Goal: Transaction & Acquisition: Obtain resource

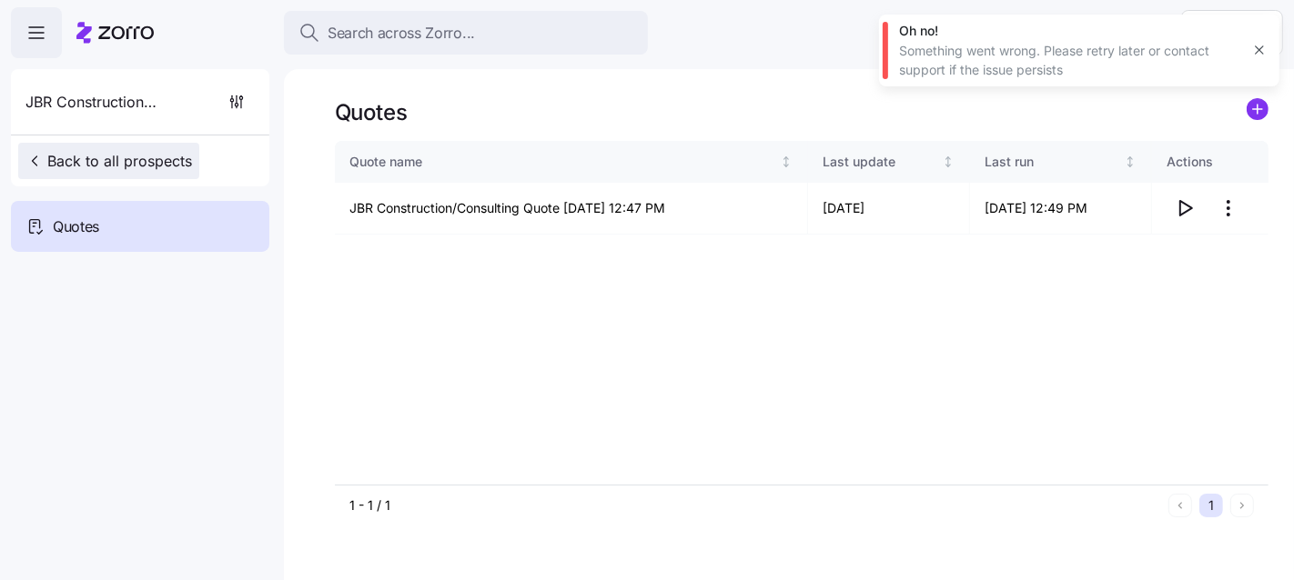
click at [156, 159] on span "Back to all prospects" at bounding box center [108, 161] width 166 height 22
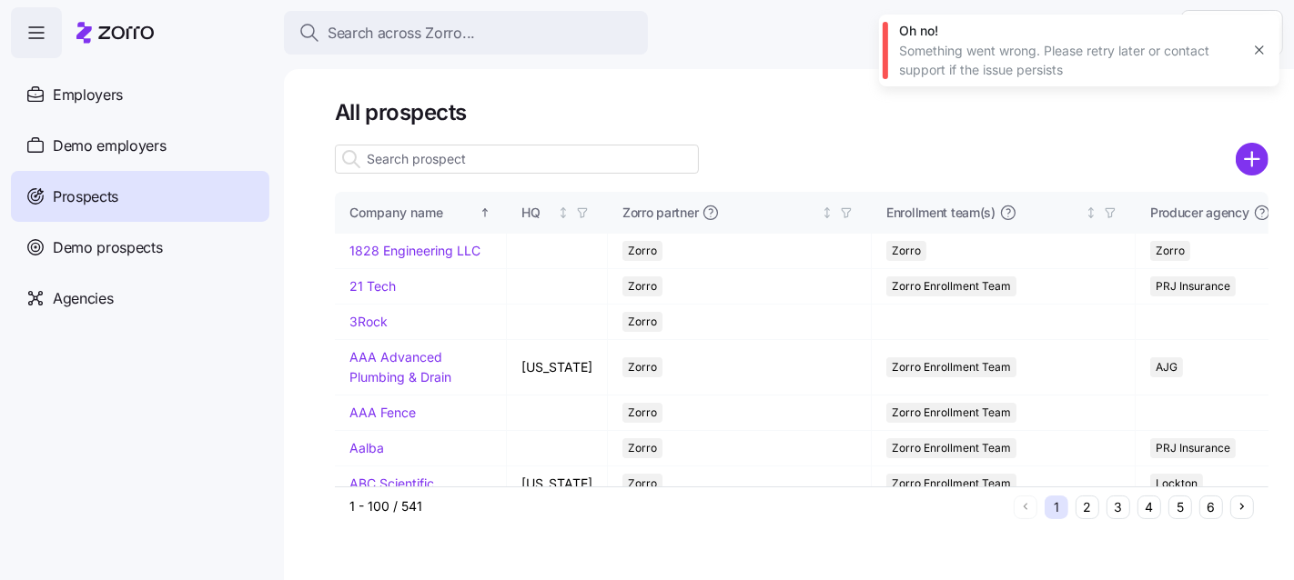
click at [396, 164] on input at bounding box center [517, 159] width 364 height 29
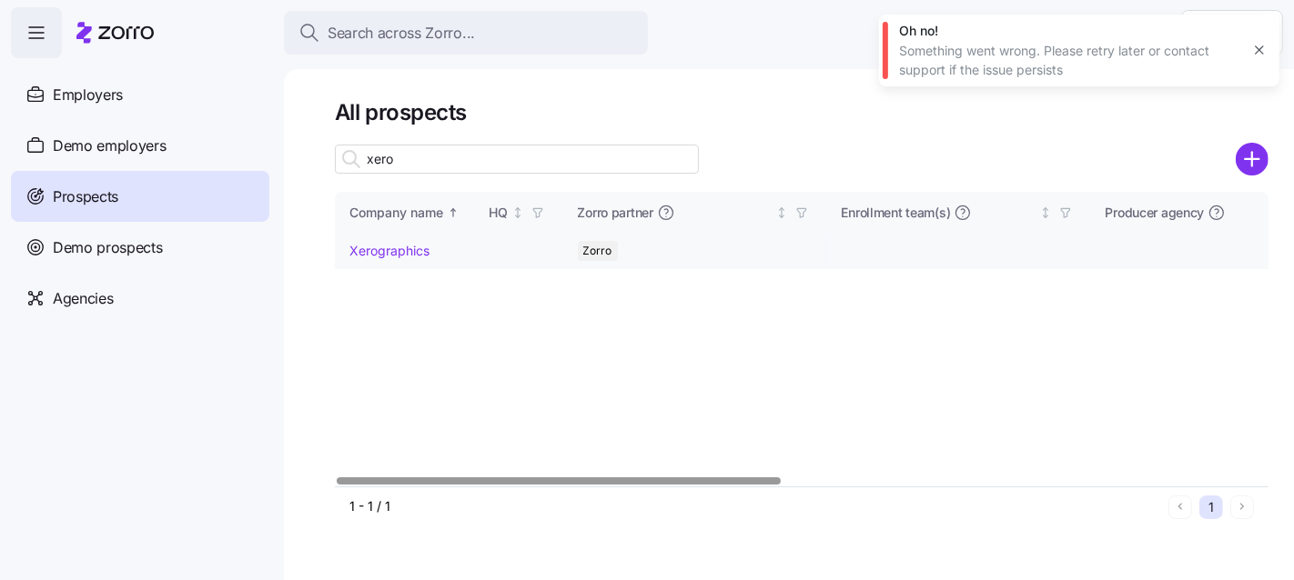
type input "xero"
click at [371, 250] on link "Xerographics" at bounding box center [389, 250] width 80 height 15
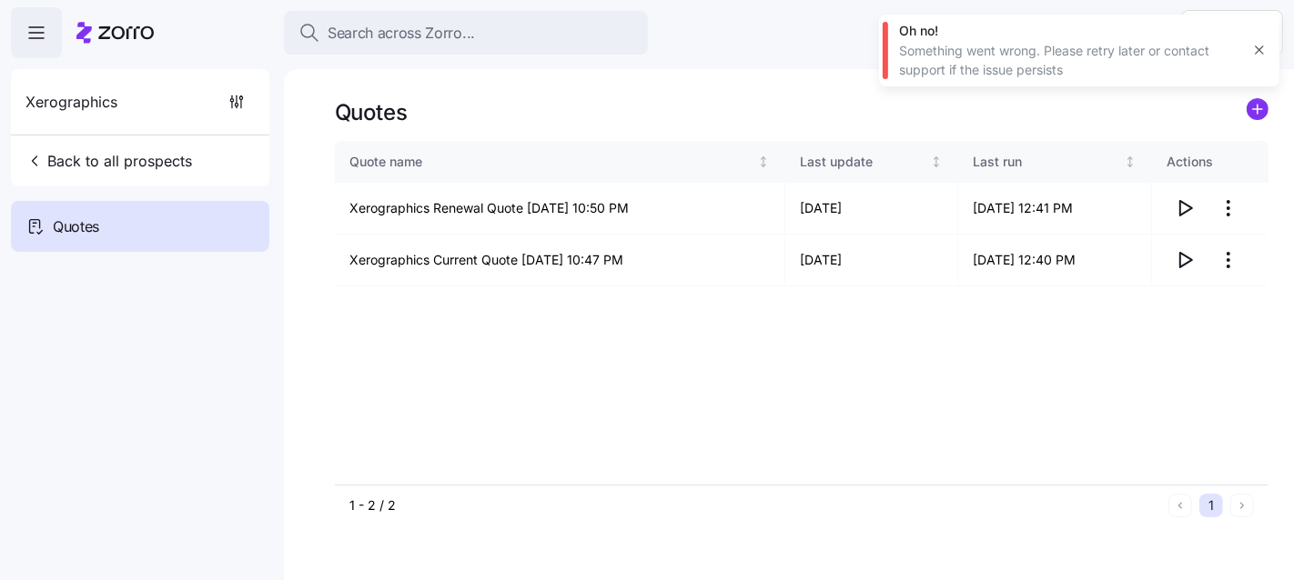
click at [953, 398] on div "Quote name Last update Last run Actions Xerographics Renewal Quote 08/17/2025 1…" at bounding box center [801, 313] width 933 height 344
click at [1176, 255] on icon "button" at bounding box center [1185, 260] width 22 height 22
drag, startPoint x: 1059, startPoint y: 449, endPoint x: 1243, endPoint y: 317, distance: 226.2
click at [1059, 449] on div "Quote name Last update Last run Actions Xerographics Renewal Quote 08/17/2025 1…" at bounding box center [801, 313] width 933 height 344
click at [1181, 211] on icon "button" at bounding box center [1186, 208] width 12 height 15
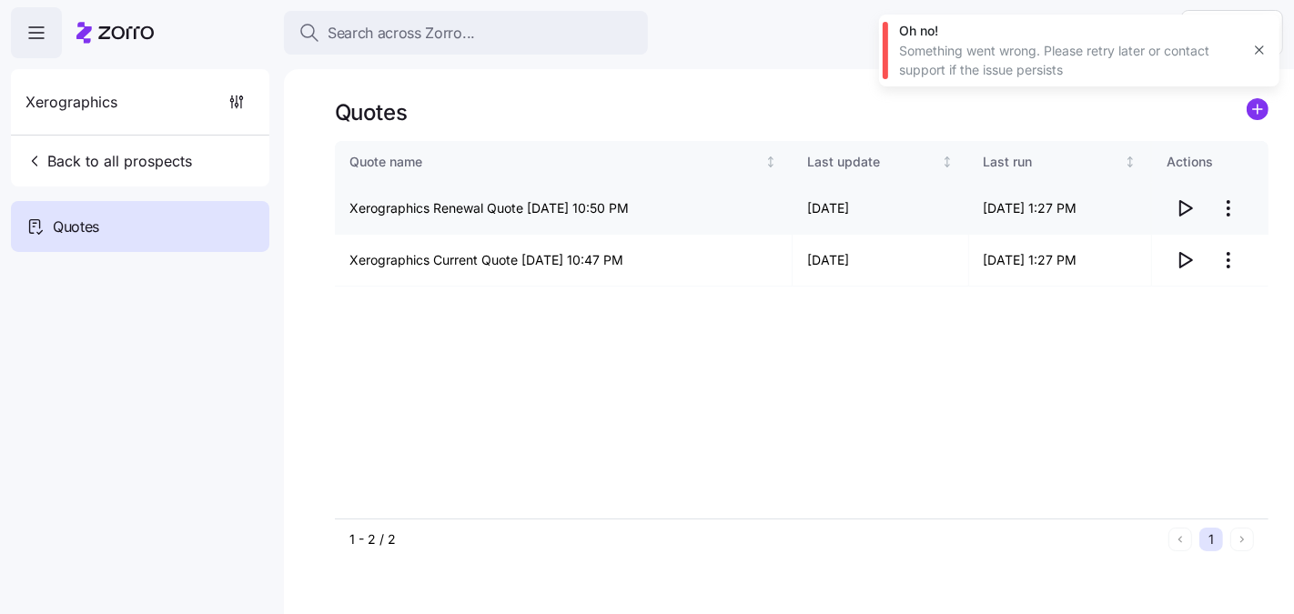
click at [1231, 207] on html "Search across Zorro... Help Xerographics Back to all prospects Quotes Quotes Qu…" at bounding box center [647, 393] width 1294 height 786
click at [1176, 238] on div "Edit quote" at bounding box center [1155, 252] width 167 height 29
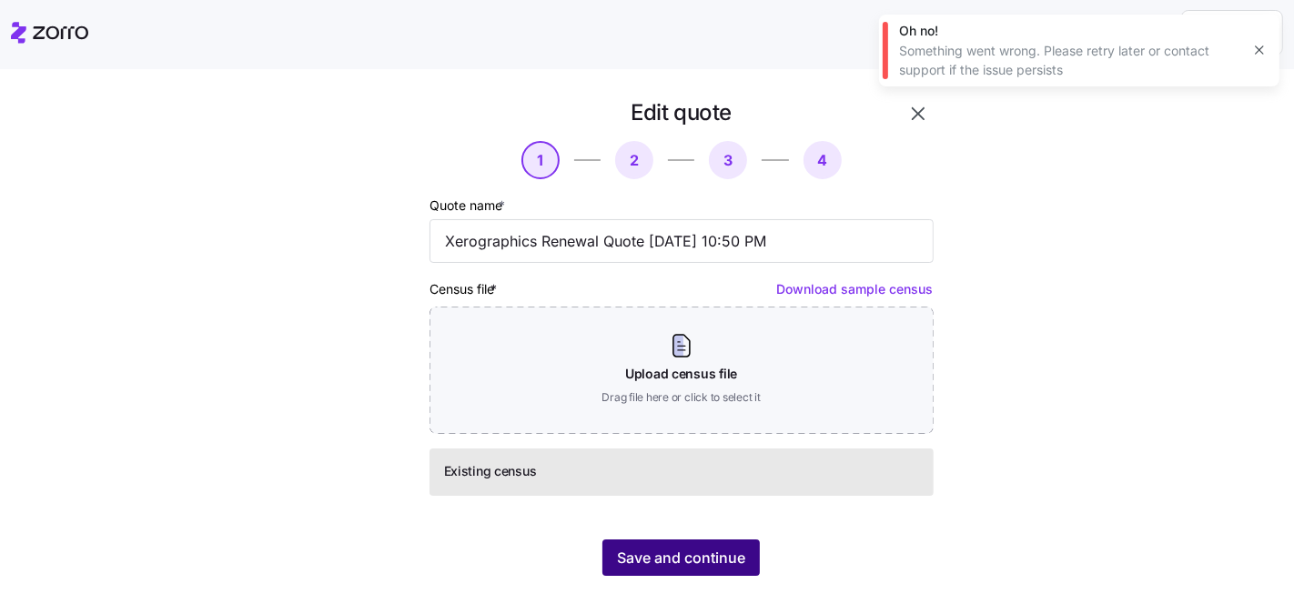
click at [630, 562] on span "Save and continue" at bounding box center [681, 558] width 128 height 22
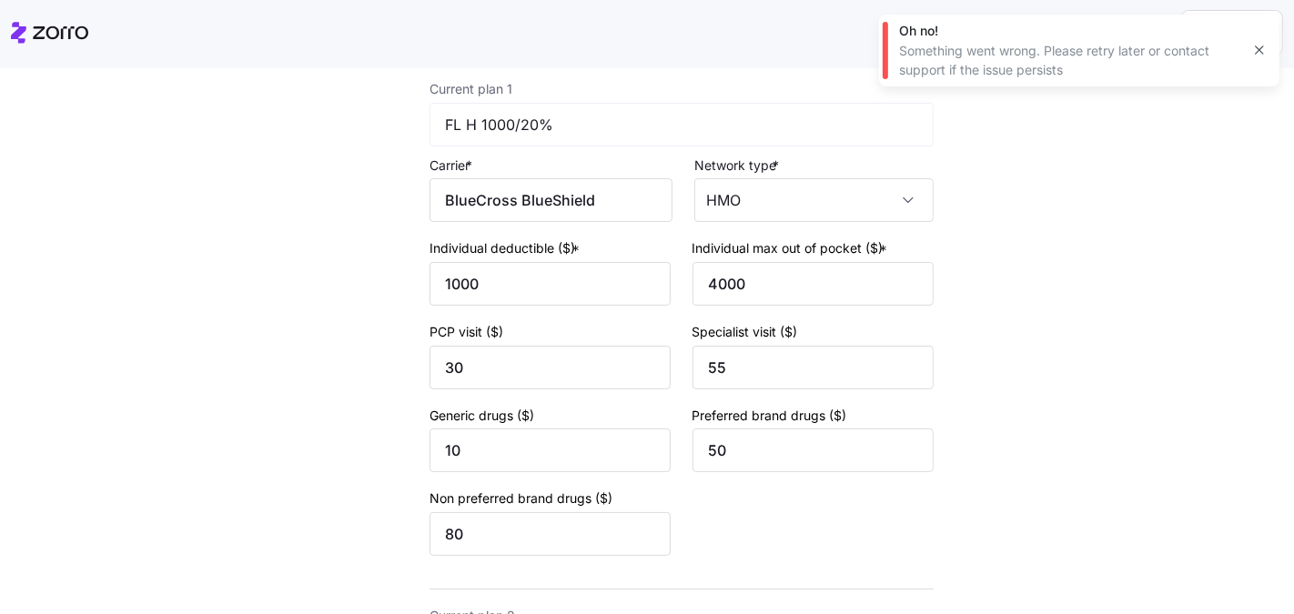
scroll to position [802, 0]
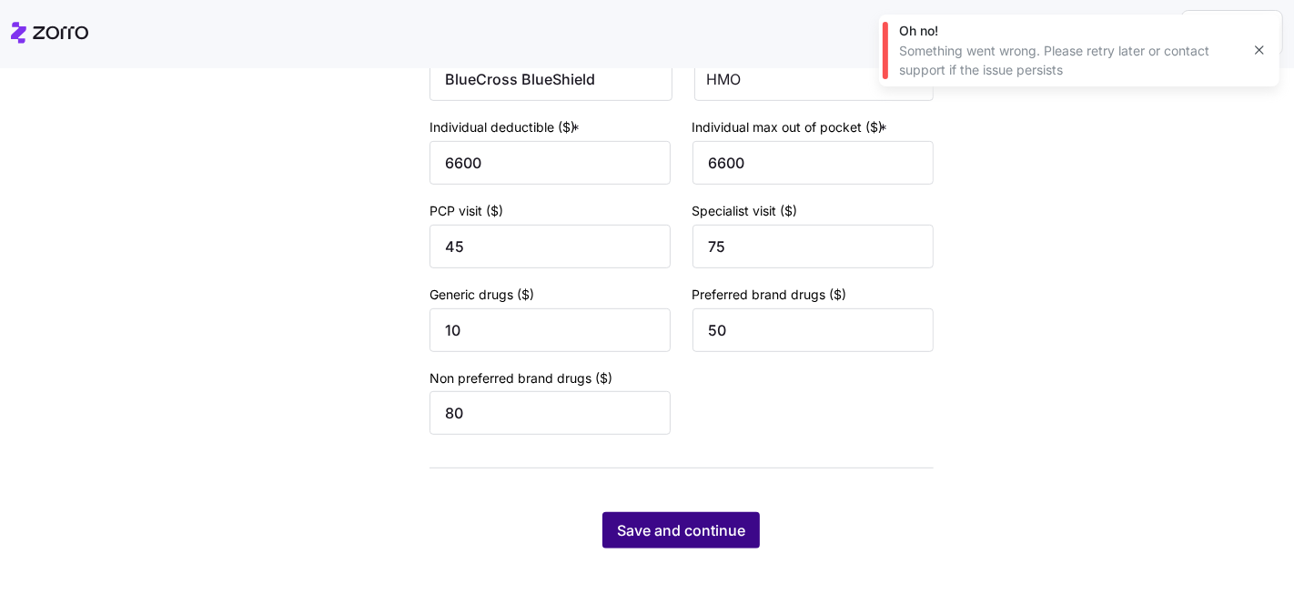
click at [740, 540] on button "Save and continue" at bounding box center [680, 530] width 157 height 36
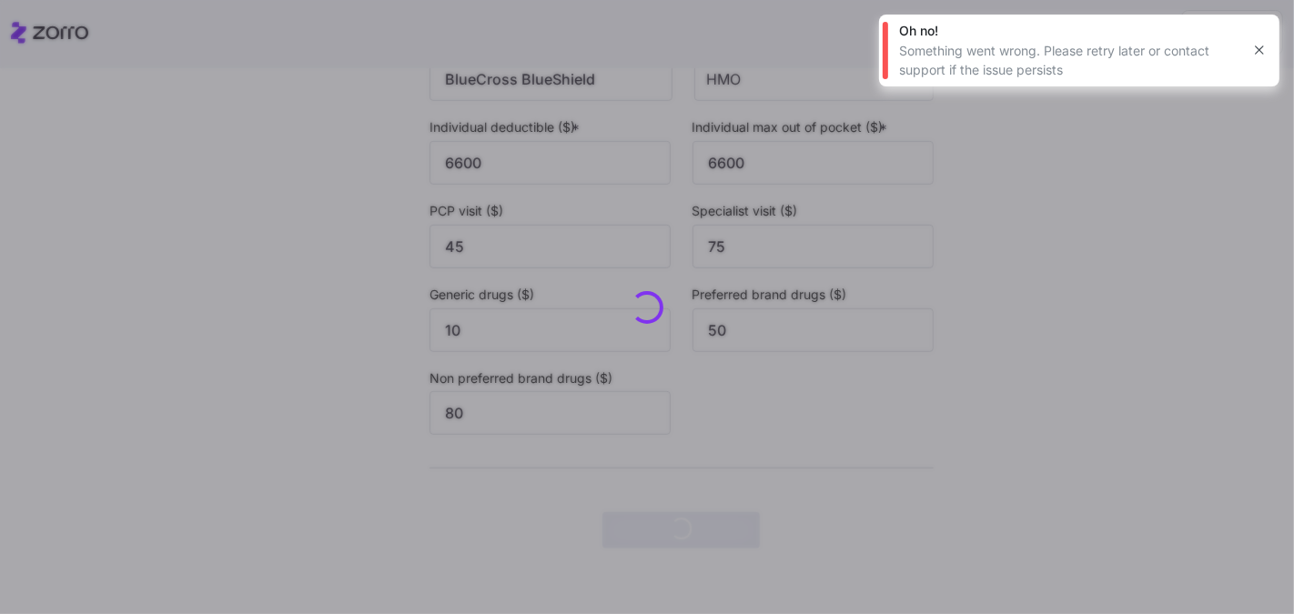
scroll to position [0, 0]
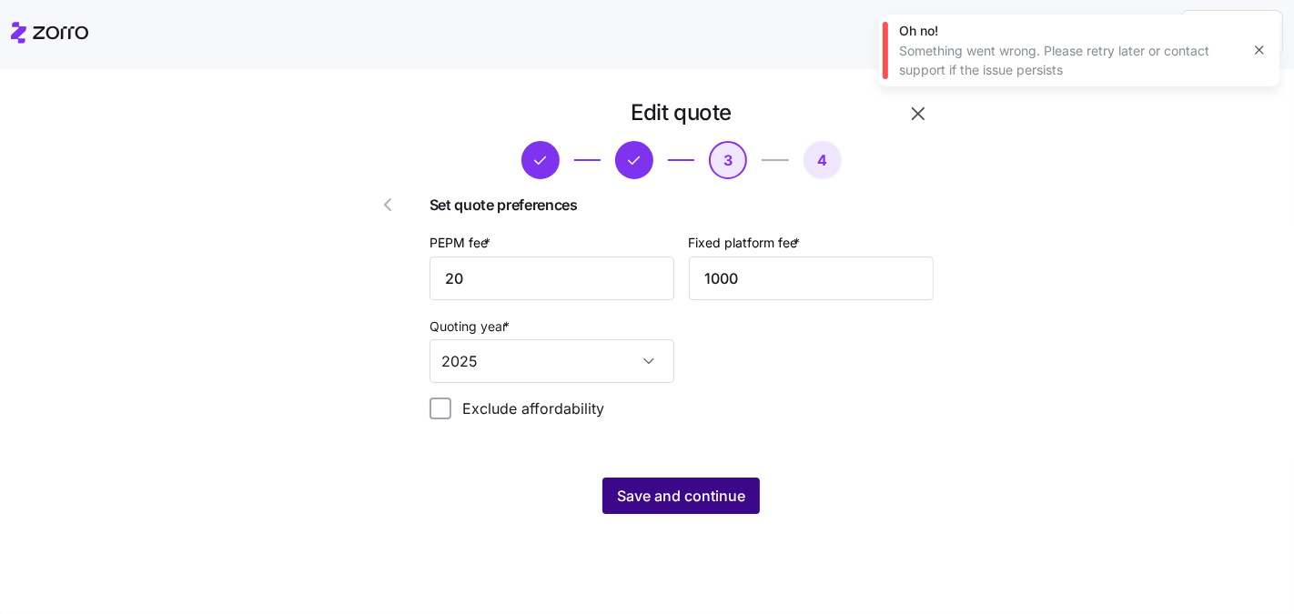
click at [708, 496] on span "Save and continue" at bounding box center [681, 496] width 128 height 22
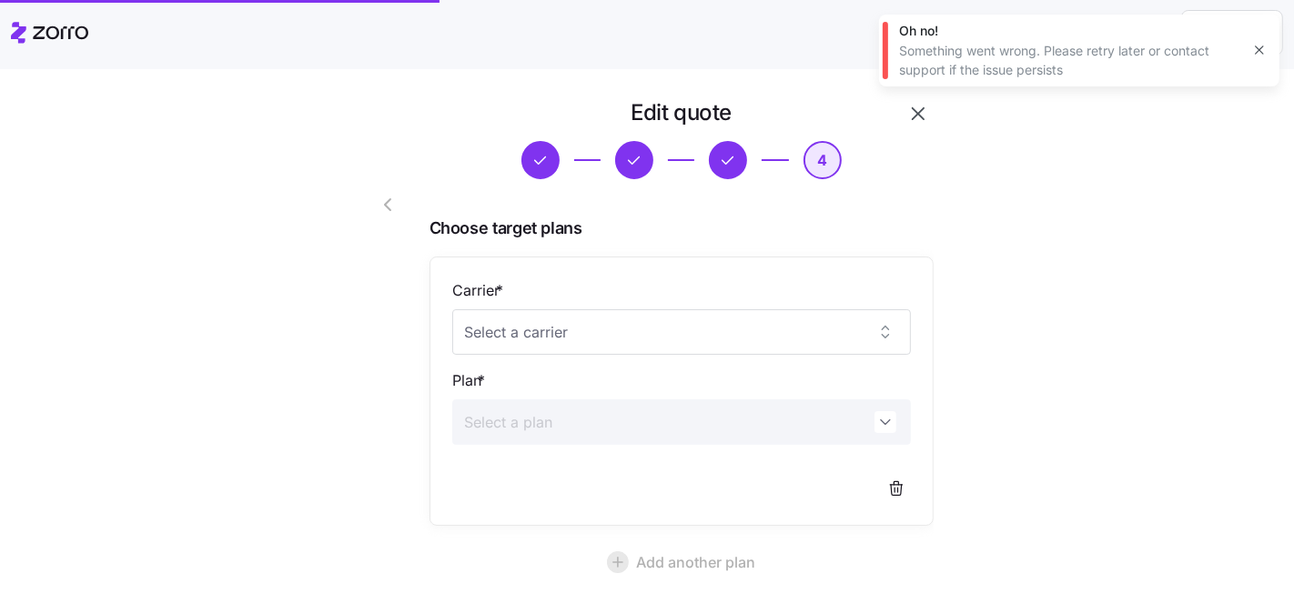
click at [568, 290] on div "Carrier *" at bounding box center [681, 317] width 459 height 76
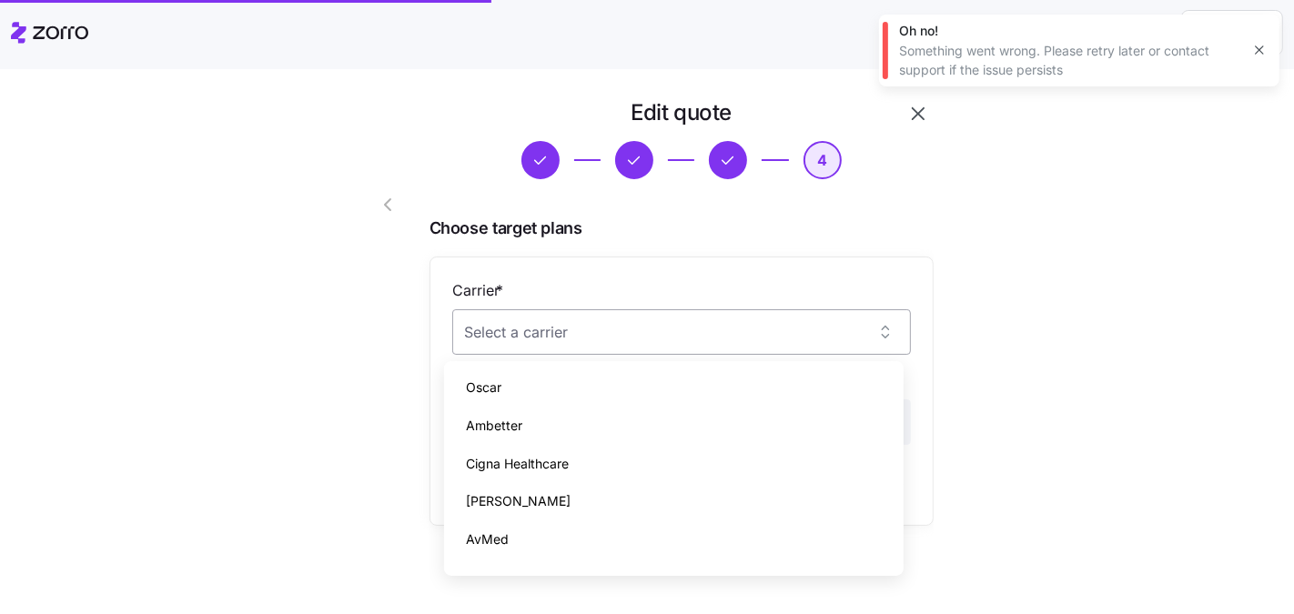
click at [562, 336] on input "Carrier *" at bounding box center [681, 331] width 459 height 45
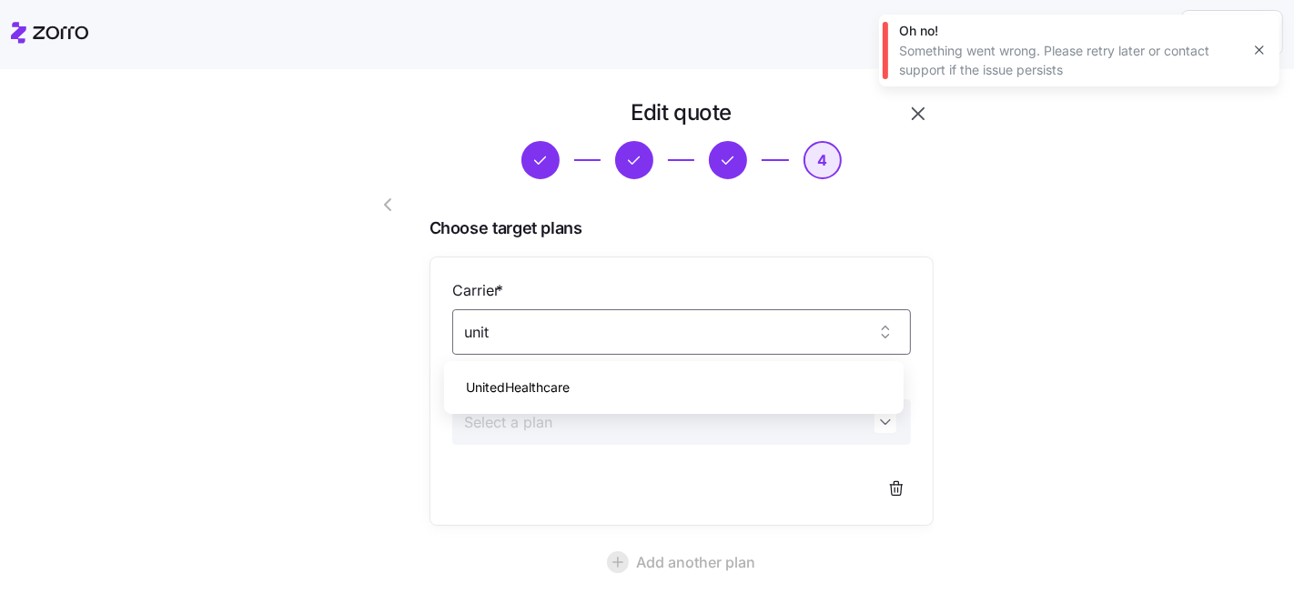
type input "unit"
click at [582, 360] on div "Carrier * Plan *" at bounding box center [681, 391] width 459 height 224
click at [539, 335] on input "Carrier *" at bounding box center [681, 331] width 459 height 45
click at [557, 395] on span "UnitedHealthcare" at bounding box center [518, 388] width 104 height 20
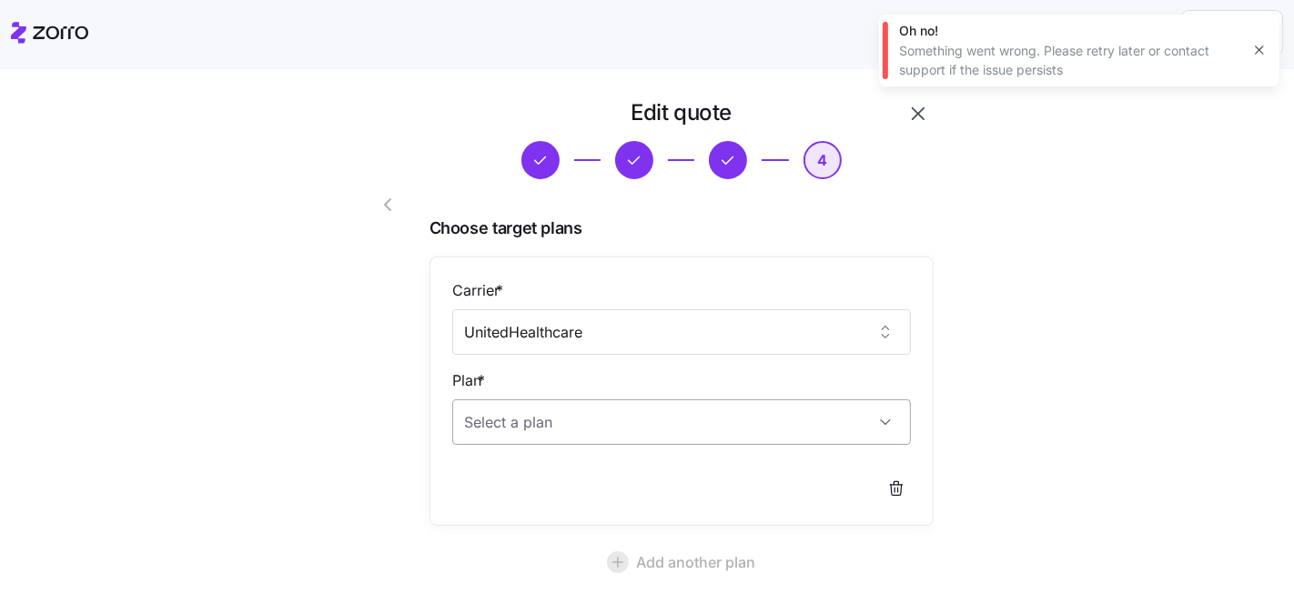
type input "UnitedHealthcare"
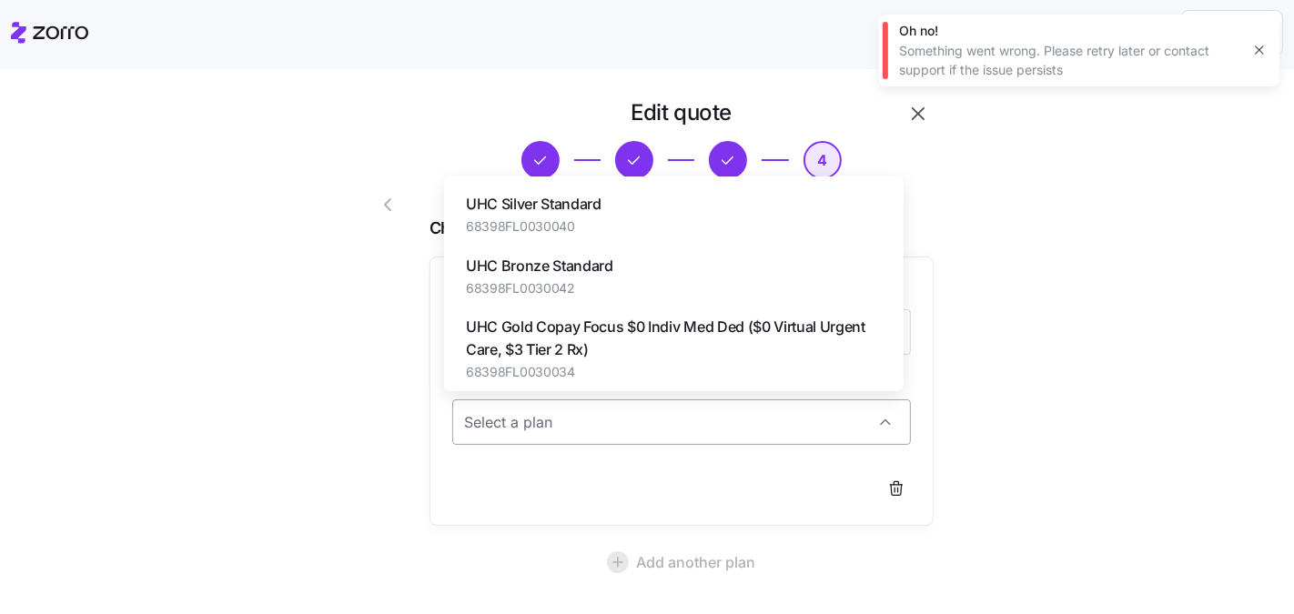
click at [545, 416] on input "Plan *" at bounding box center [681, 421] width 459 height 45
paste input "UHC Silver-X Standard (Off-Exchange Only)"
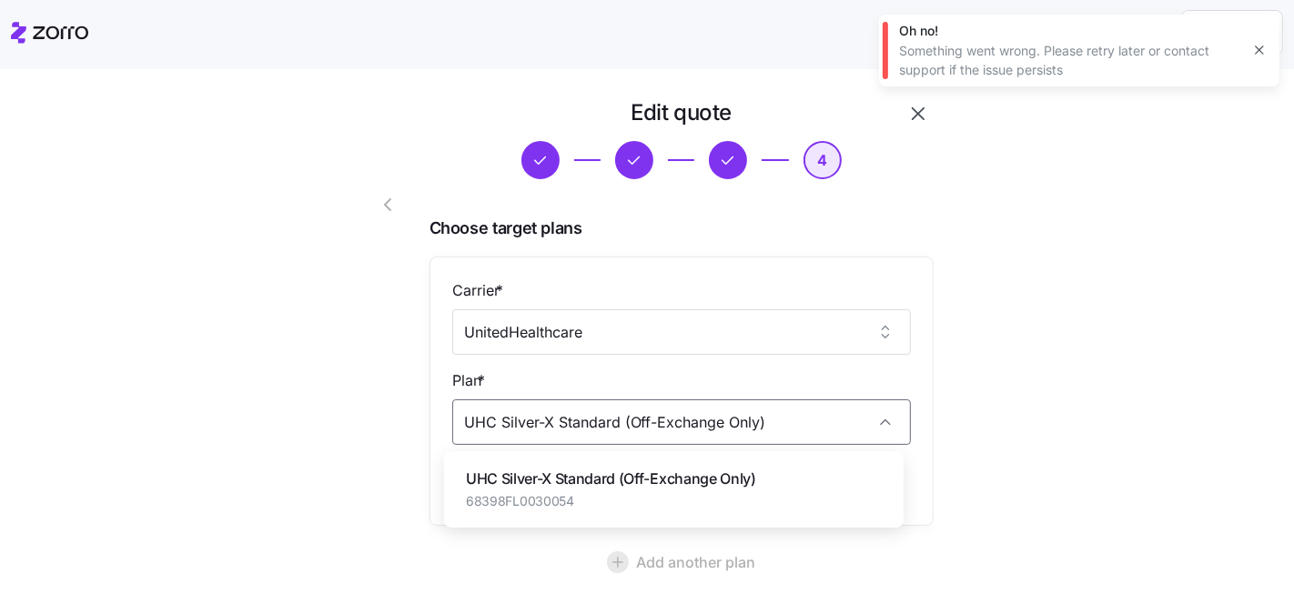
click at [595, 496] on span "68398FL0030054" at bounding box center [611, 501] width 290 height 18
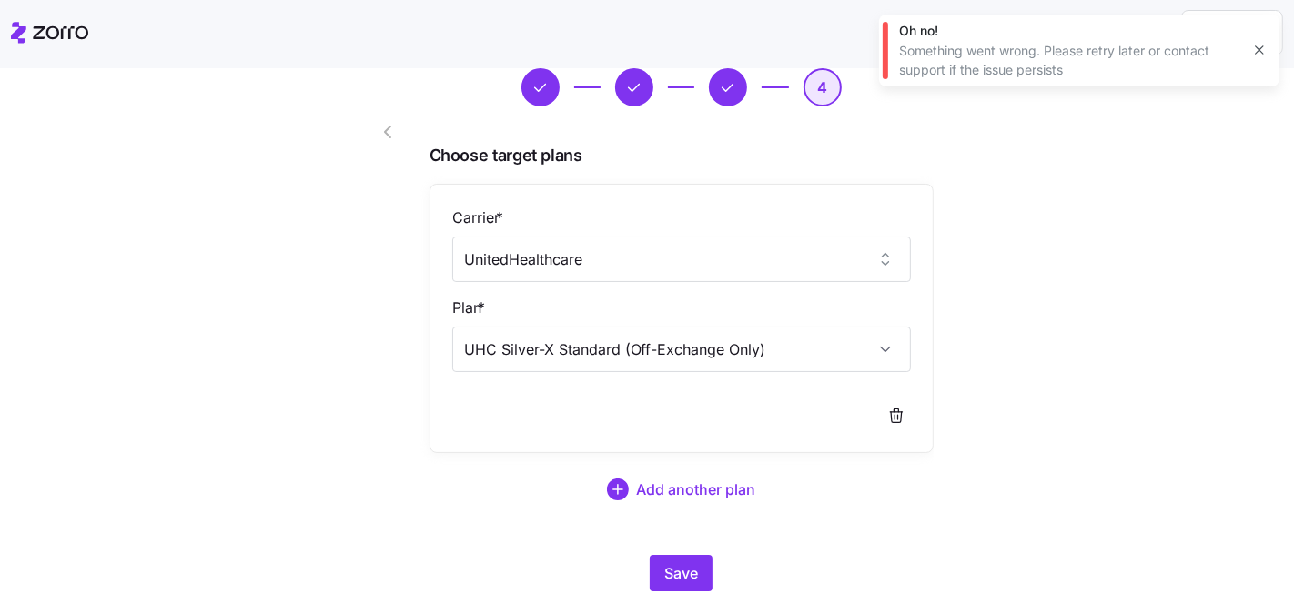
scroll to position [114, 0]
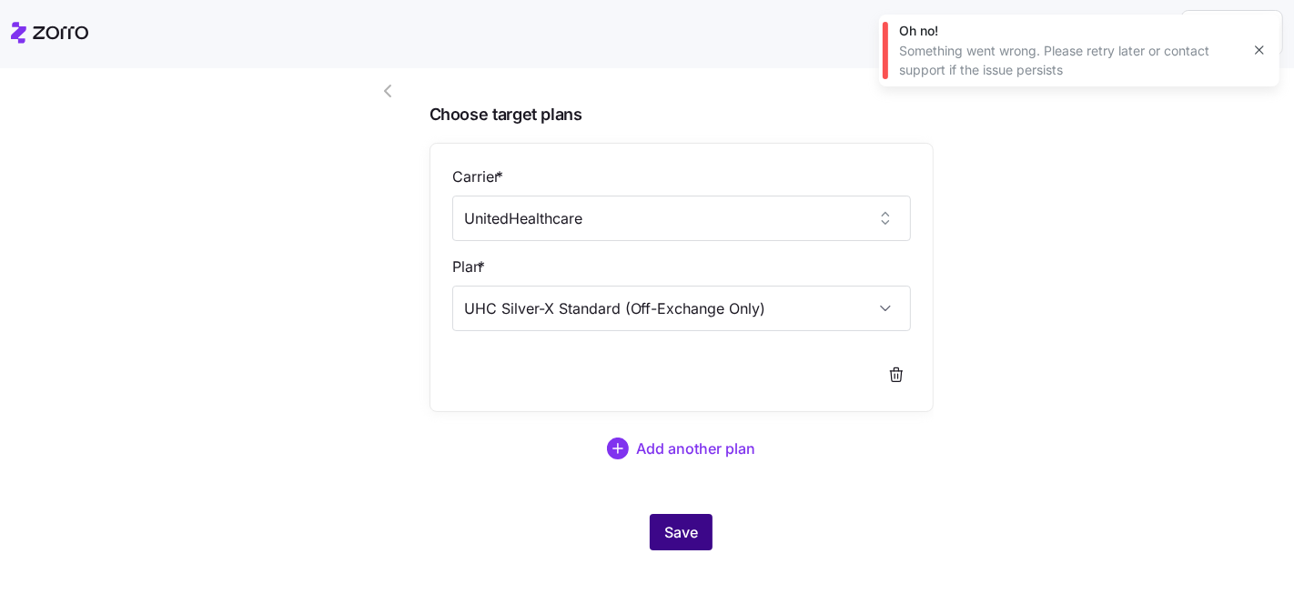
type input "UHC Silver-X Standard (Off-Exchange Only)"
click at [683, 521] on span "Save" at bounding box center [681, 532] width 34 height 22
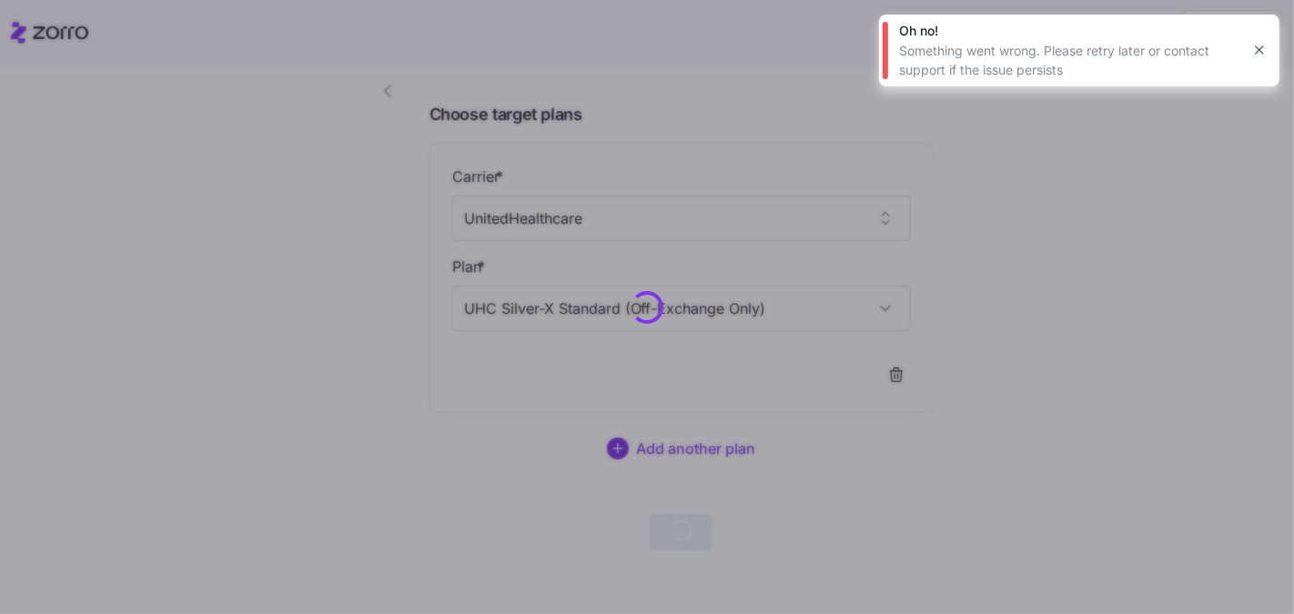
click at [1263, 55] on icon "button" at bounding box center [1259, 50] width 15 height 15
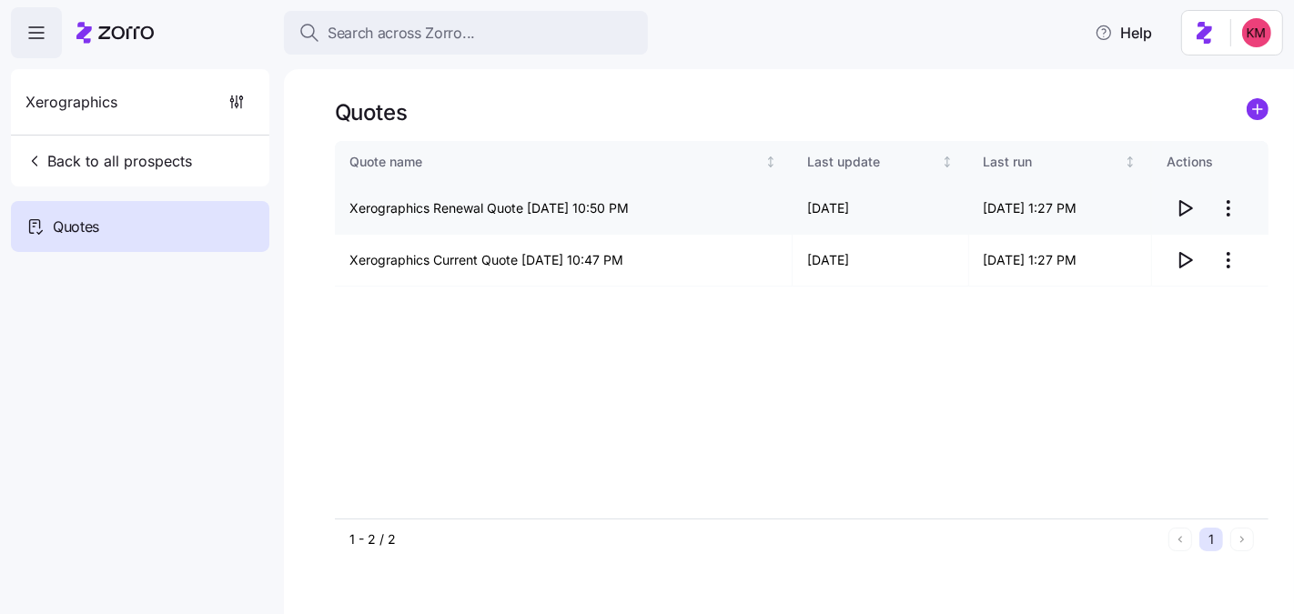
click at [1174, 206] on icon "button" at bounding box center [1185, 208] width 22 height 22
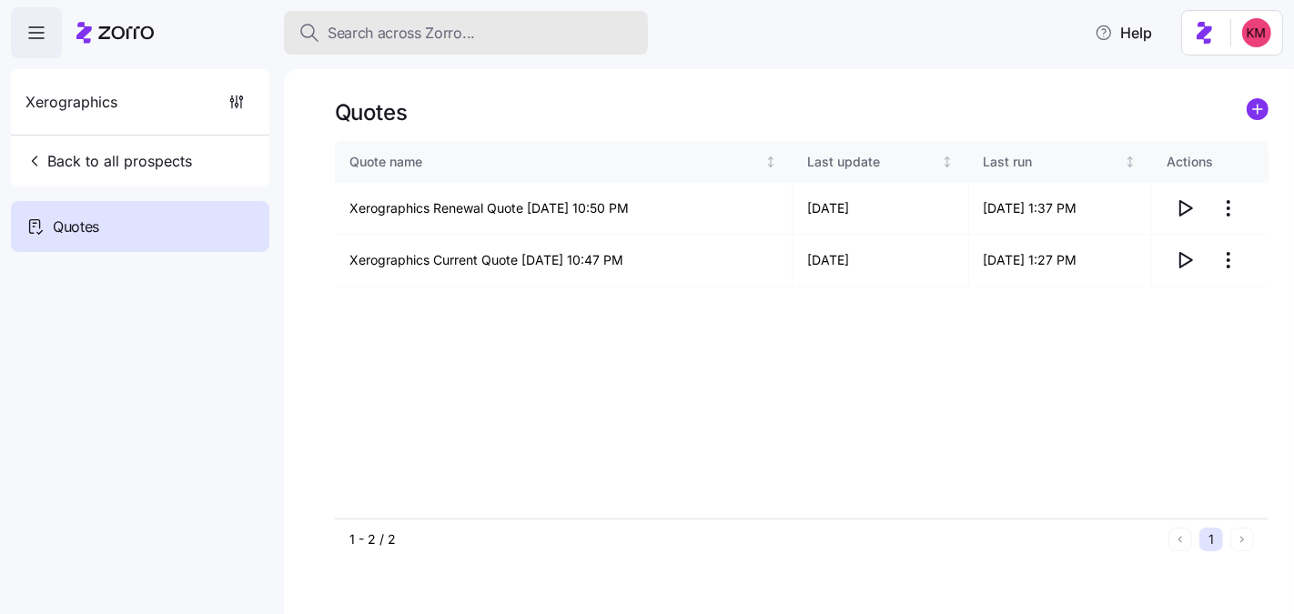
click at [402, 37] on span "Search across Zorro..." at bounding box center [401, 33] width 147 height 23
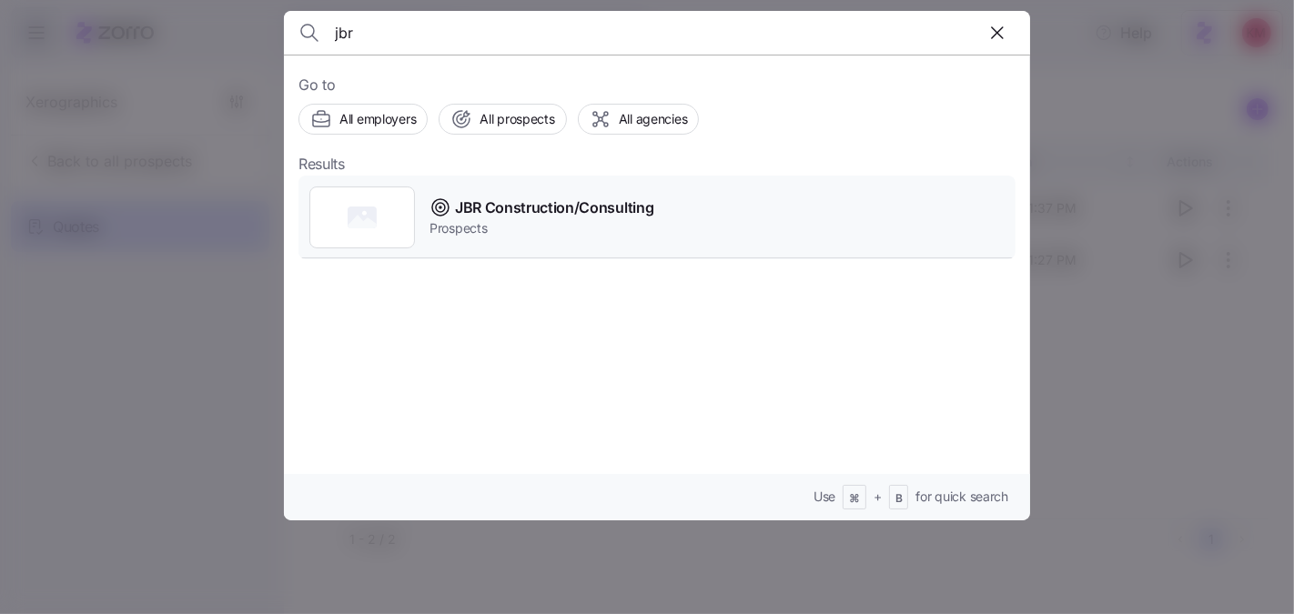
type input "jbr"
click at [498, 222] on span "Prospects" at bounding box center [541, 228] width 224 height 18
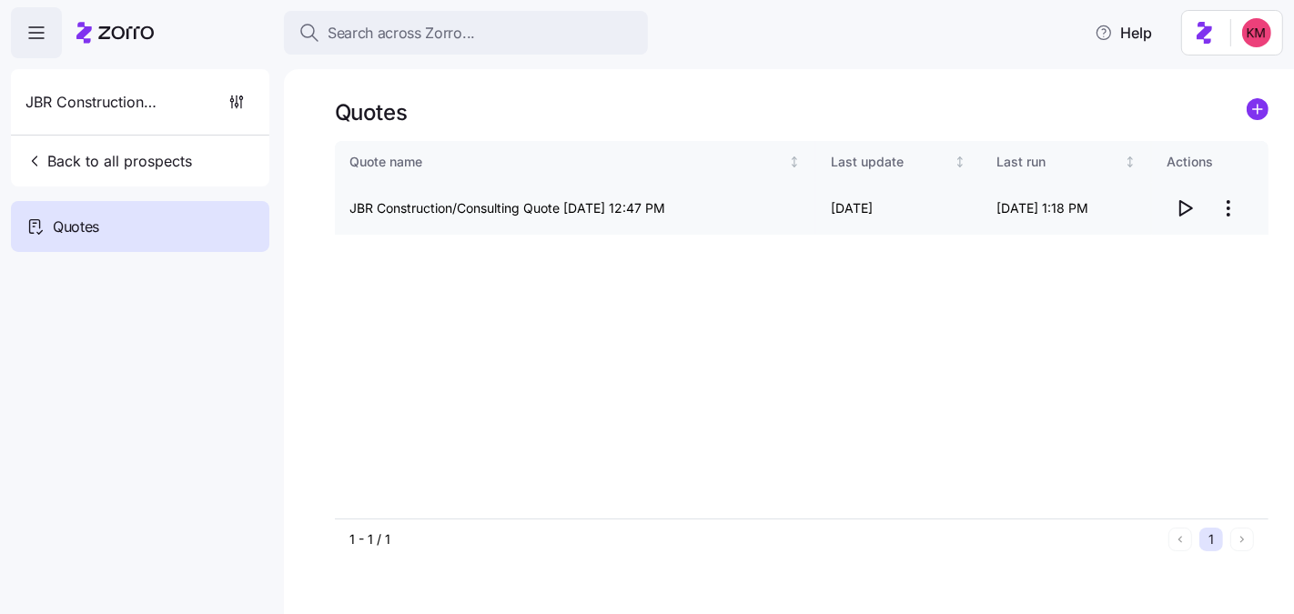
click at [1172, 201] on span "button" at bounding box center [1184, 208] width 35 height 35
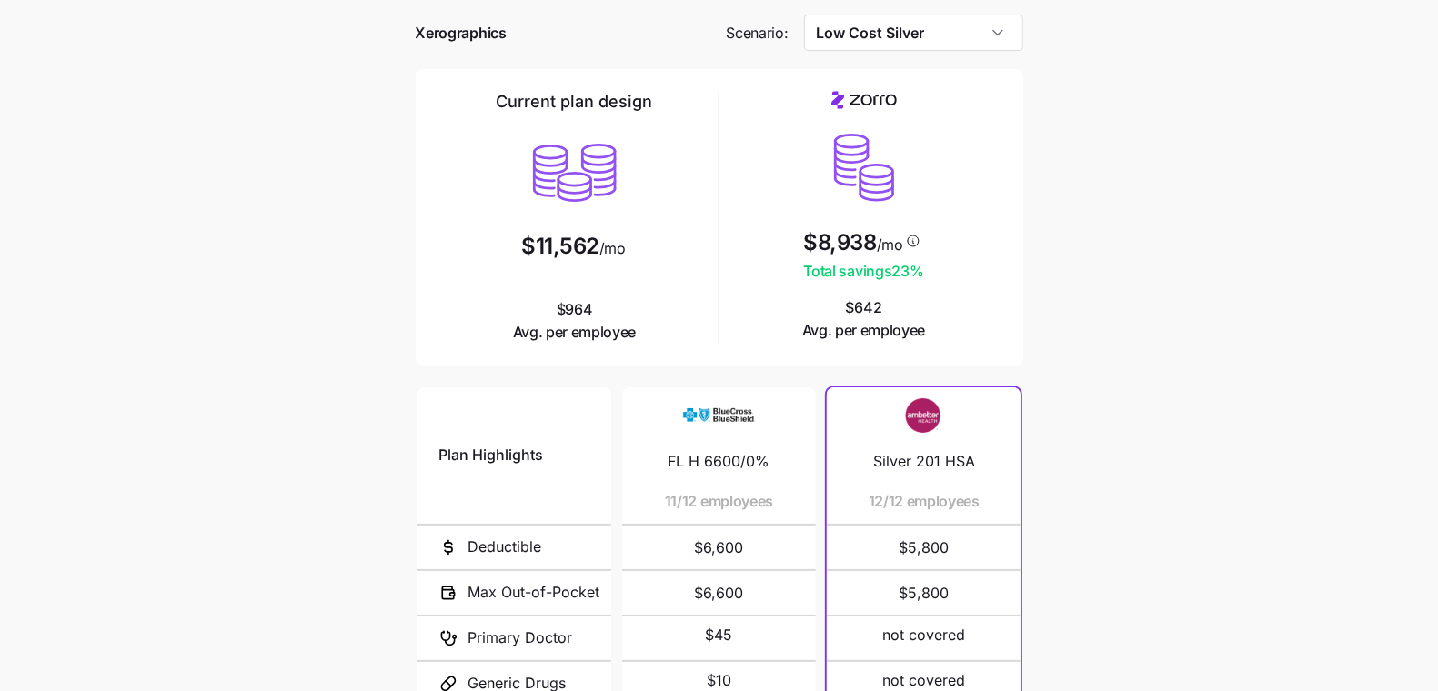
scroll to position [57, 0]
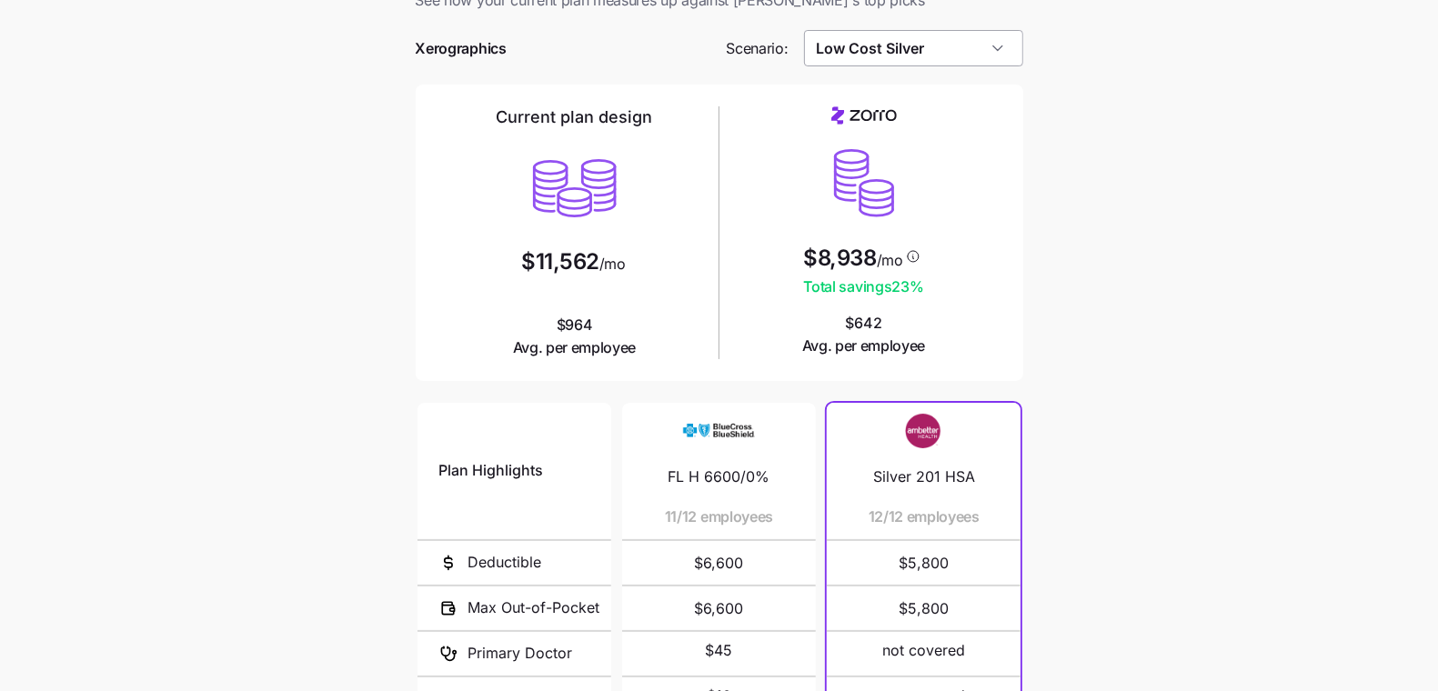
click at [927, 47] on input "Low Cost Silver" at bounding box center [913, 48] width 219 height 36
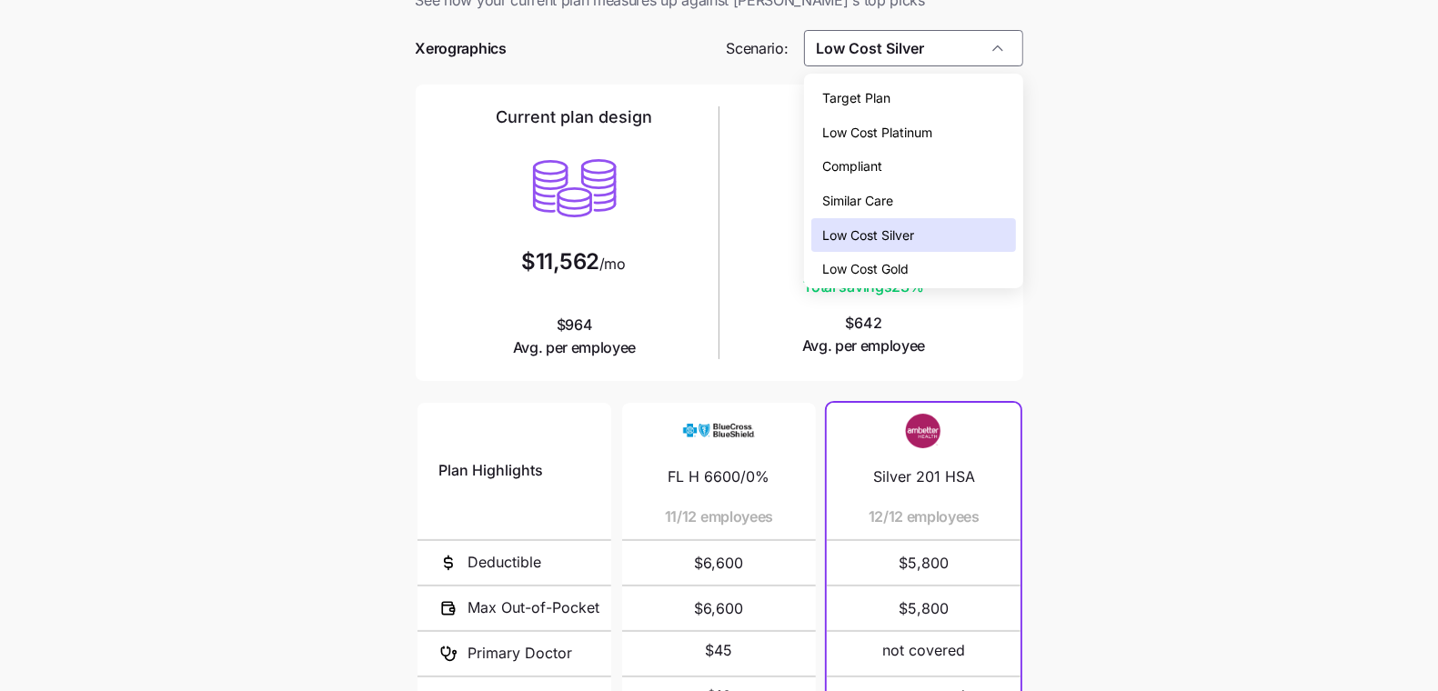
click at [925, 271] on div "Low Cost Gold" at bounding box center [913, 269] width 204 height 35
type input "Low Cost Gold"
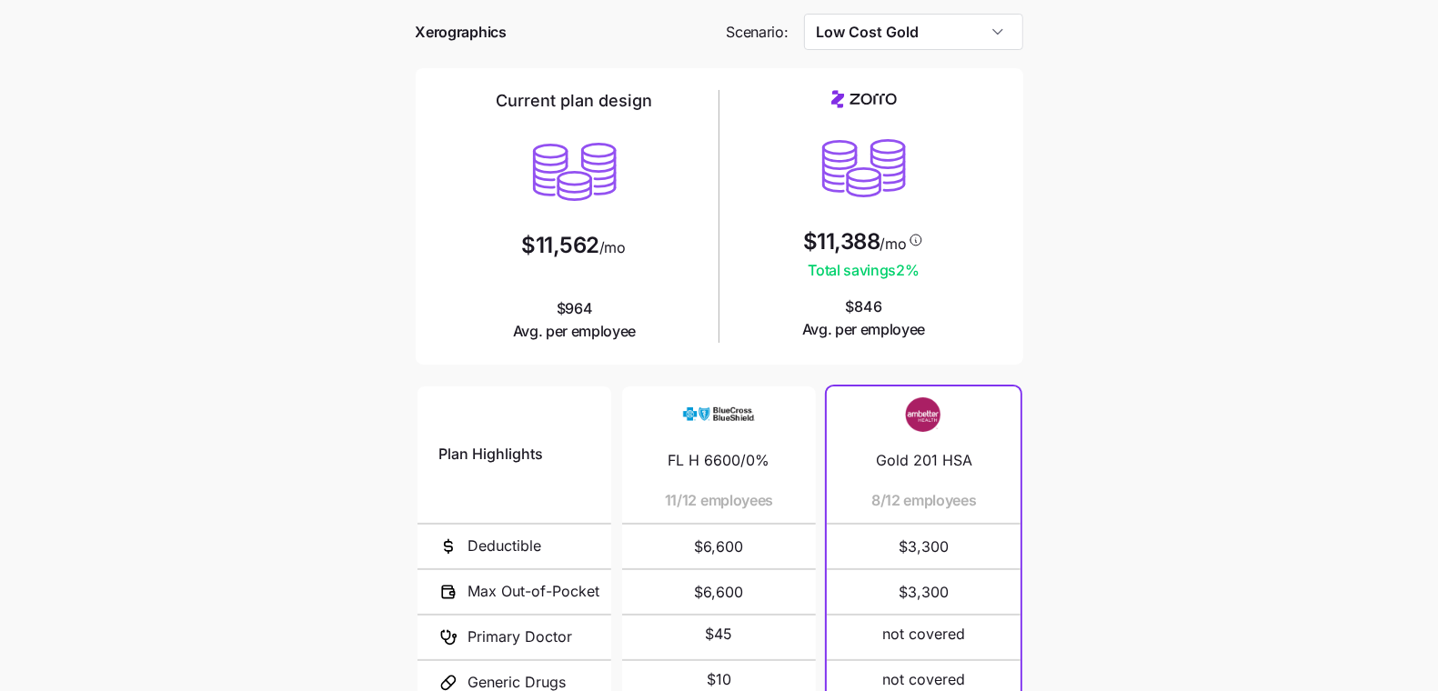
scroll to position [77, 0]
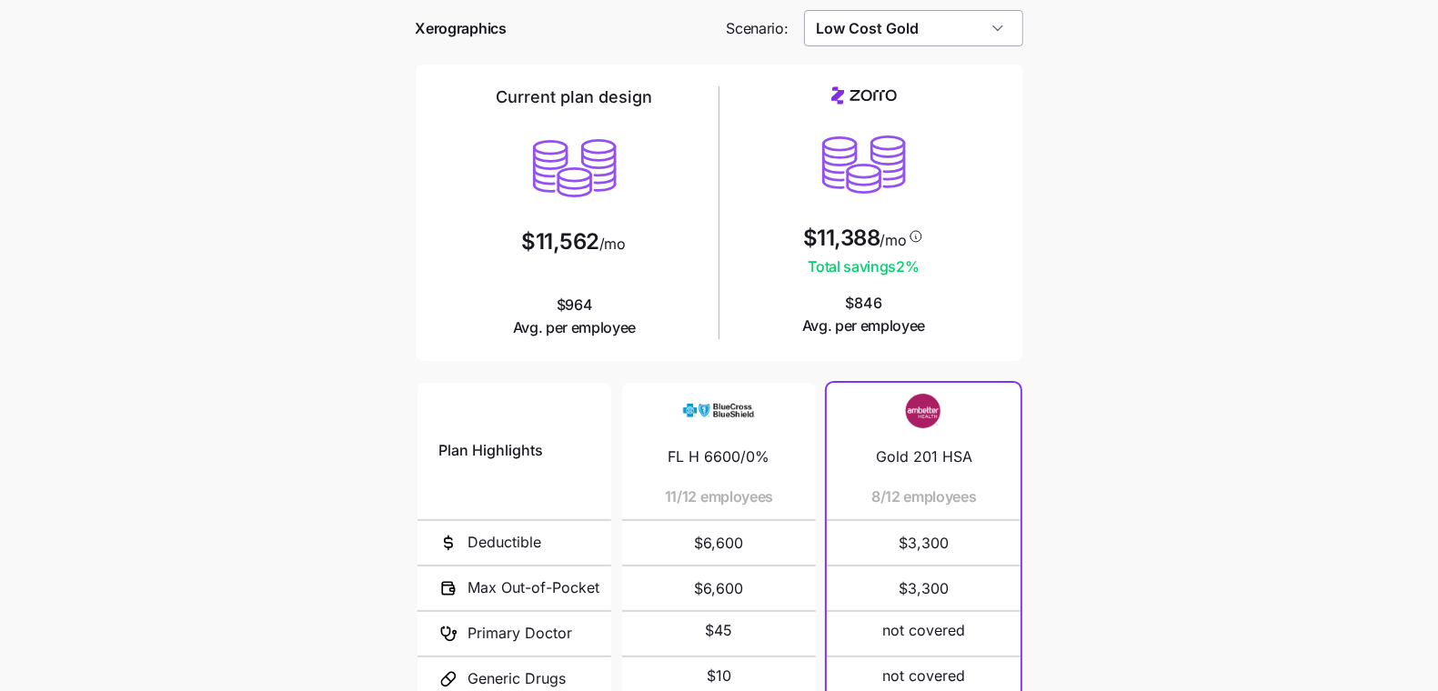
click at [1001, 28] on input "Low Cost Gold" at bounding box center [913, 28] width 219 height 36
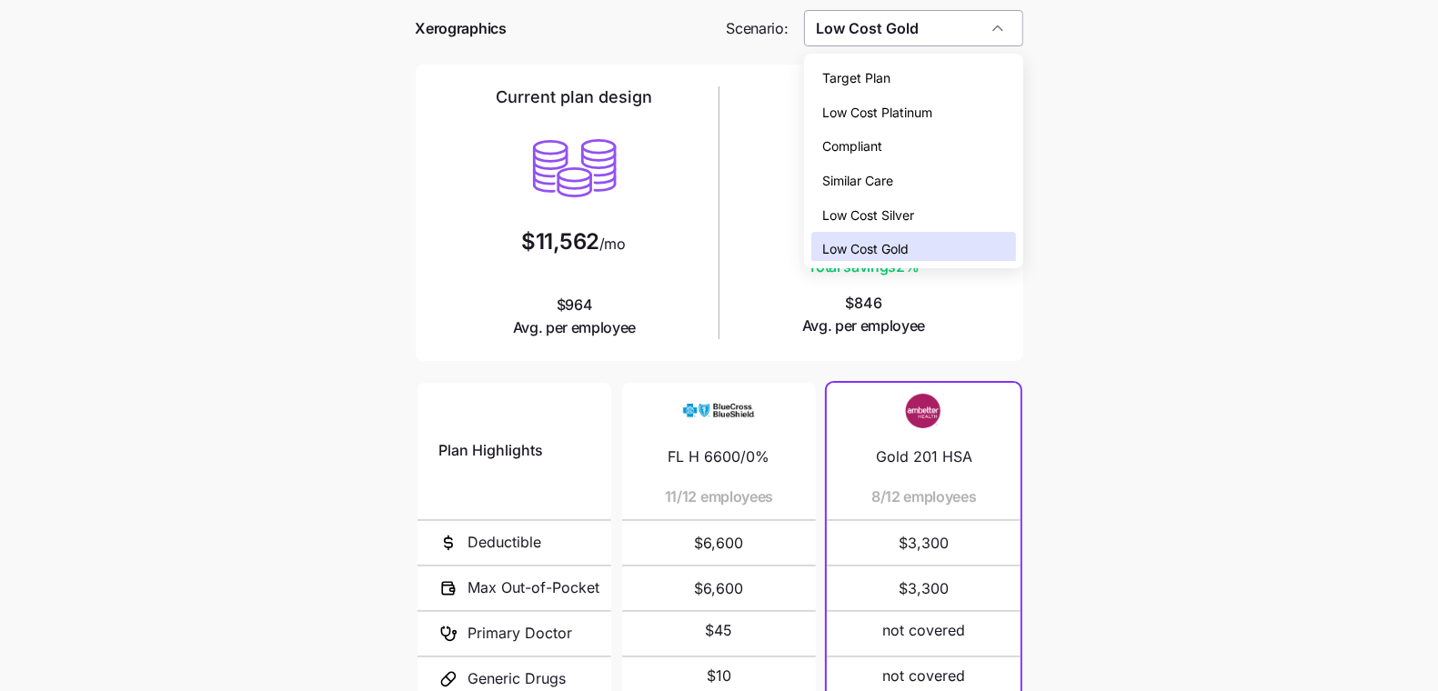
scroll to position [5, 0]
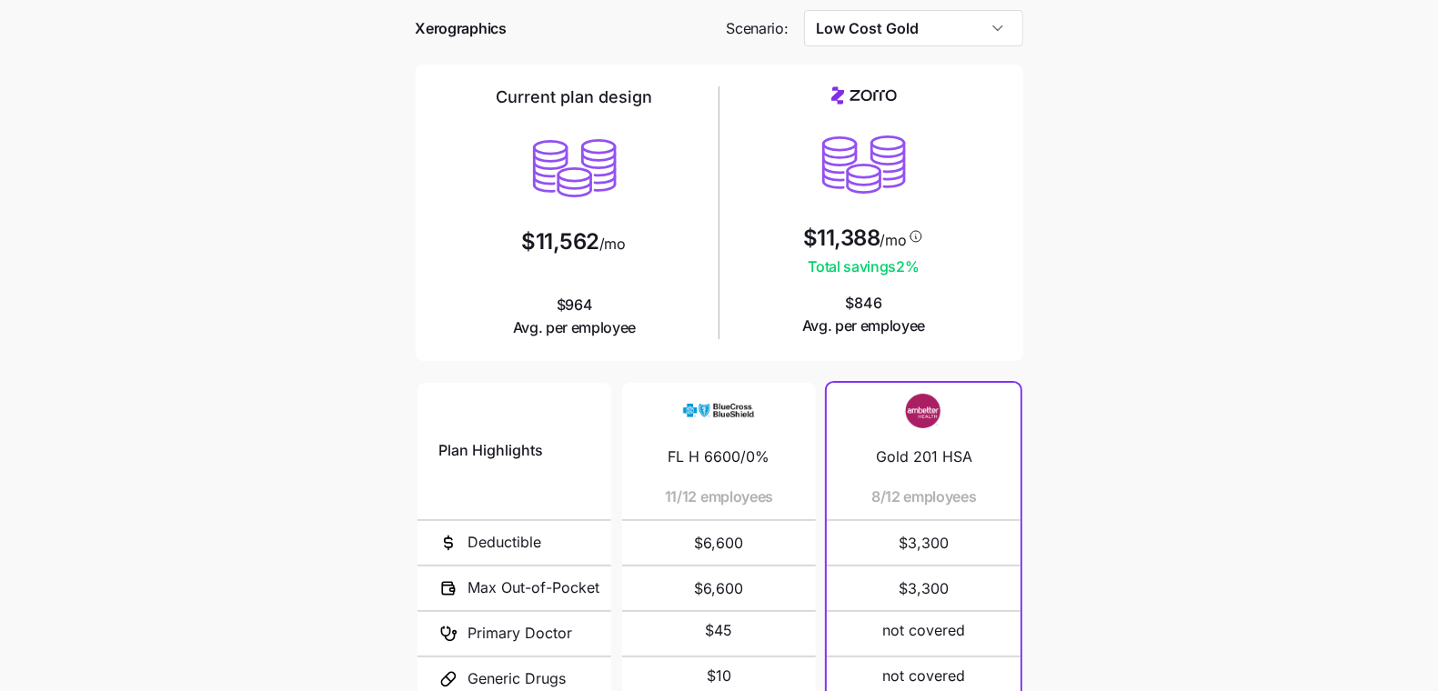
drag, startPoint x: 1072, startPoint y: 192, endPoint x: 1084, endPoint y: 180, distance: 17.4
click at [1081, 192] on main "Current plan vs. Zorro’s ICHRA recommendation See how your current plan measure…" at bounding box center [719, 419] width 1438 height 993
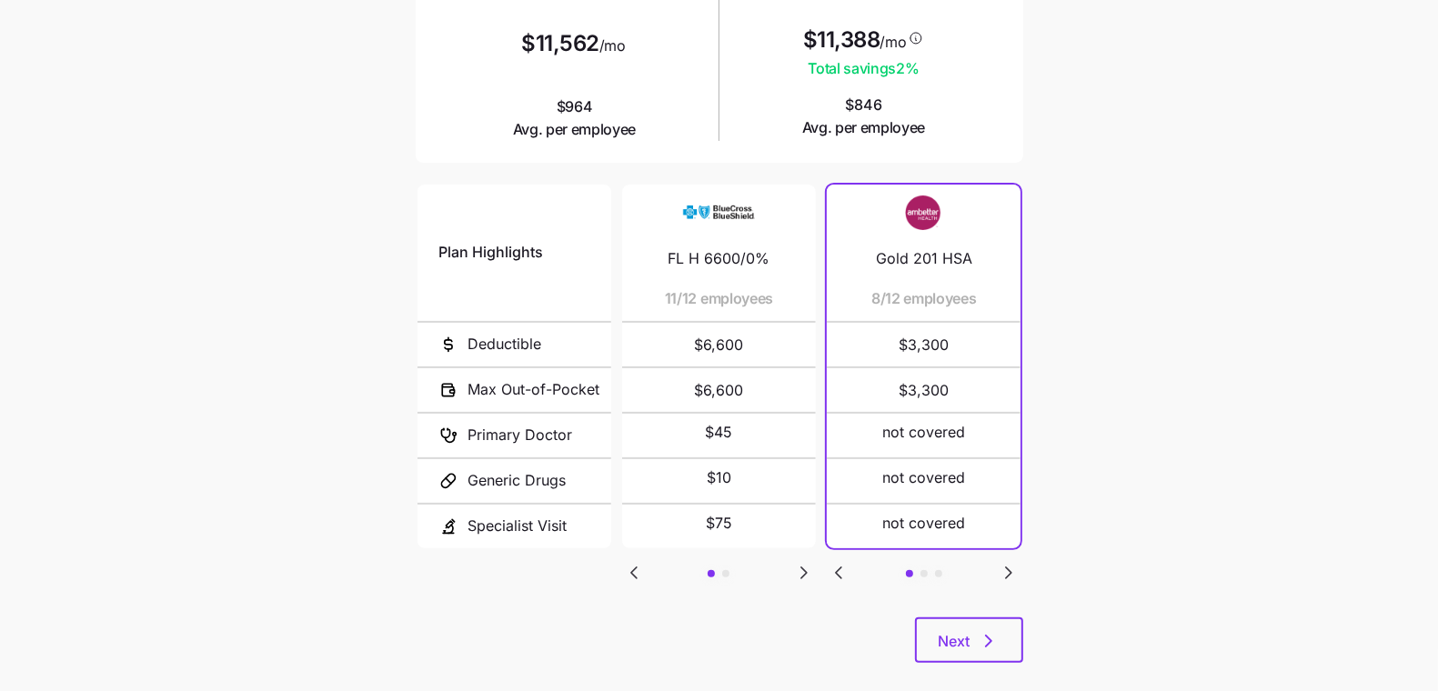
scroll to position [301, 0]
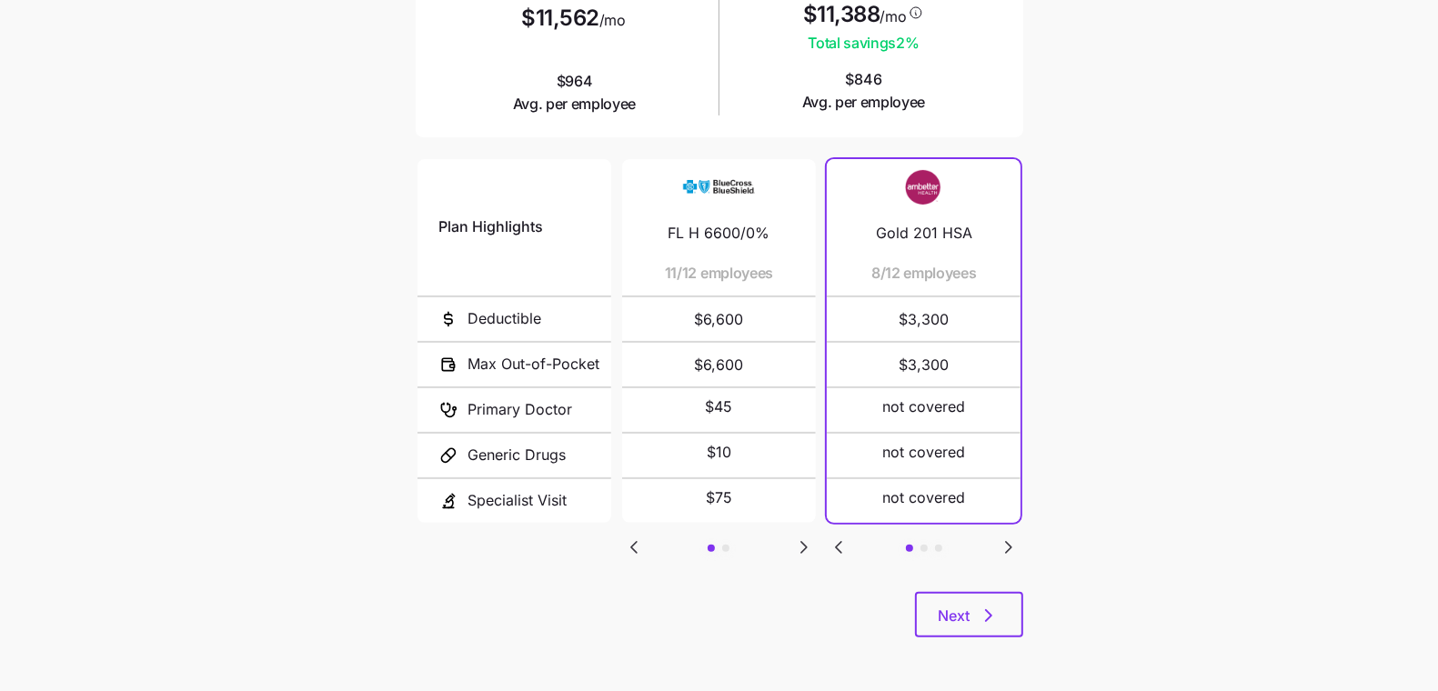
click at [793, 542] on icon "Go to next slide" at bounding box center [804, 548] width 22 height 22
drag, startPoint x: 359, startPoint y: 104, endPoint x: 347, endPoint y: 87, distance: 20.7
click at [359, 104] on main "Current plan vs. Zorro’s ICHRA recommendation See how your current plan measure…" at bounding box center [719, 195] width 1438 height 993
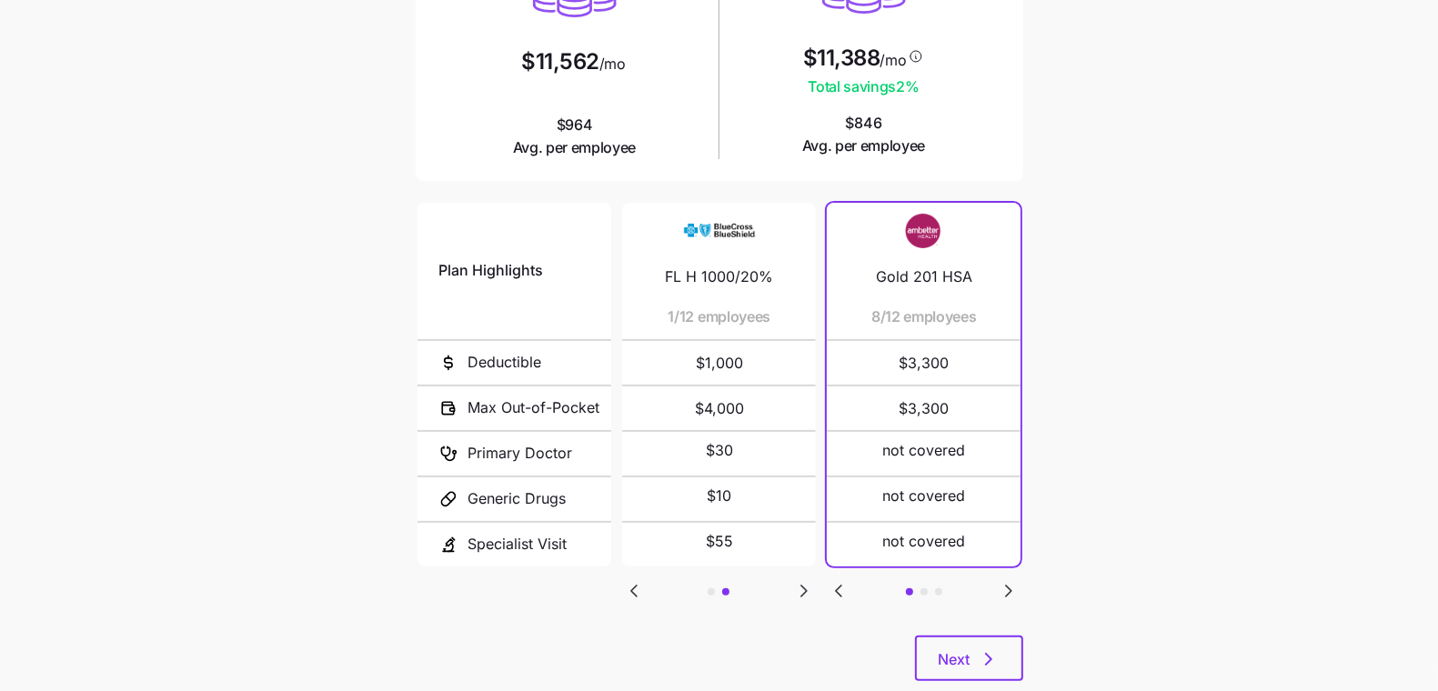
scroll to position [0, 0]
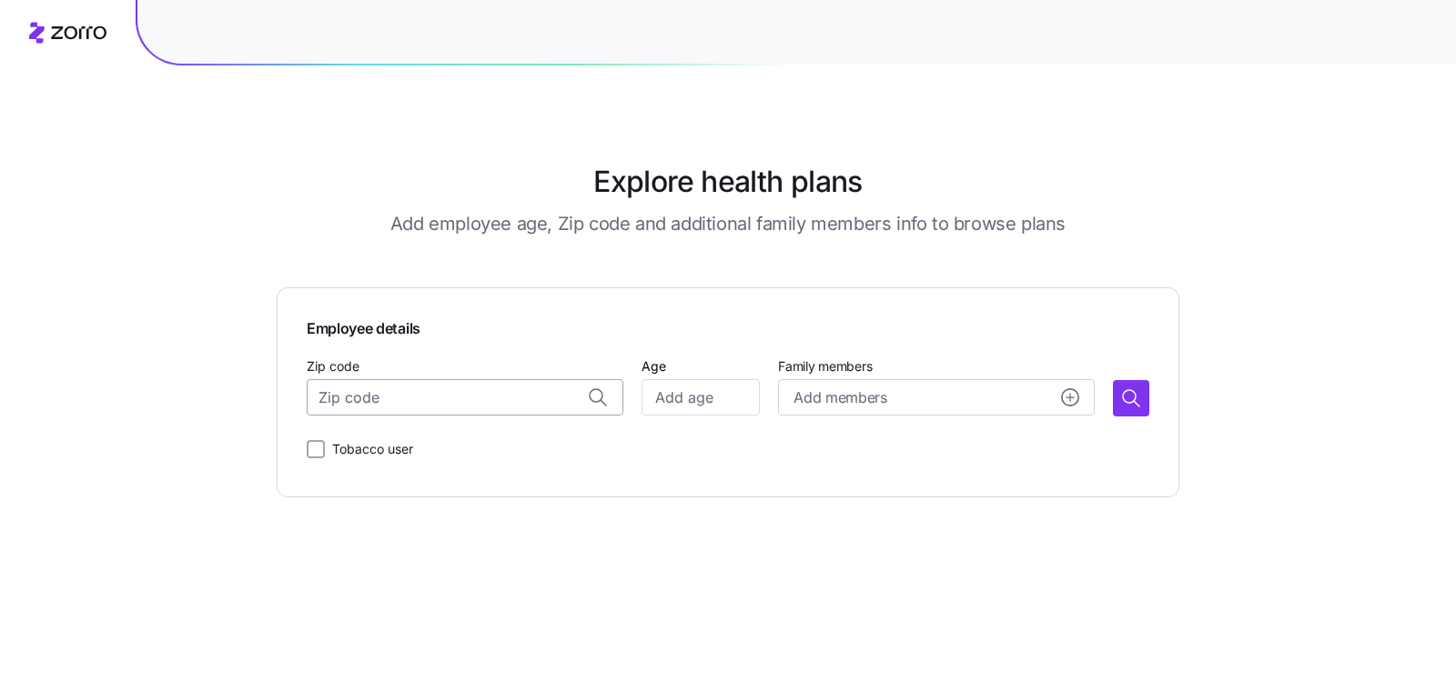
click at [398, 402] on input "Zip code" at bounding box center [465, 397] width 317 height 36
paste input "32826"
click at [419, 442] on span "32826, Orange County, FL" at bounding box center [483, 446] width 255 height 23
type input "32826, Orange County, FL"
click at [707, 401] on input "Age" at bounding box center [700, 397] width 118 height 36
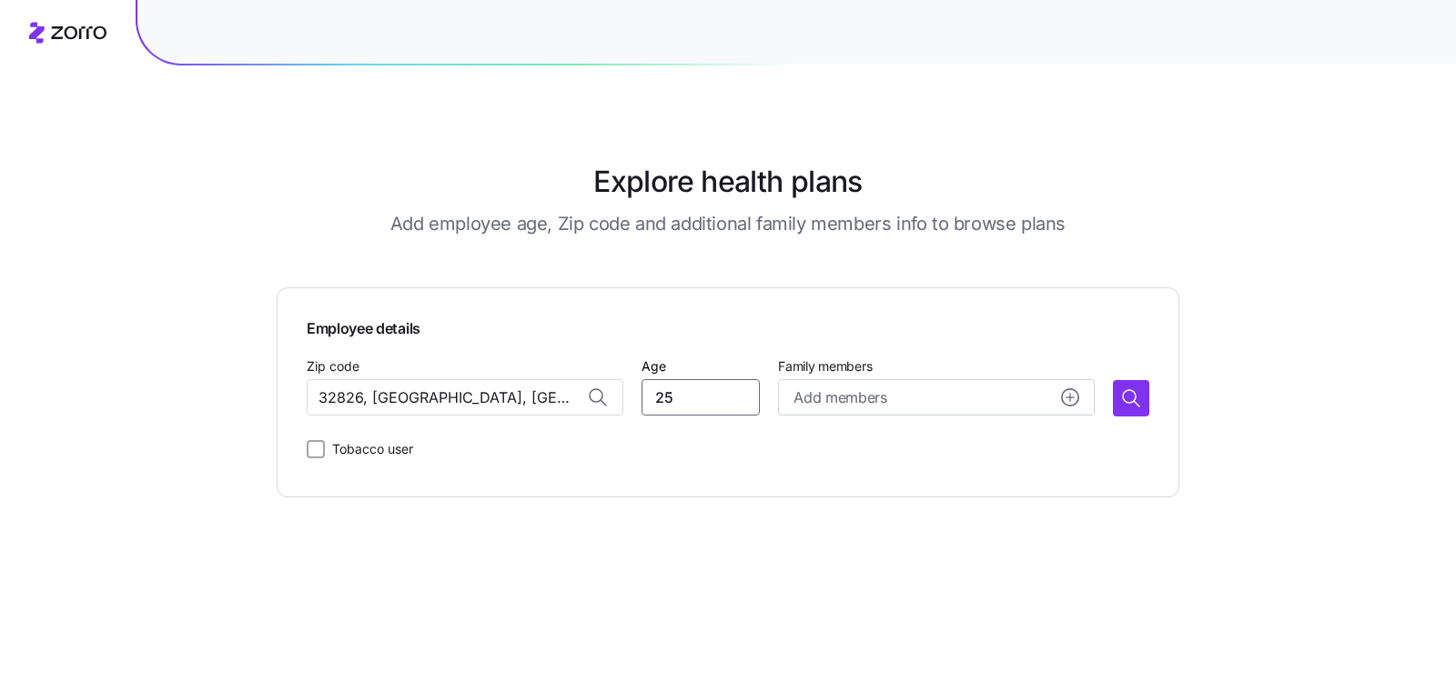
type input "25"
click at [1166, 399] on div "Employee details Zip code 32826, Orange County, FL Age 25 Family members Add me…" at bounding box center [728, 392] width 902 height 210
click at [1144, 405] on button "button" at bounding box center [1131, 398] width 36 height 36
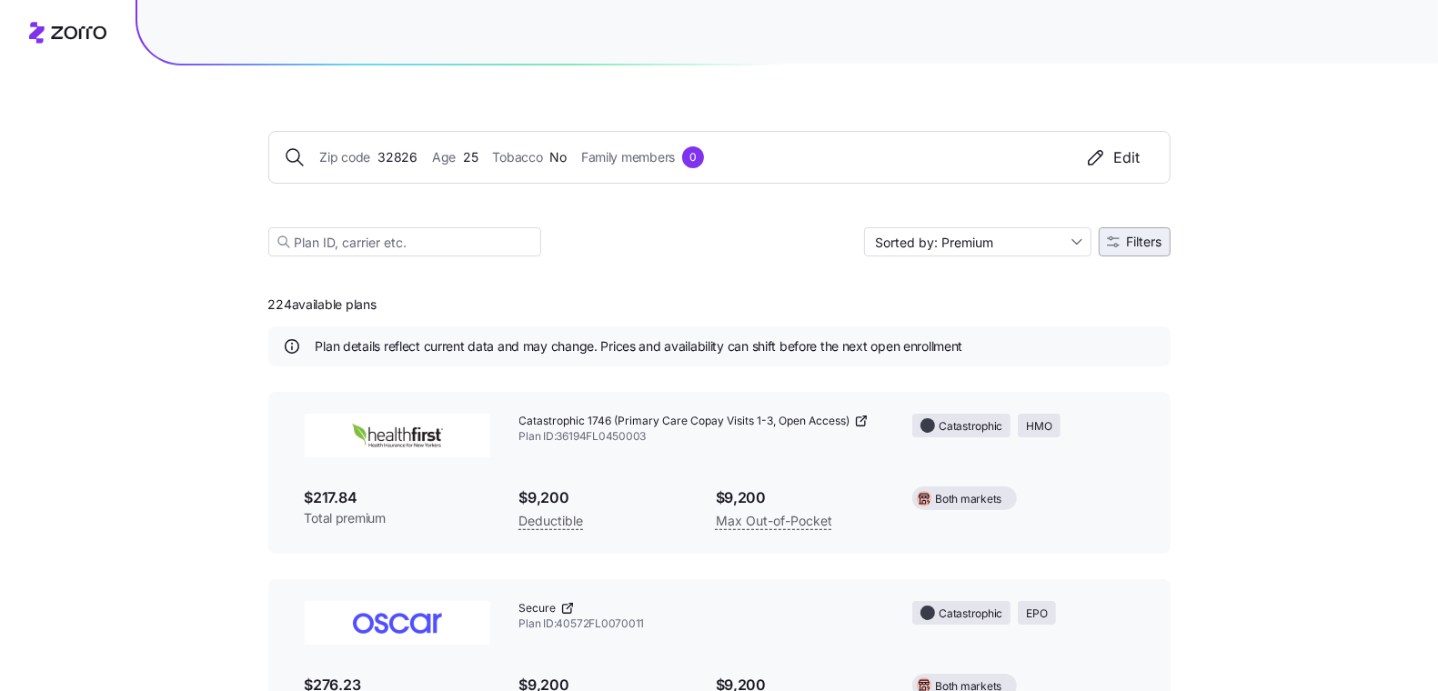
click at [1156, 236] on span "Filters" at bounding box center [1144, 242] width 35 height 13
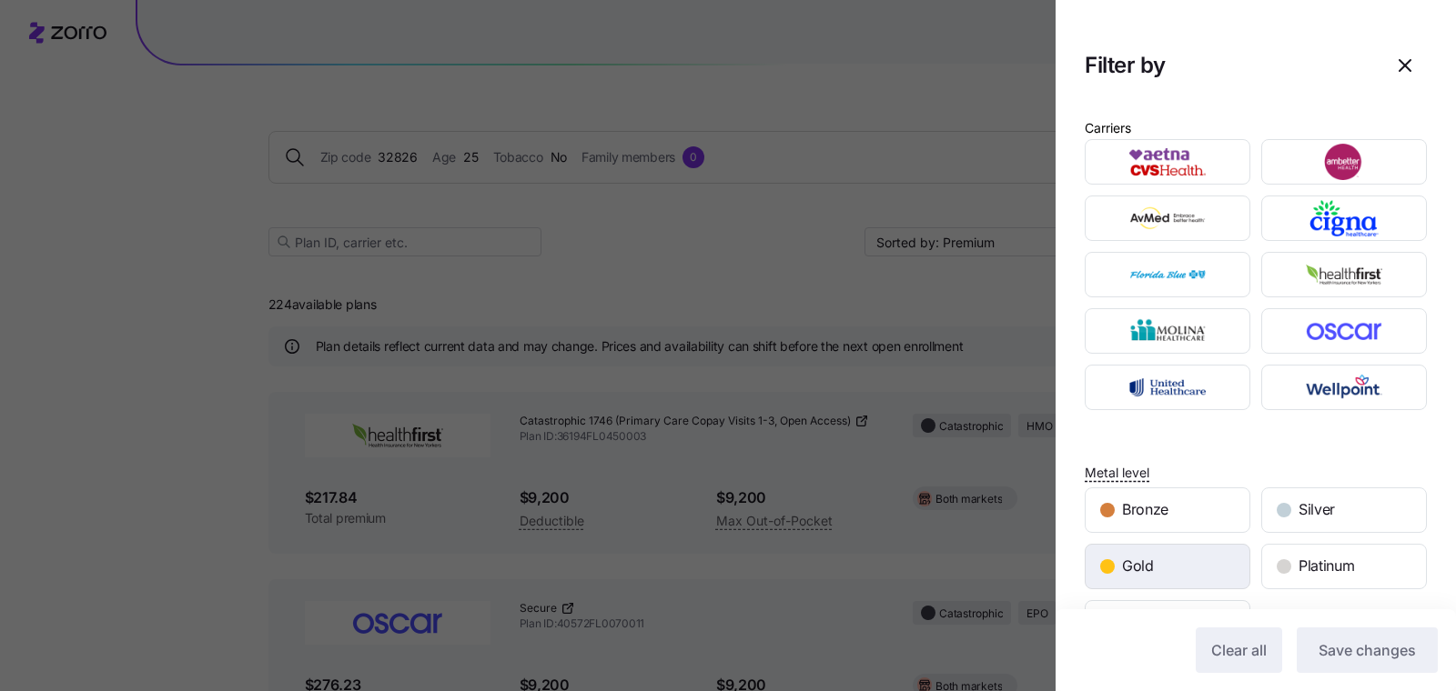
click at [1195, 555] on div "Gold" at bounding box center [1167, 567] width 164 height 44
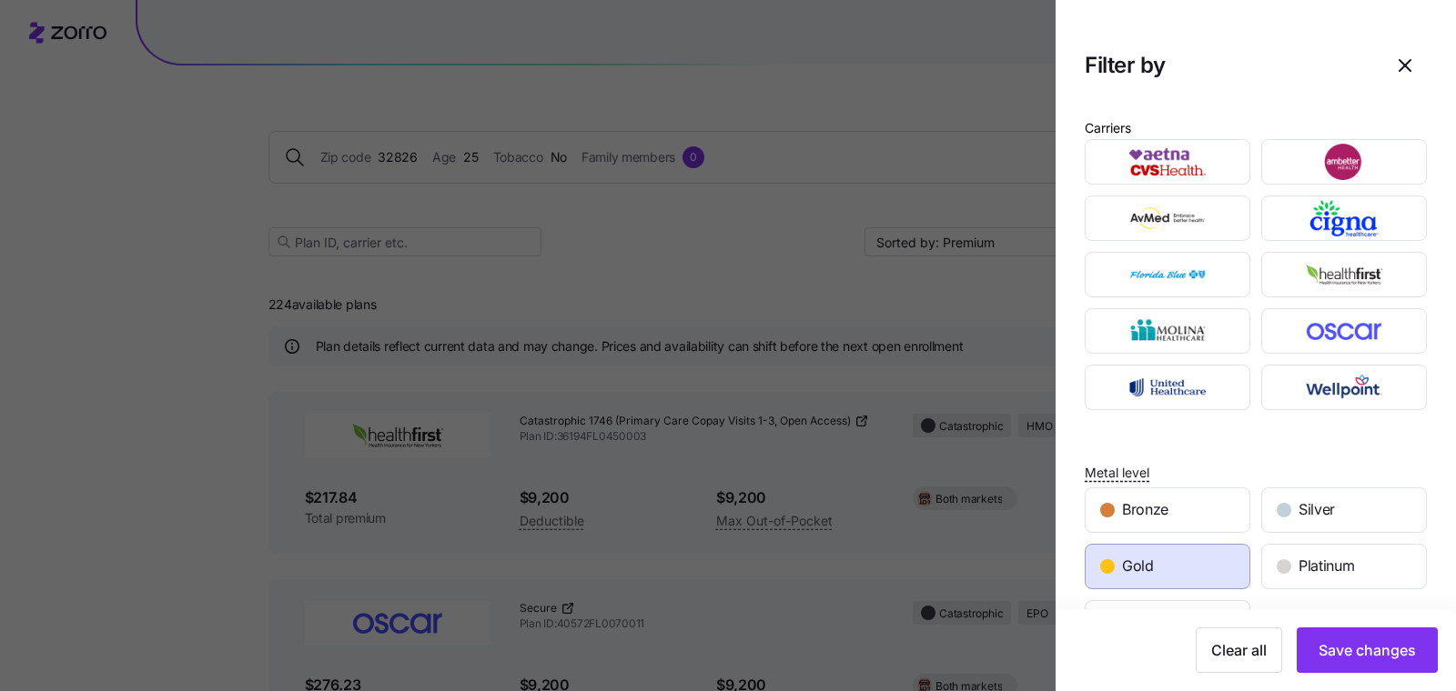
click at [1179, 566] on div "Gold" at bounding box center [1167, 567] width 164 height 44
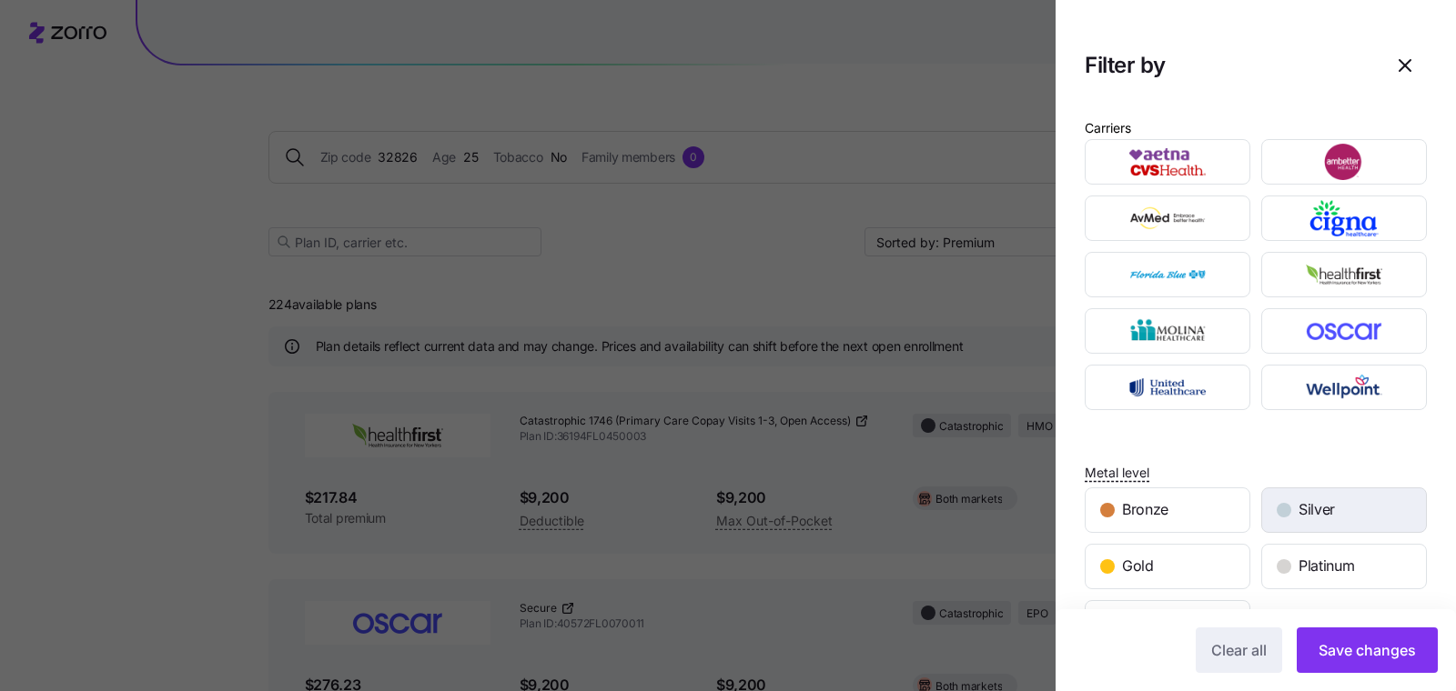
click at [1298, 499] on span "Silver" at bounding box center [1316, 510] width 36 height 23
drag, startPoint x: 1324, startPoint y: 632, endPoint x: 1305, endPoint y: 615, distance: 25.1
click at [1324, 632] on button "Save changes" at bounding box center [1366, 650] width 141 height 45
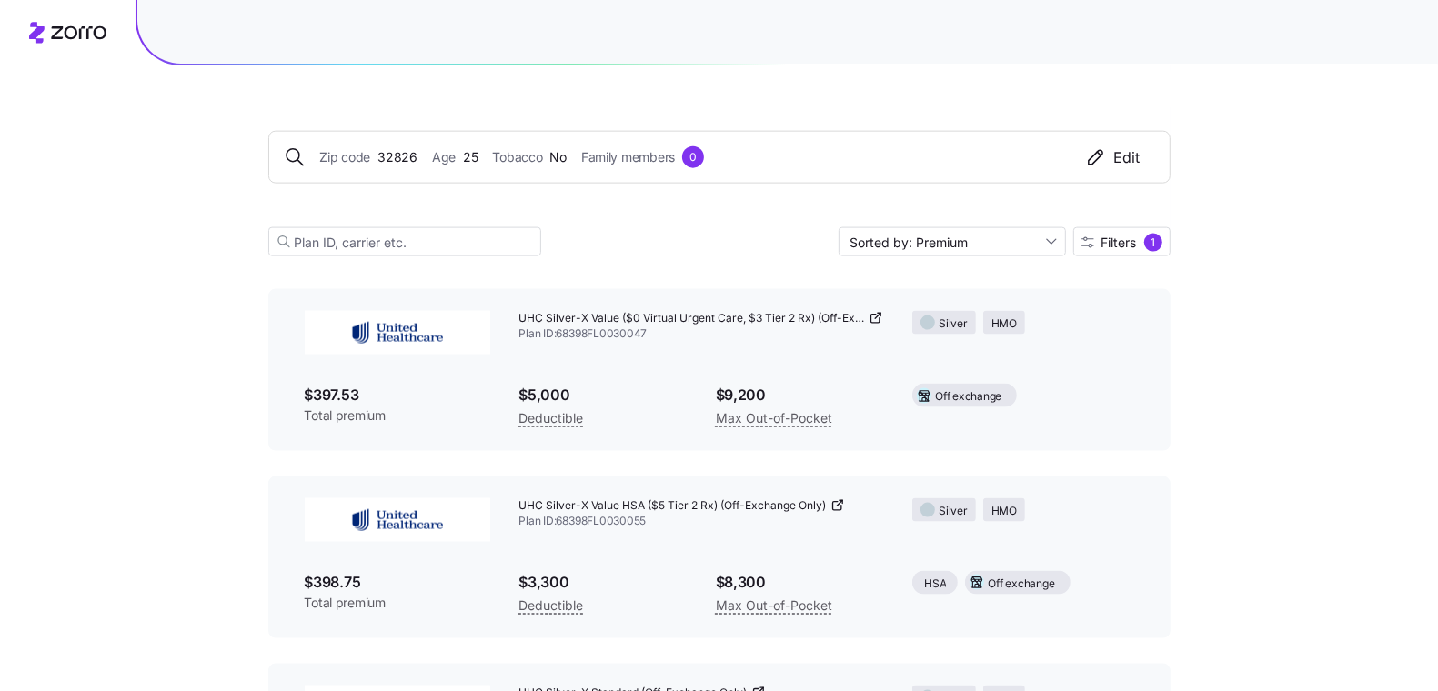
scroll to position [1973, 0]
click at [875, 318] on icon at bounding box center [876, 320] width 15 height 15
click at [836, 506] on icon at bounding box center [838, 503] width 15 height 15
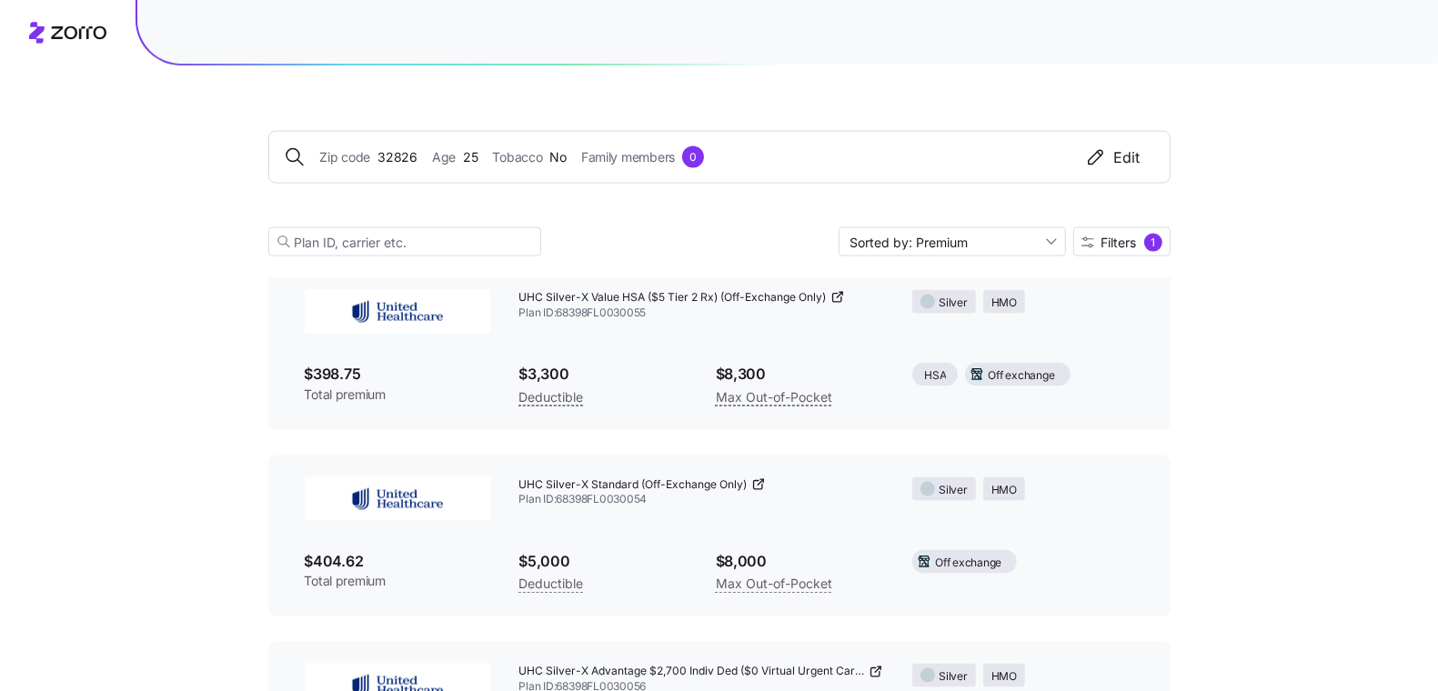
scroll to position [2221, 0]
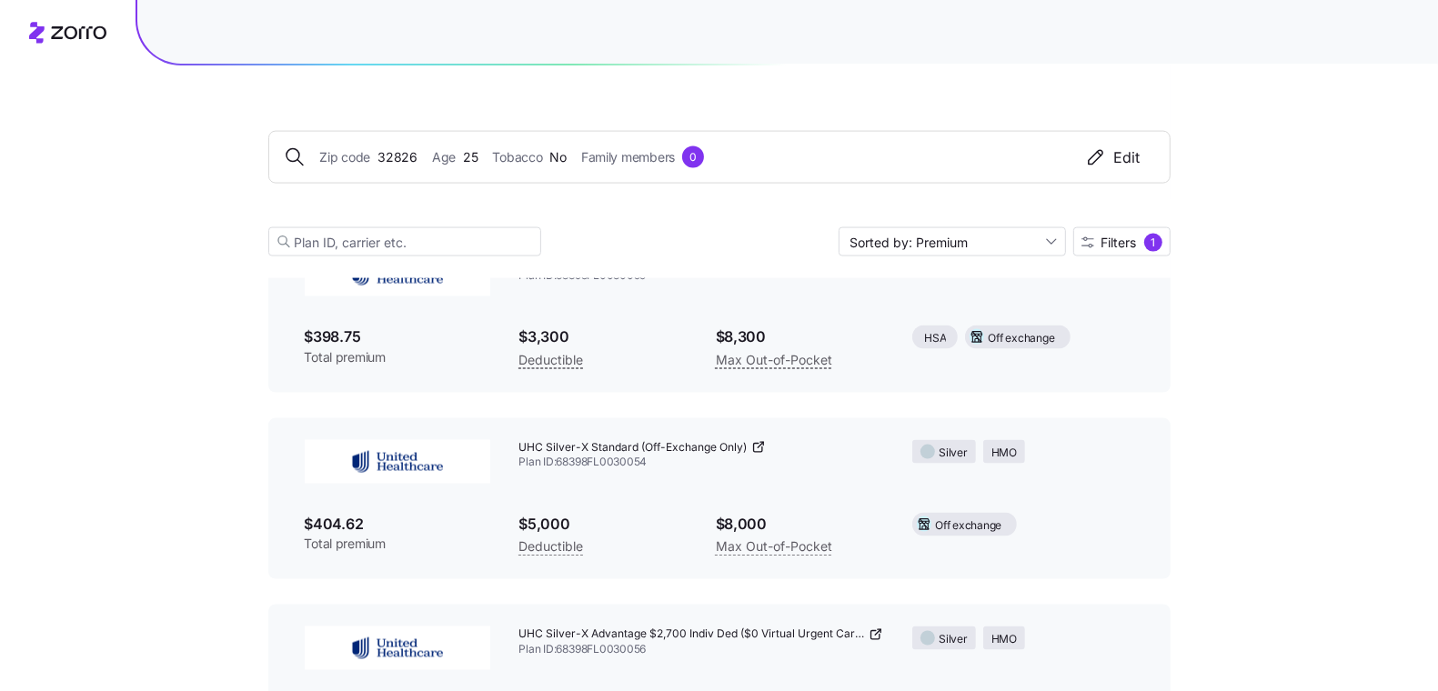
click at [752, 447] on icon at bounding box center [758, 447] width 15 height 15
click at [677, 446] on span "UHC Silver-X Standard (Off-Exchange Only)" at bounding box center [633, 447] width 228 height 15
copy div "UHC Silver-X Standard (Off-Exchange Only)"
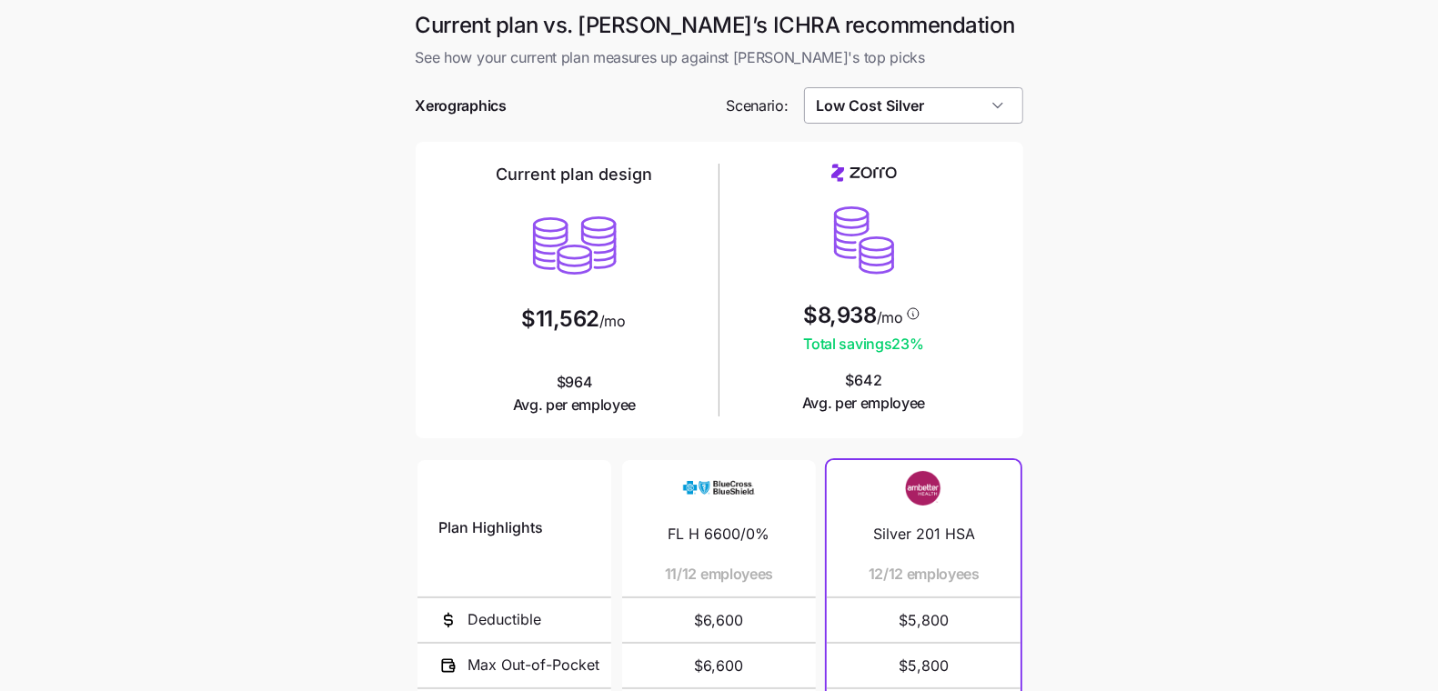
click at [902, 93] on input "Low Cost Silver" at bounding box center [913, 105] width 219 height 36
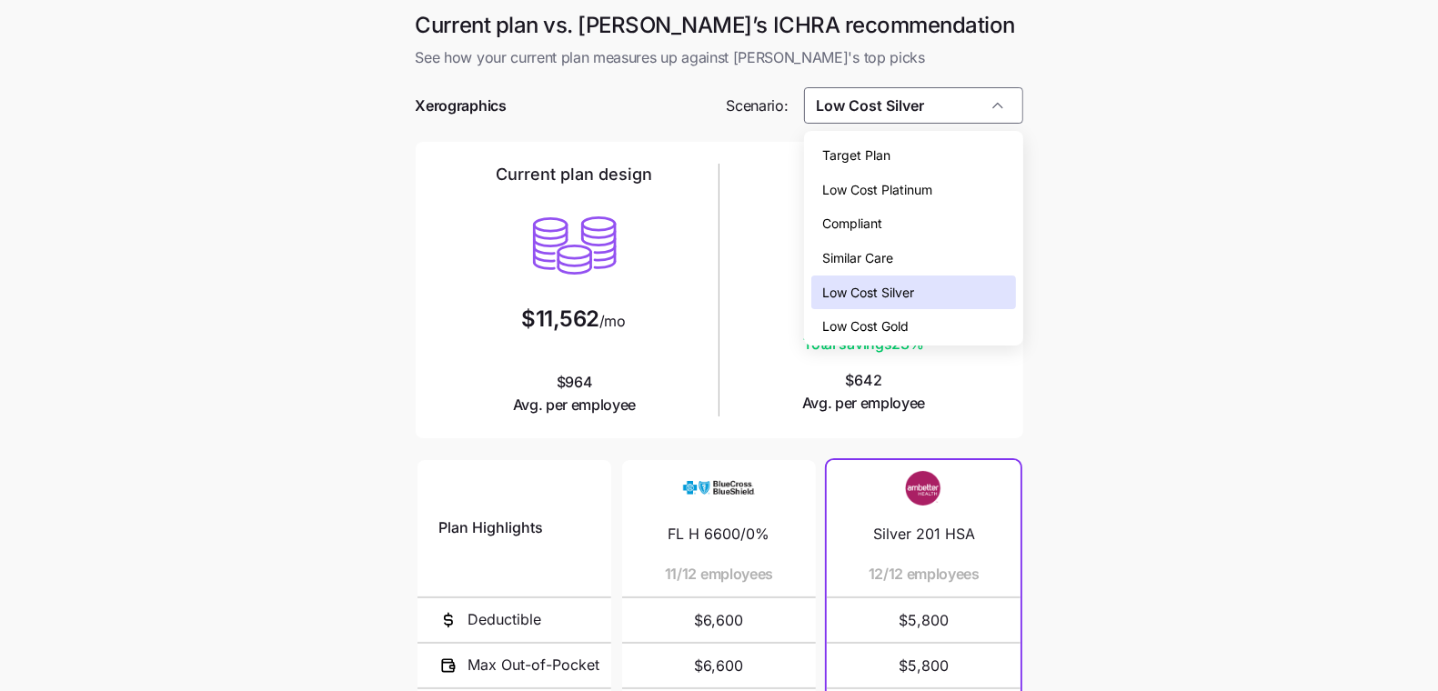
click at [904, 149] on div "Target Plan" at bounding box center [913, 155] width 204 height 35
type input "Target Plan"
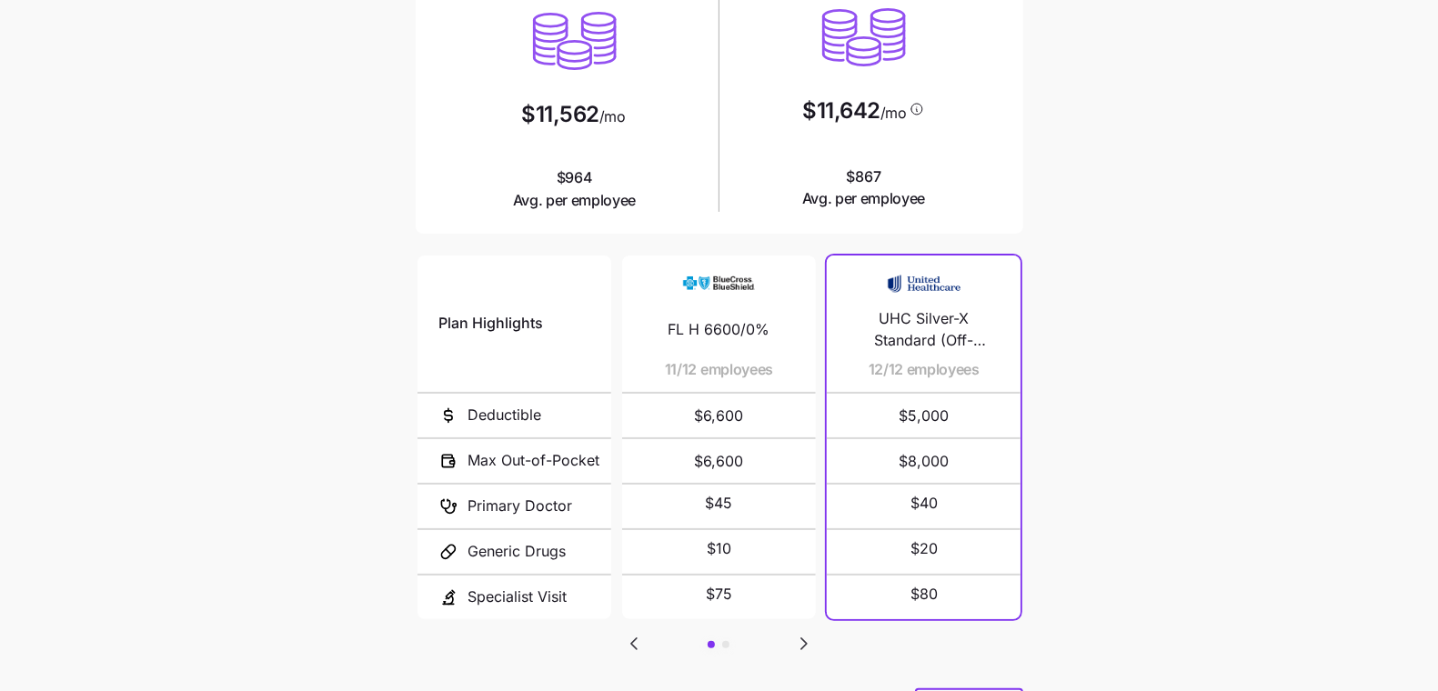
scroll to position [301, 0]
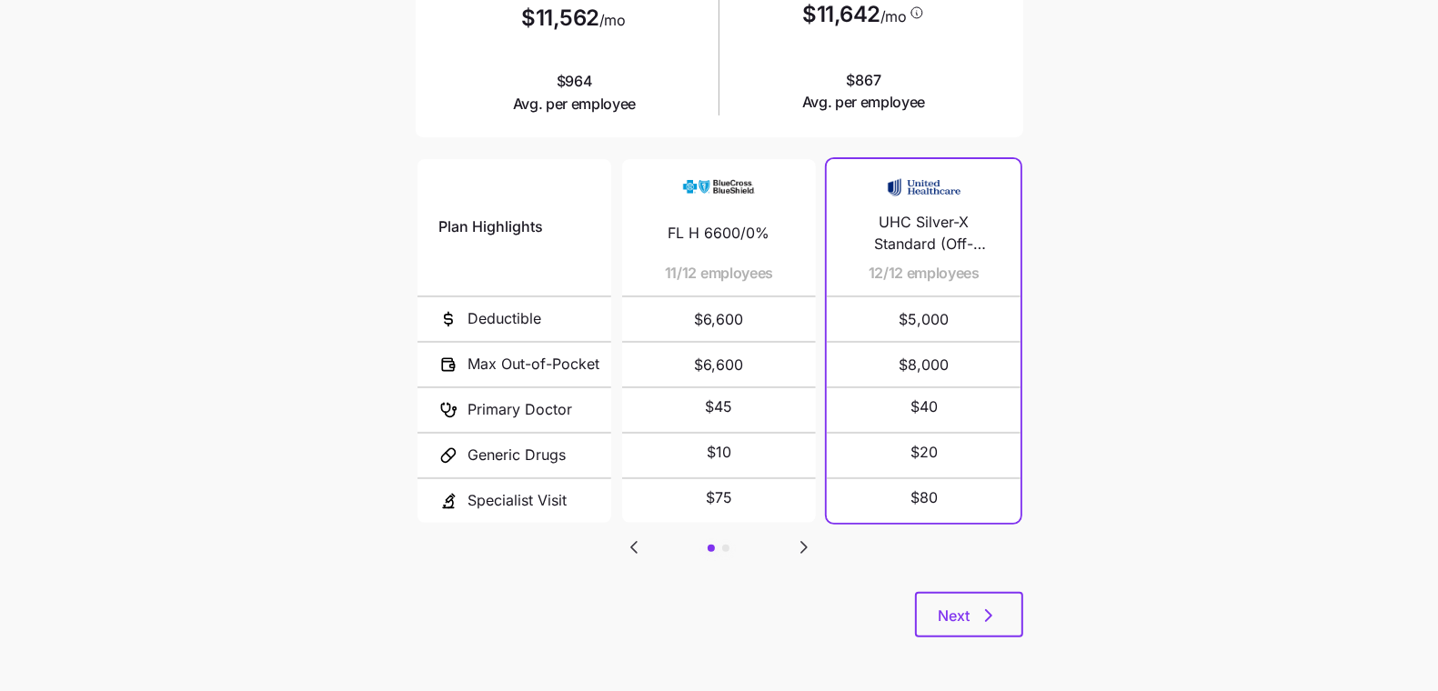
click at [1059, 573] on main "Current plan vs. Zorro’s ICHRA recommendation See how your current plan measure…" at bounding box center [719, 195] width 1438 height 993
click at [1019, 599] on button "Next" at bounding box center [969, 614] width 108 height 45
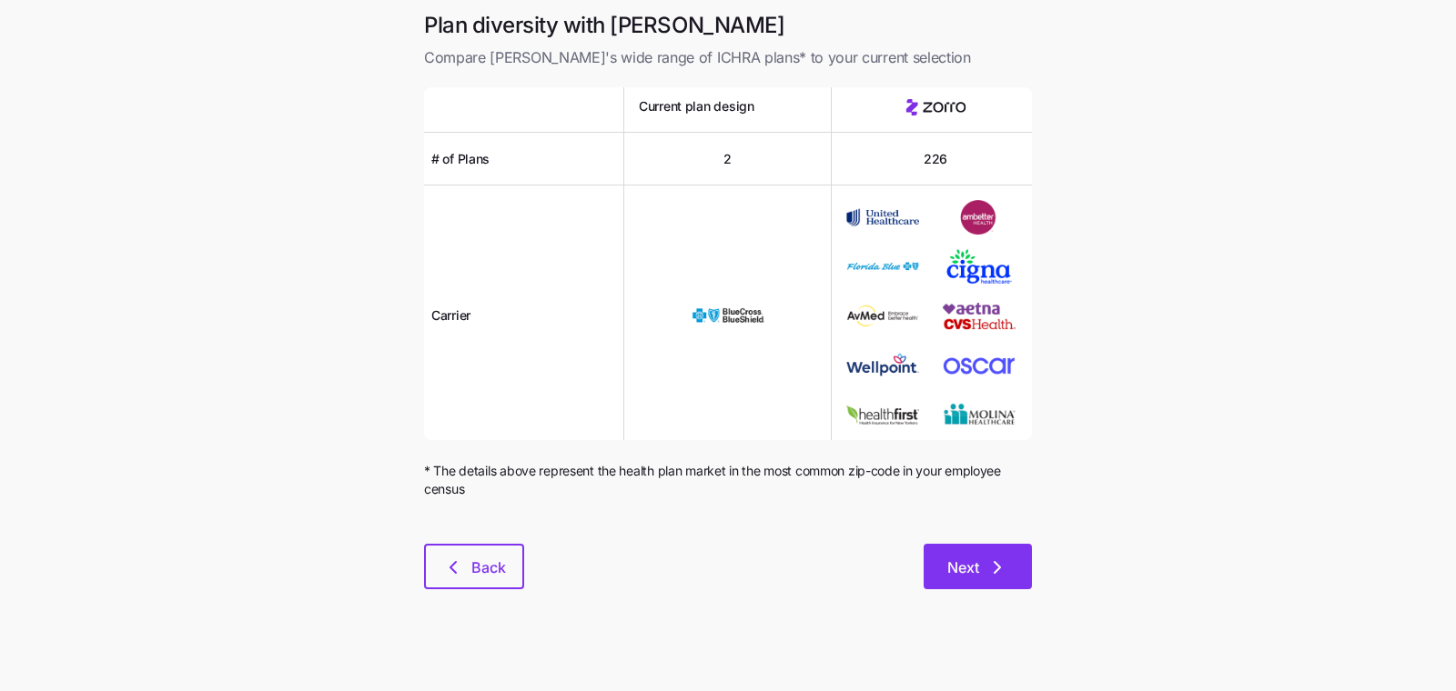
click at [994, 545] on button "Next" at bounding box center [977, 566] width 108 height 45
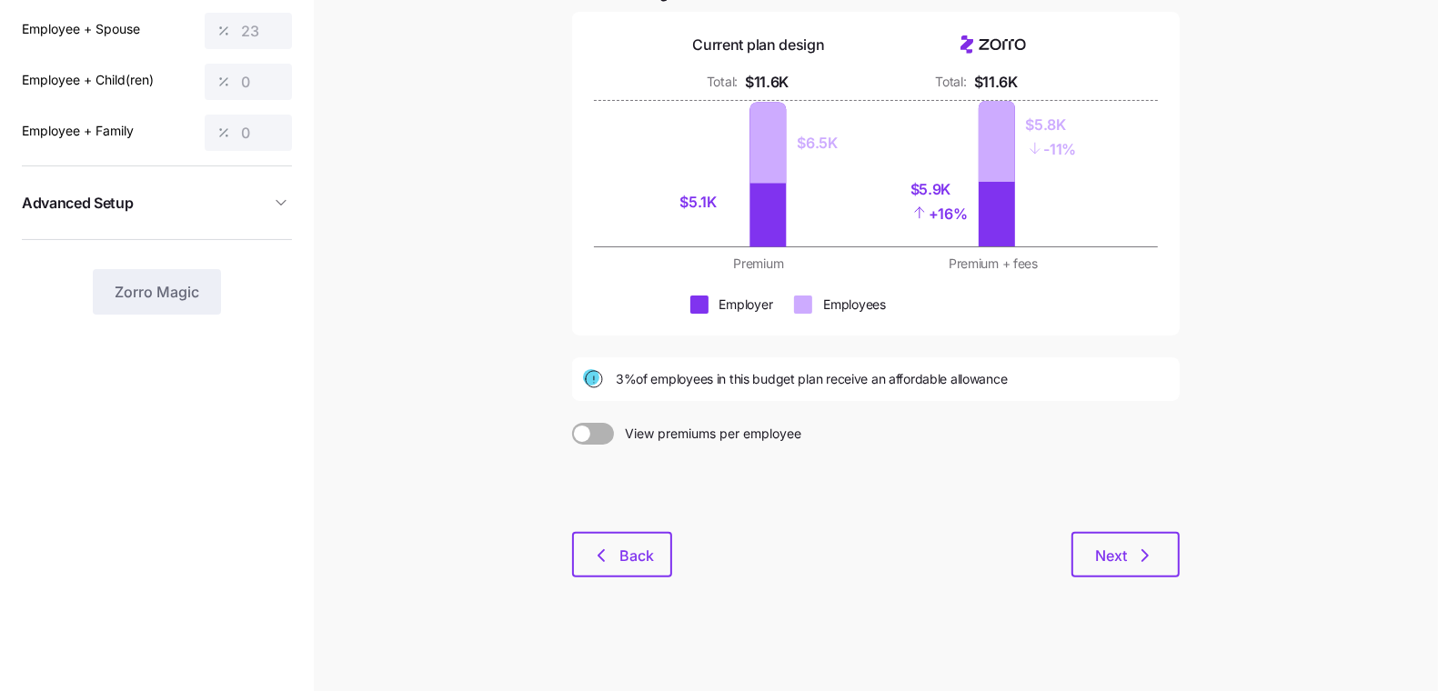
scroll to position [201, 0]
click at [618, 563] on span "Back" at bounding box center [622, 555] width 53 height 22
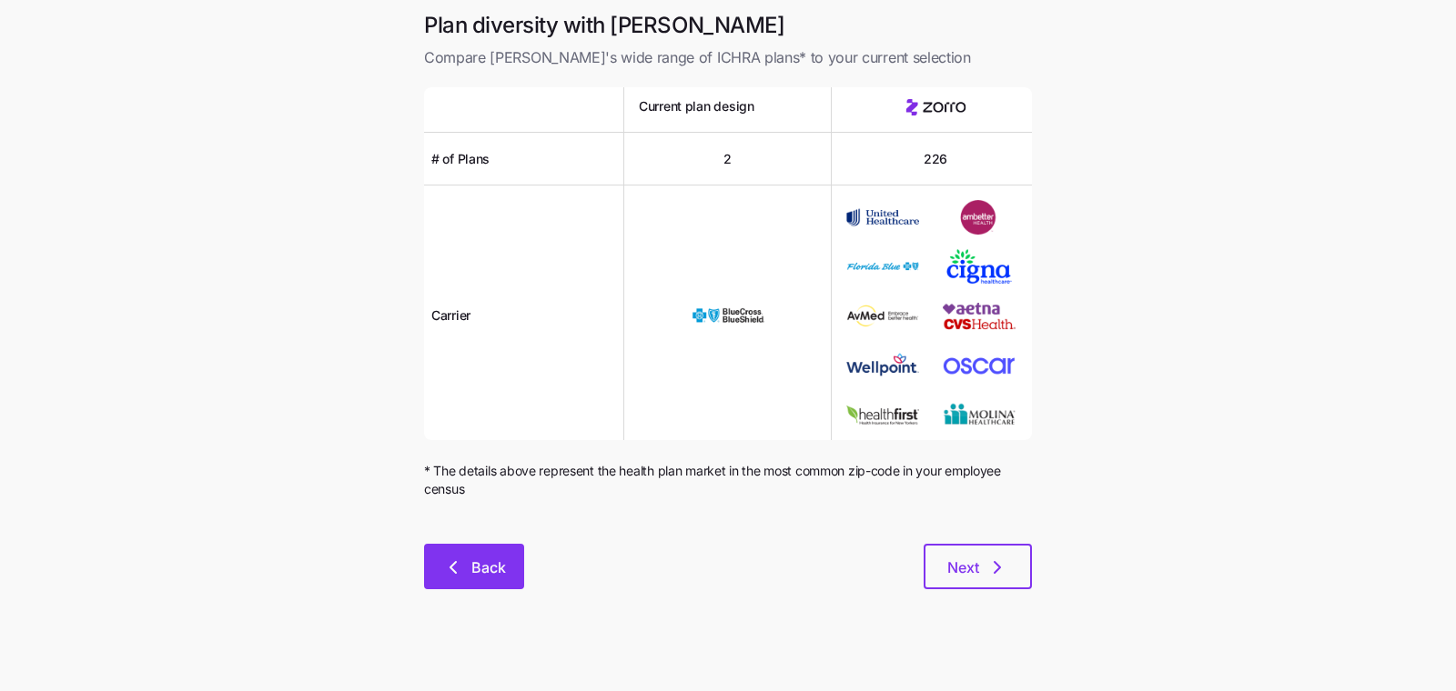
click at [496, 560] on span "Back" at bounding box center [488, 568] width 35 height 22
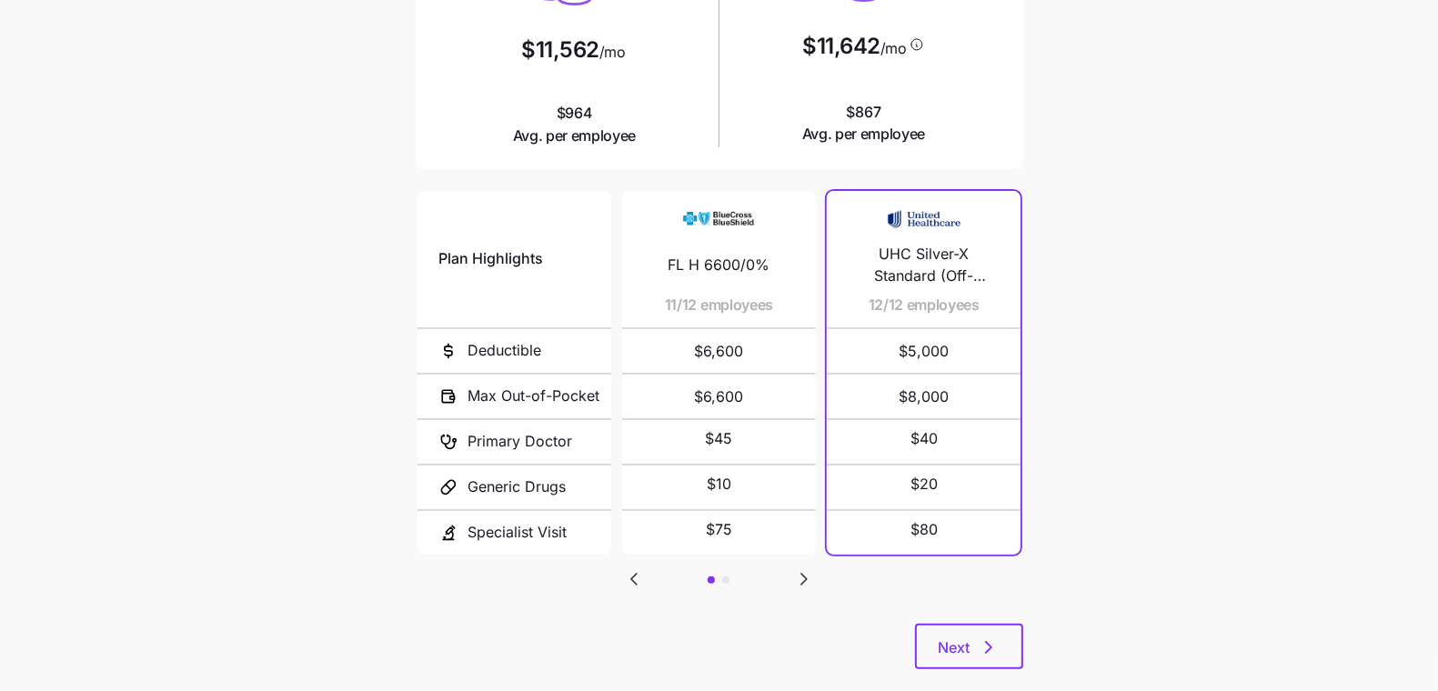
scroll to position [301, 0]
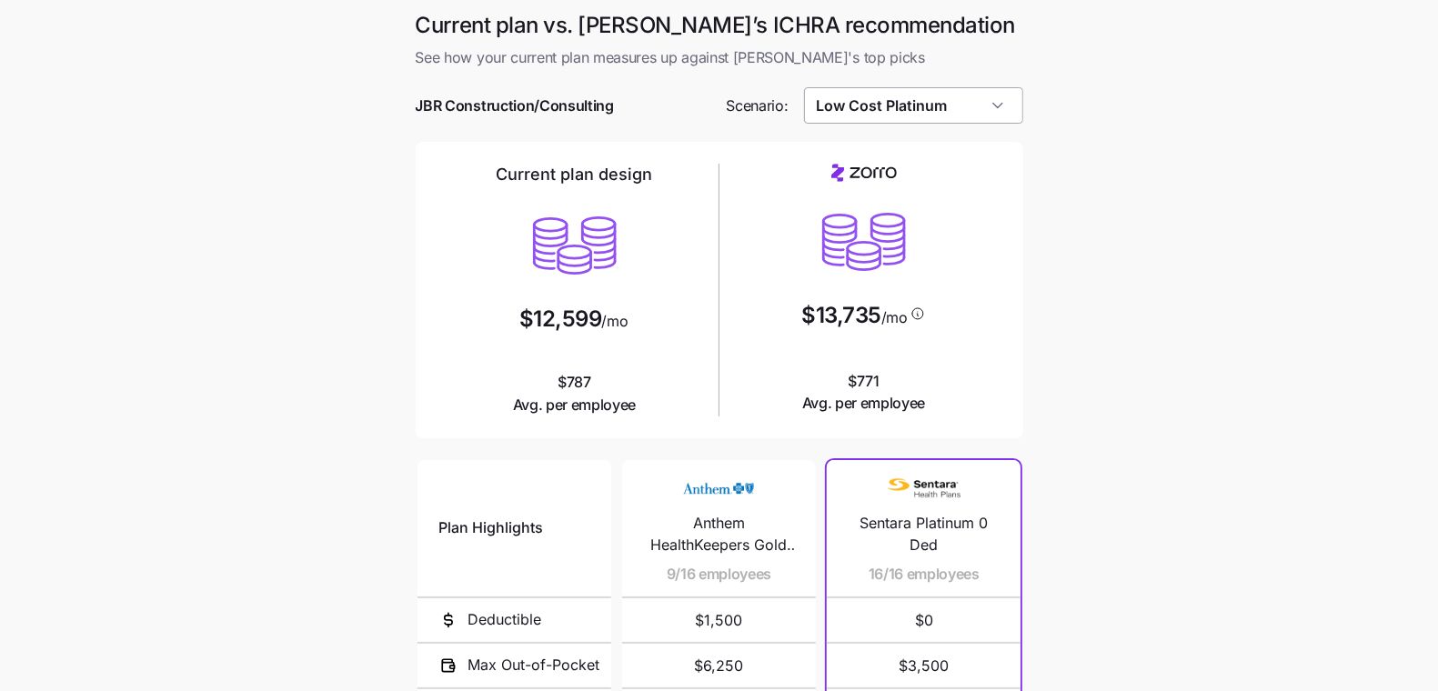
click at [939, 101] on input "Low Cost Platinum" at bounding box center [913, 105] width 219 height 36
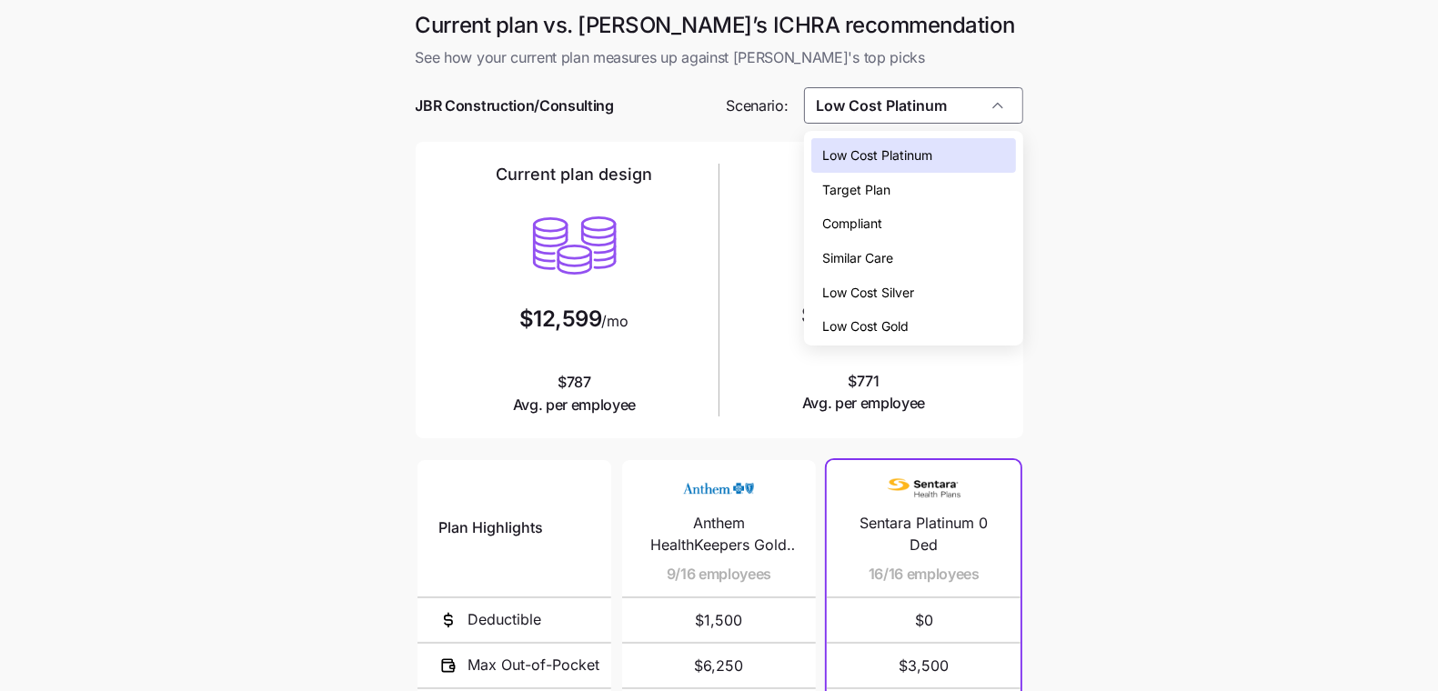
click at [916, 294] on div "Low Cost Silver" at bounding box center [913, 293] width 204 height 35
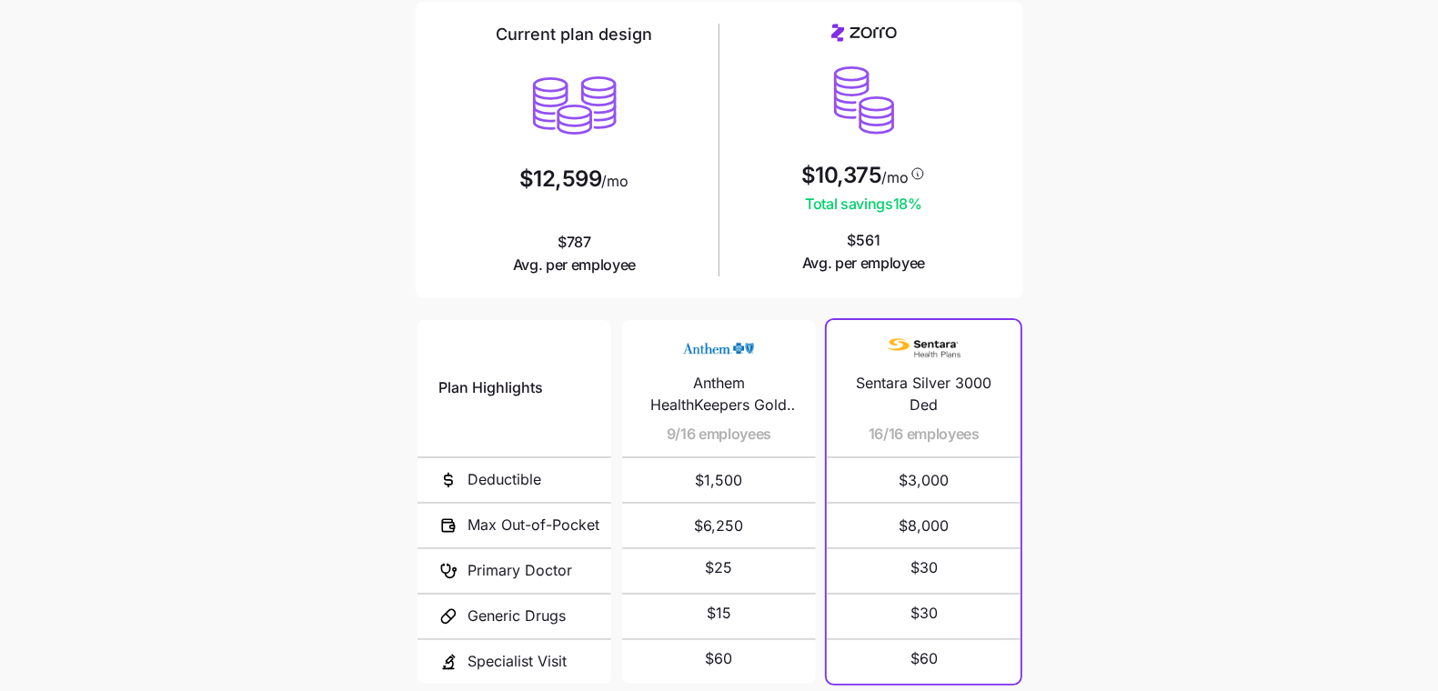
scroll to position [247, 0]
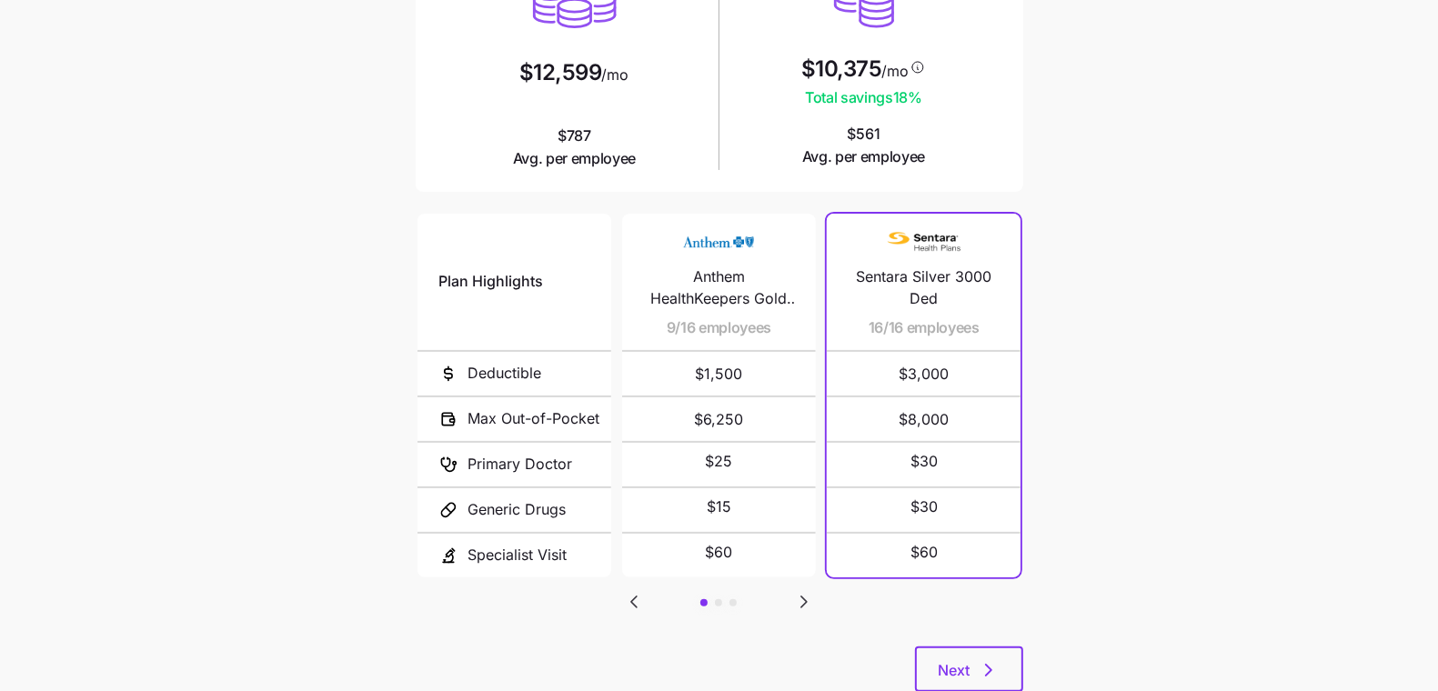
click at [801, 602] on icon "Go to next slide" at bounding box center [803, 602] width 5 height 11
click at [802, 600] on icon "Go to next slide" at bounding box center [803, 602] width 5 height 11
click at [638, 591] on icon "Go to previous slide" at bounding box center [634, 602] width 22 height 22
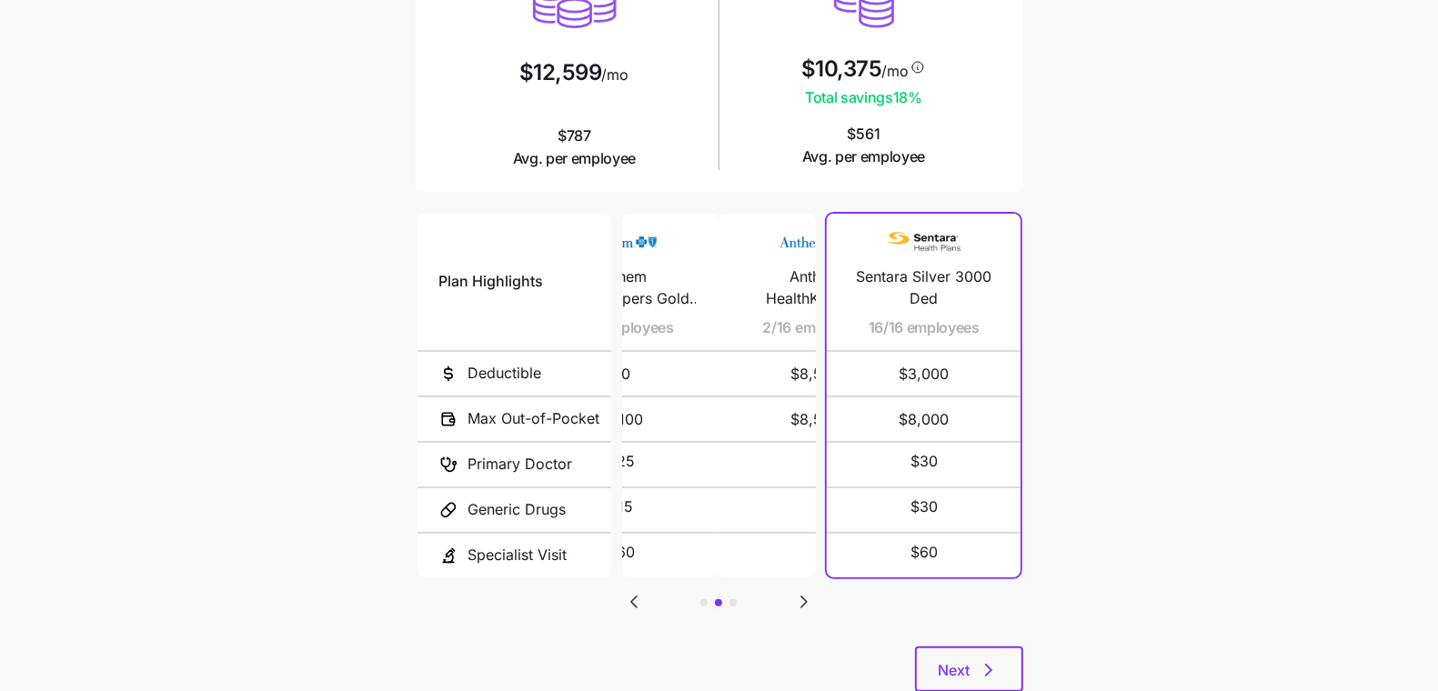
click at [638, 591] on icon "Go to previous slide" at bounding box center [634, 602] width 22 height 22
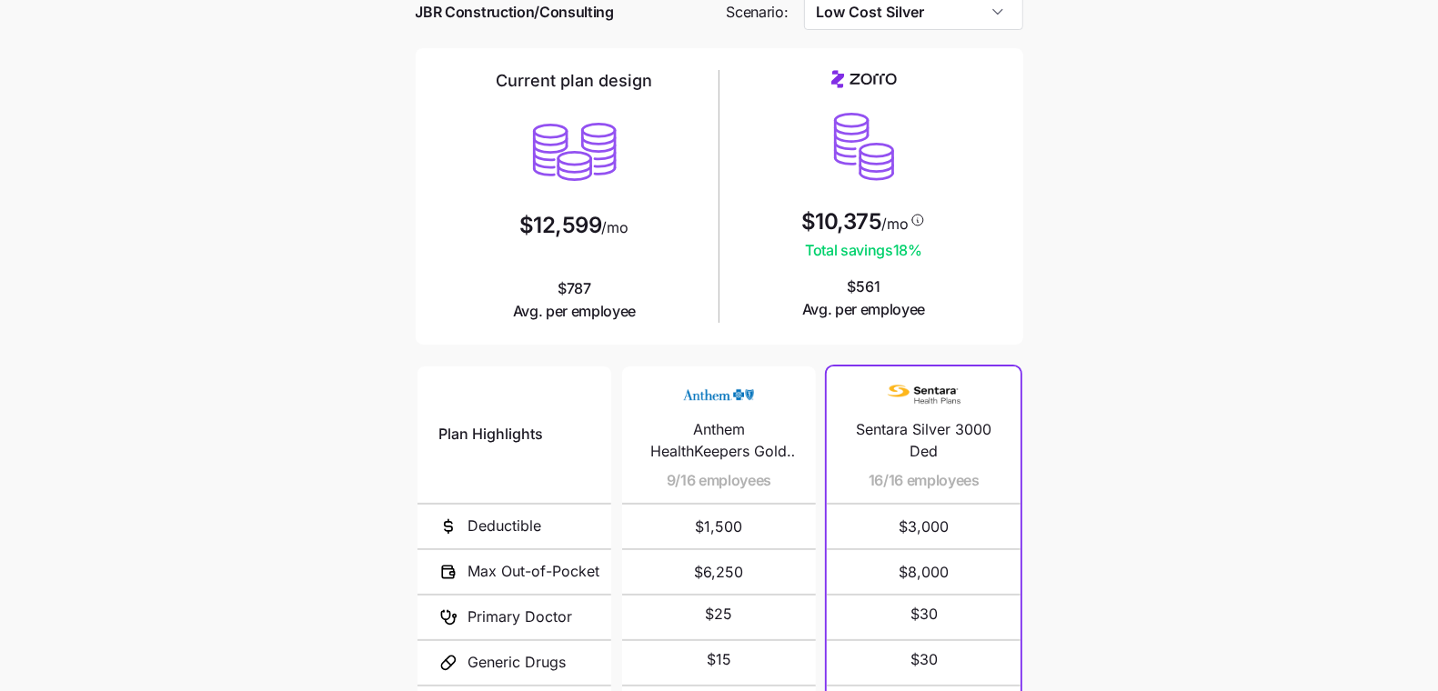
scroll to position [69, 0]
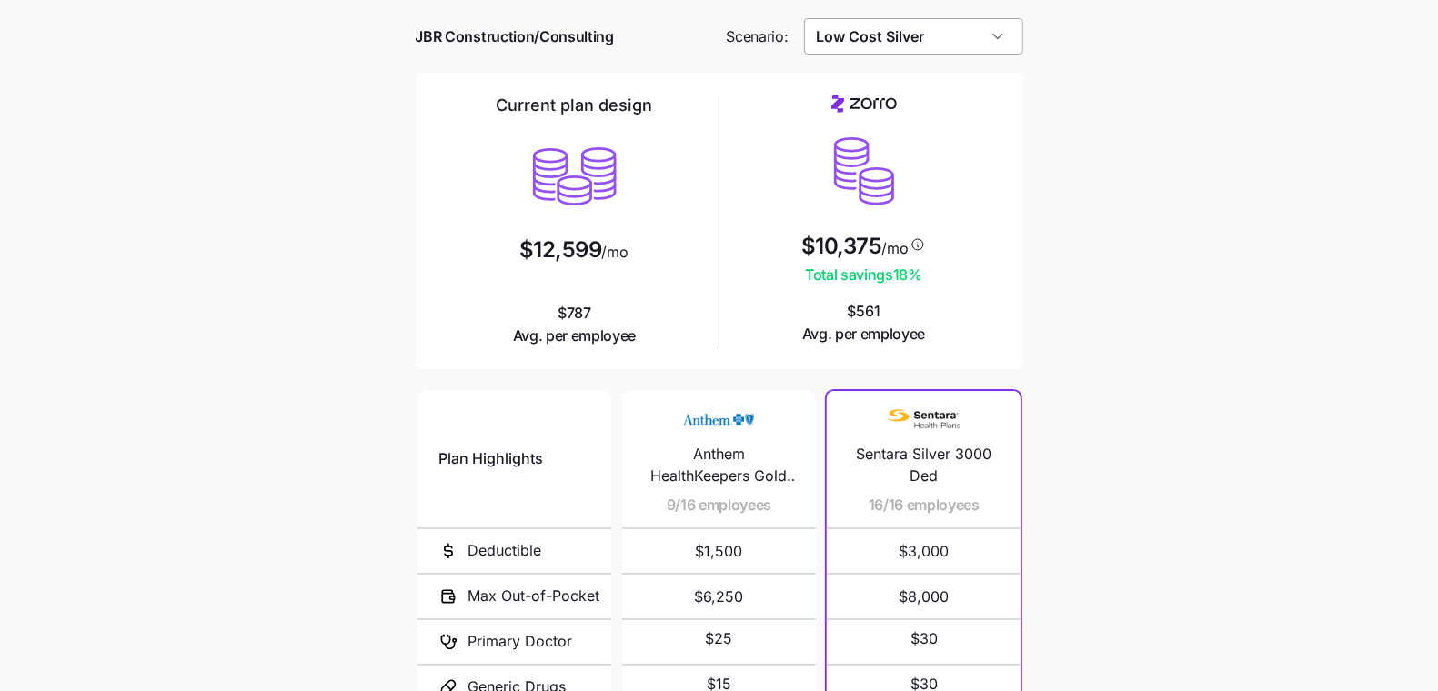
click at [976, 38] on input "Low Cost Silver" at bounding box center [913, 36] width 219 height 36
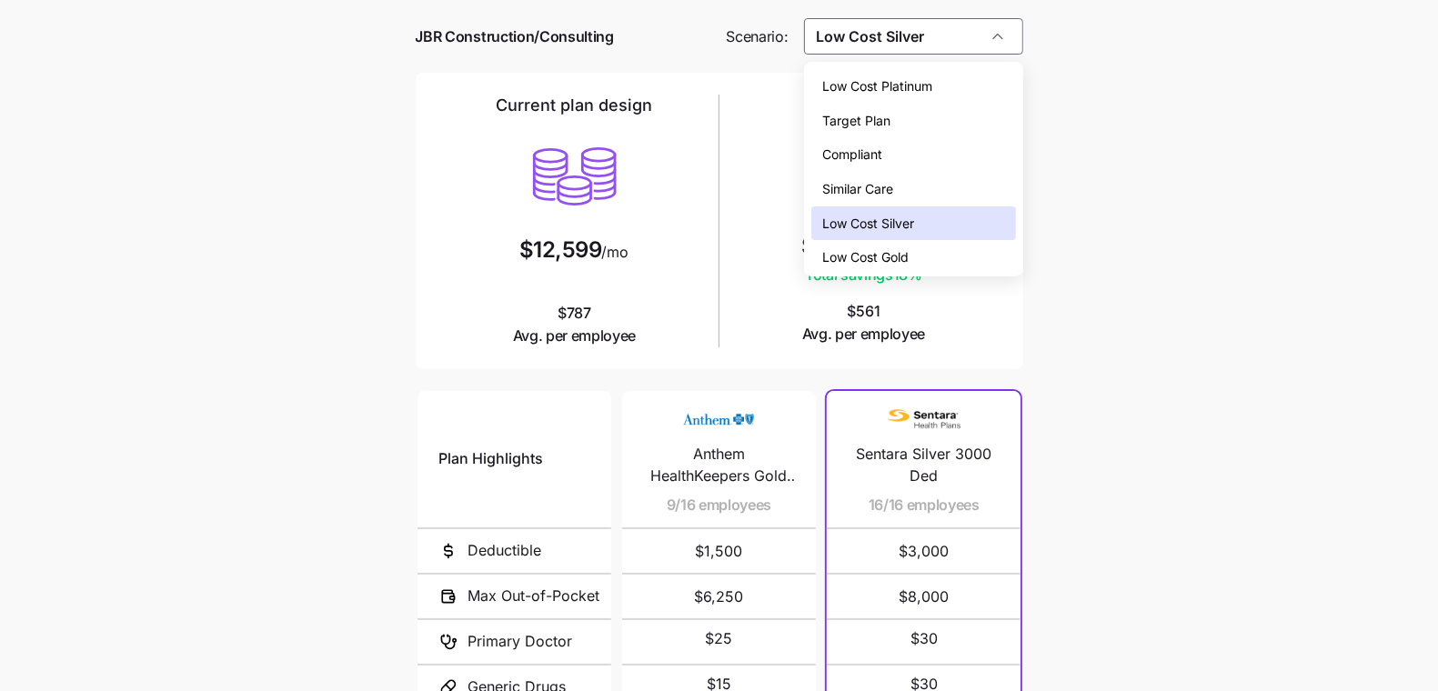
click at [961, 253] on div "Low Cost Gold" at bounding box center [913, 257] width 204 height 35
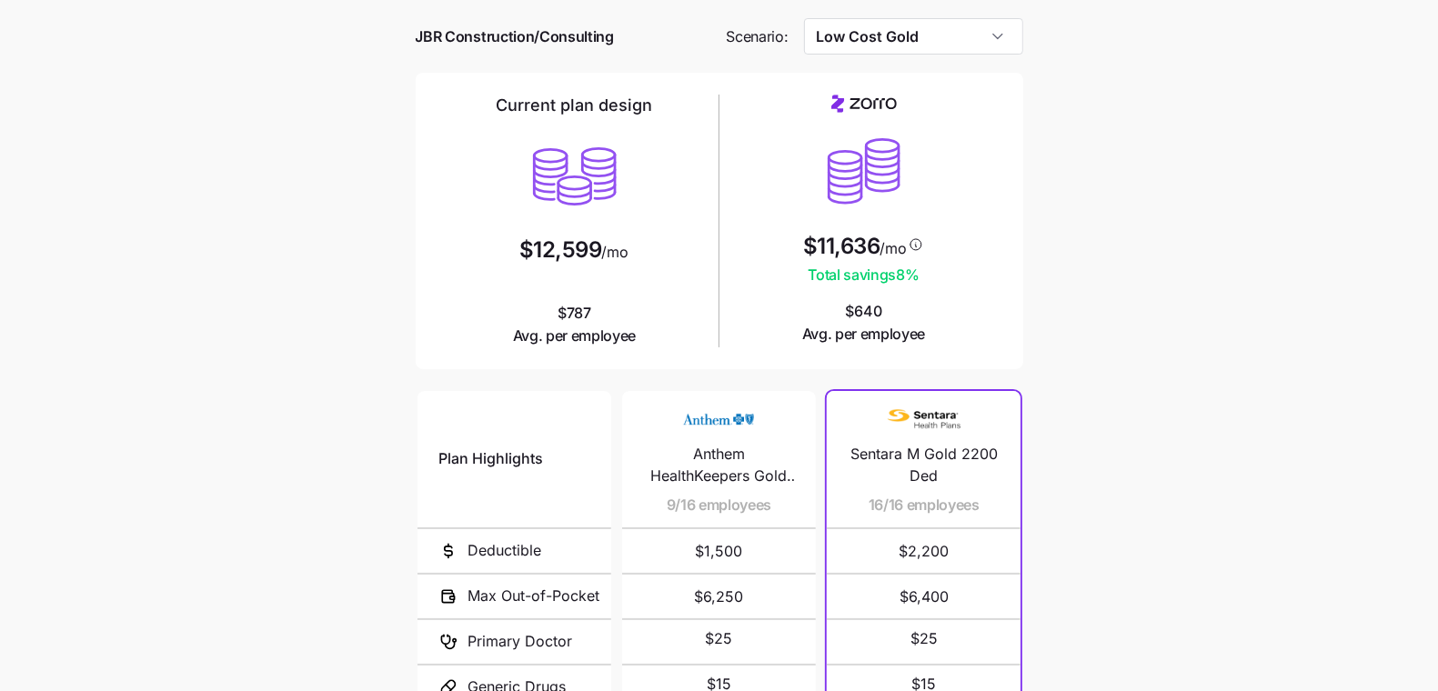
click at [939, 61] on div at bounding box center [720, 64] width 608 height 18
click at [931, 55] on div at bounding box center [720, 64] width 608 height 18
click at [931, 52] on input "Low Cost Gold" at bounding box center [913, 36] width 219 height 36
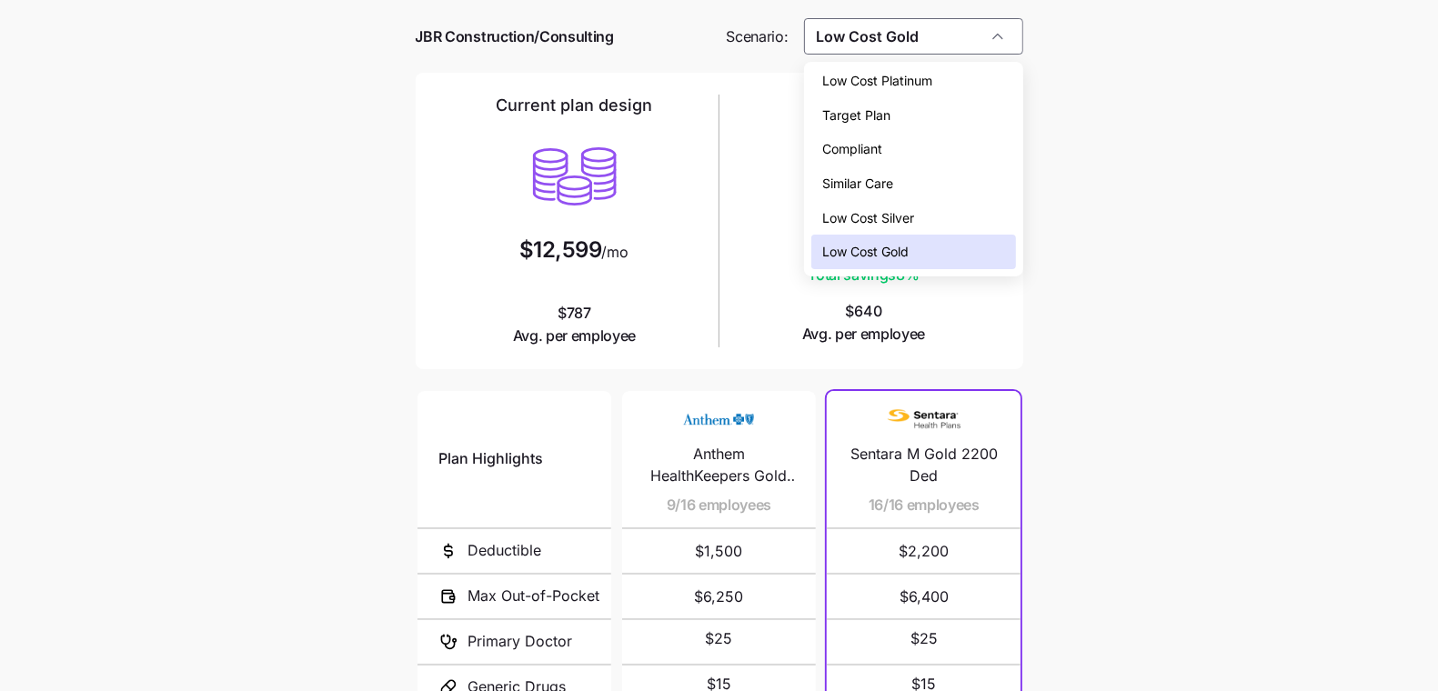
click at [929, 95] on div "Low Cost Platinum" at bounding box center [913, 81] width 204 height 35
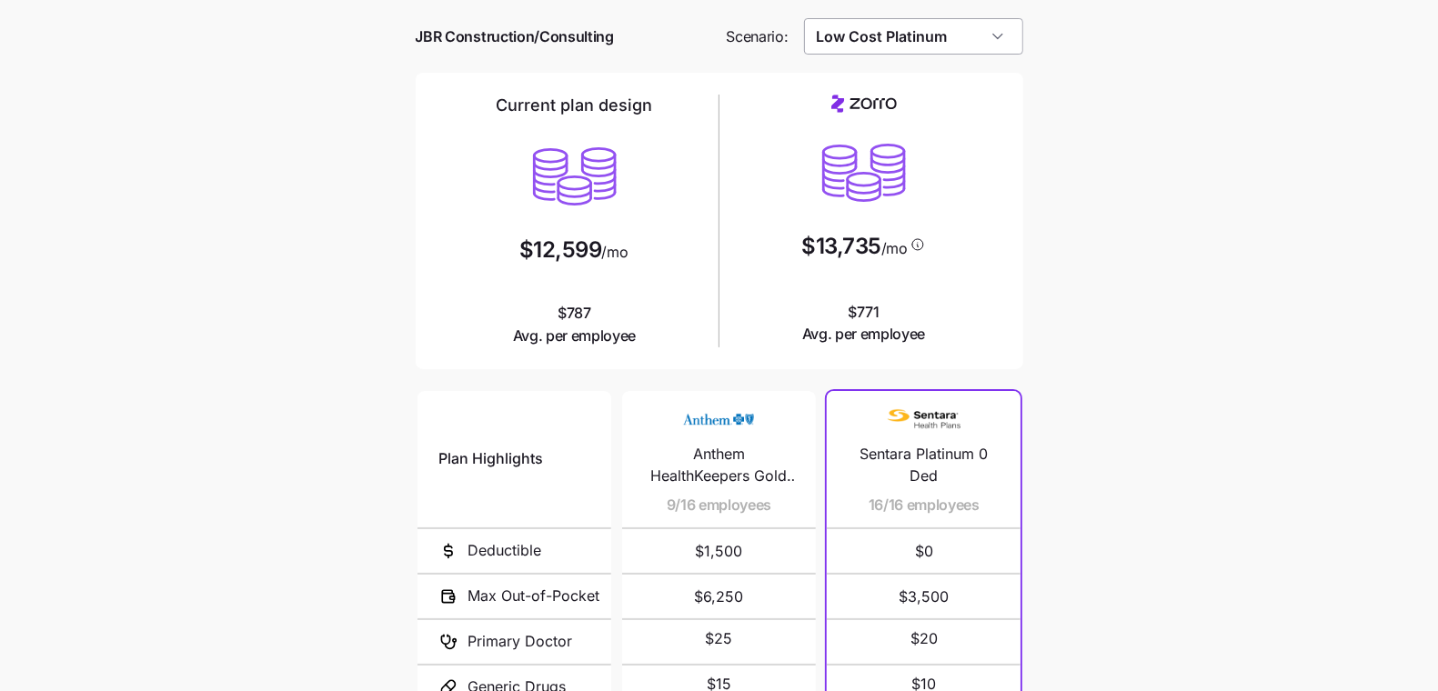
click at [961, 37] on input "Low Cost Platinum" at bounding box center [913, 36] width 219 height 36
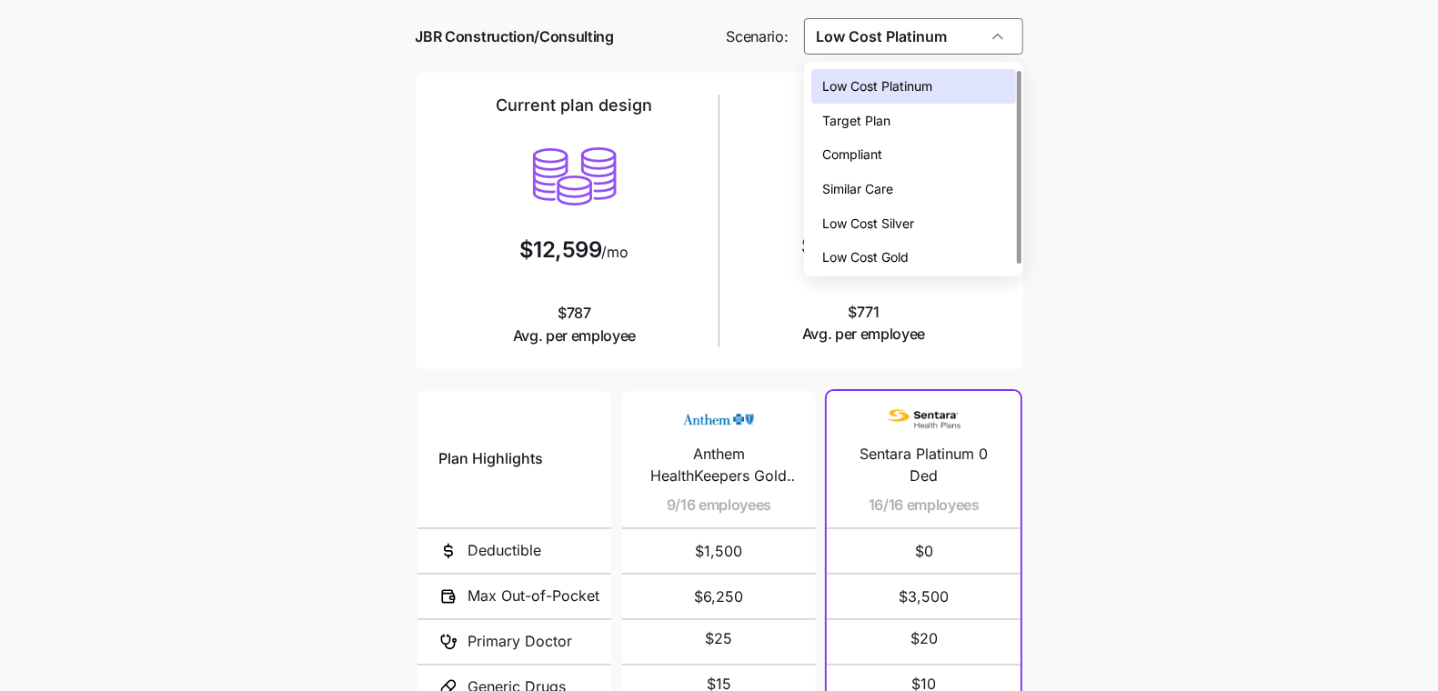
click at [932, 252] on div "Low Cost Gold" at bounding box center [913, 257] width 204 height 35
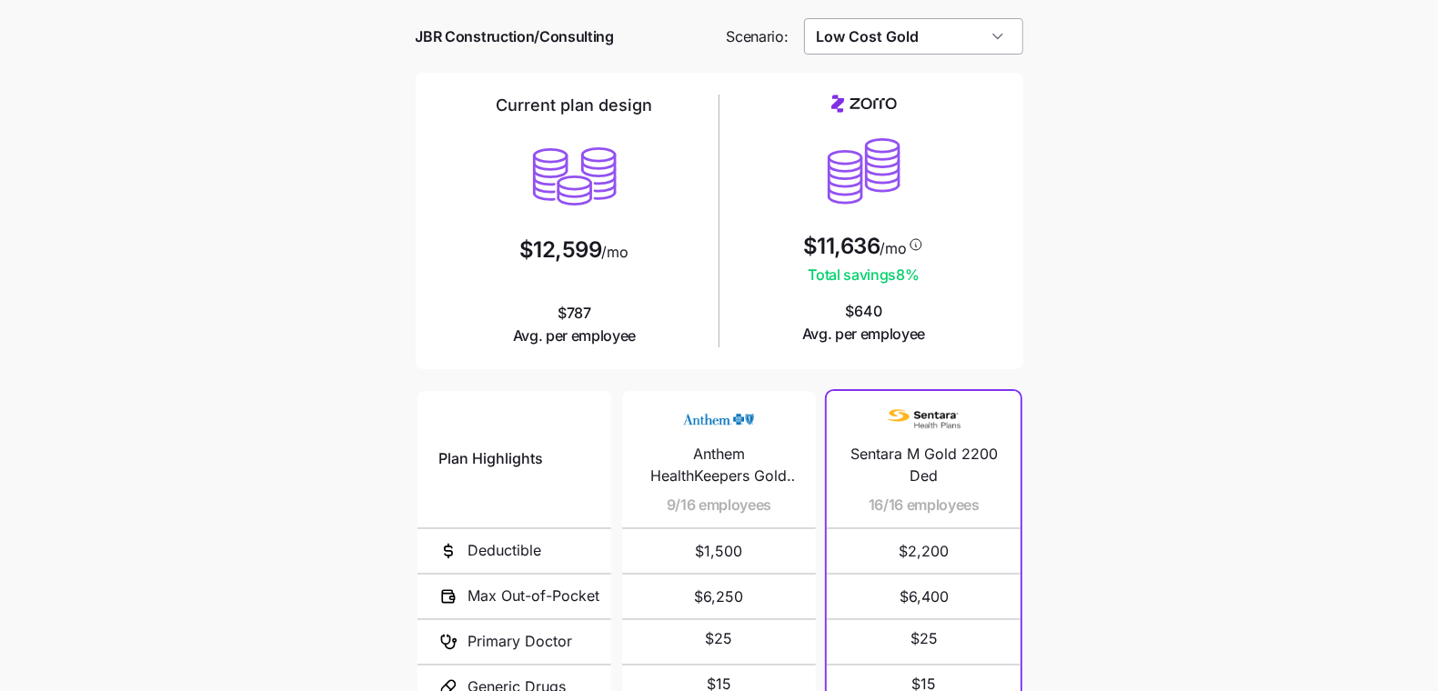
click at [938, 37] on input "Low Cost Gold" at bounding box center [913, 36] width 219 height 36
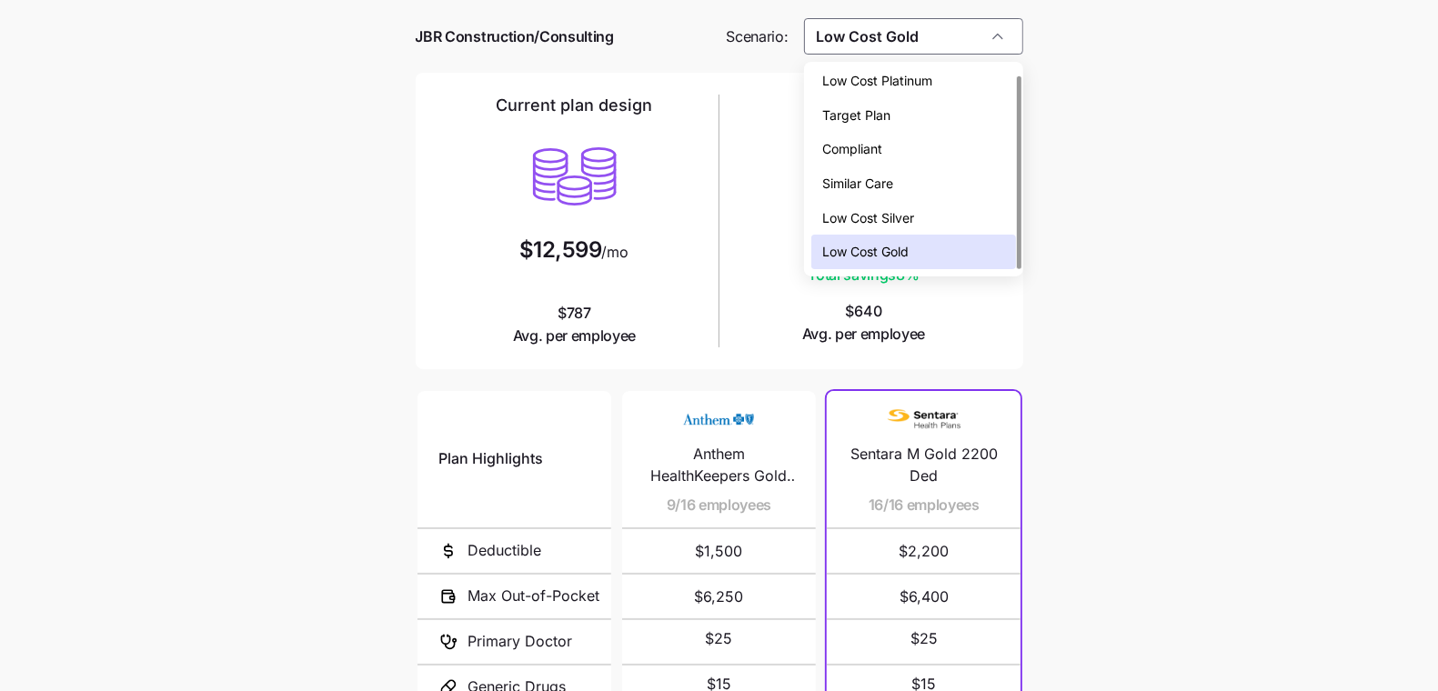
click at [954, 90] on div "Low Cost Platinum" at bounding box center [913, 81] width 204 height 35
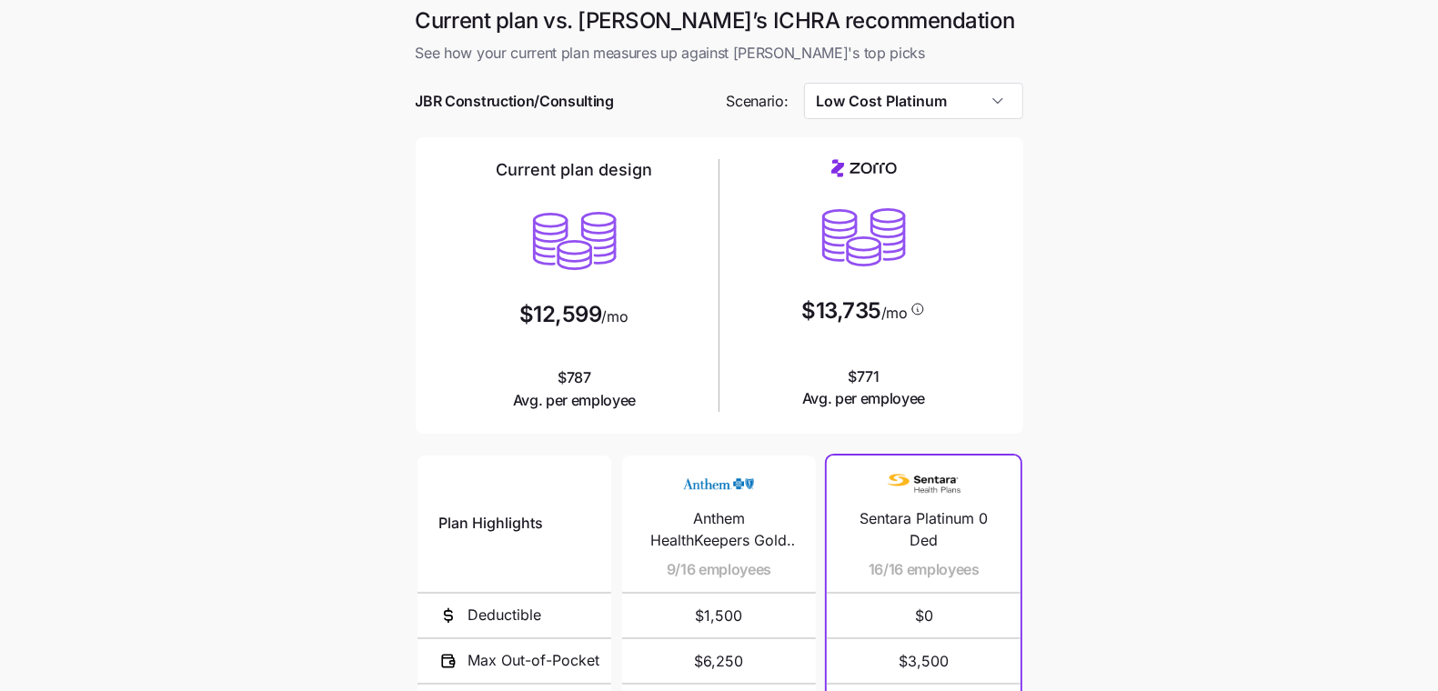
scroll to position [0, 0]
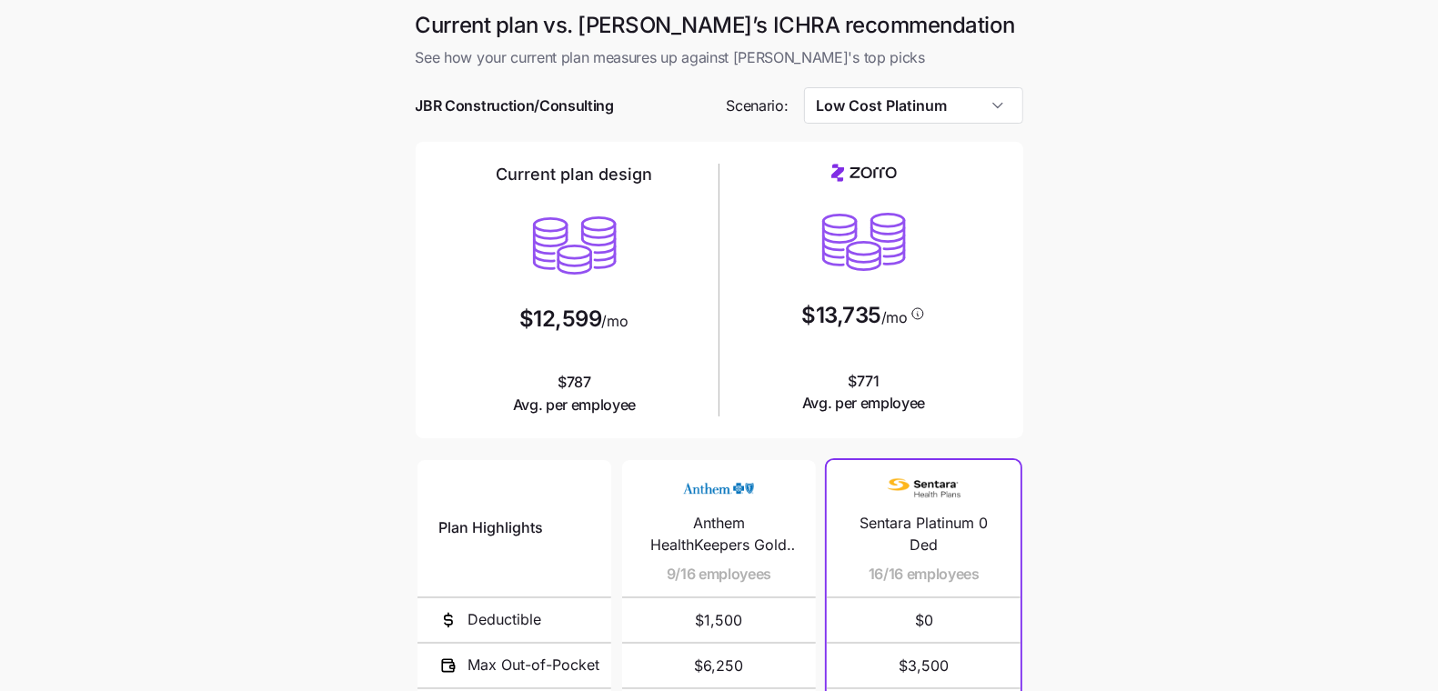
drag, startPoint x: 917, startPoint y: 105, endPoint x: 922, endPoint y: 136, distance: 32.3
click at [917, 105] on input "Low Cost Platinum" at bounding box center [913, 105] width 219 height 36
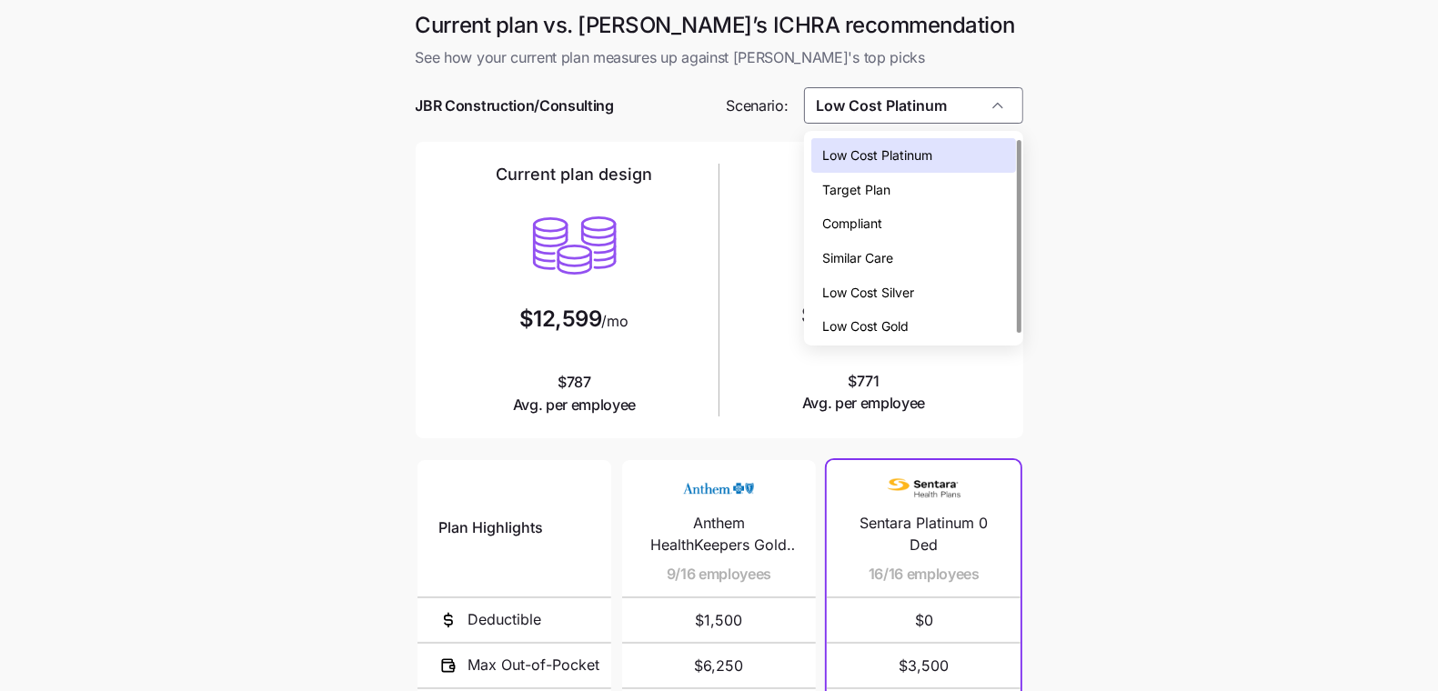
click at [919, 317] on div "Low Cost Gold" at bounding box center [913, 326] width 204 height 35
type input "Low Cost Gold"
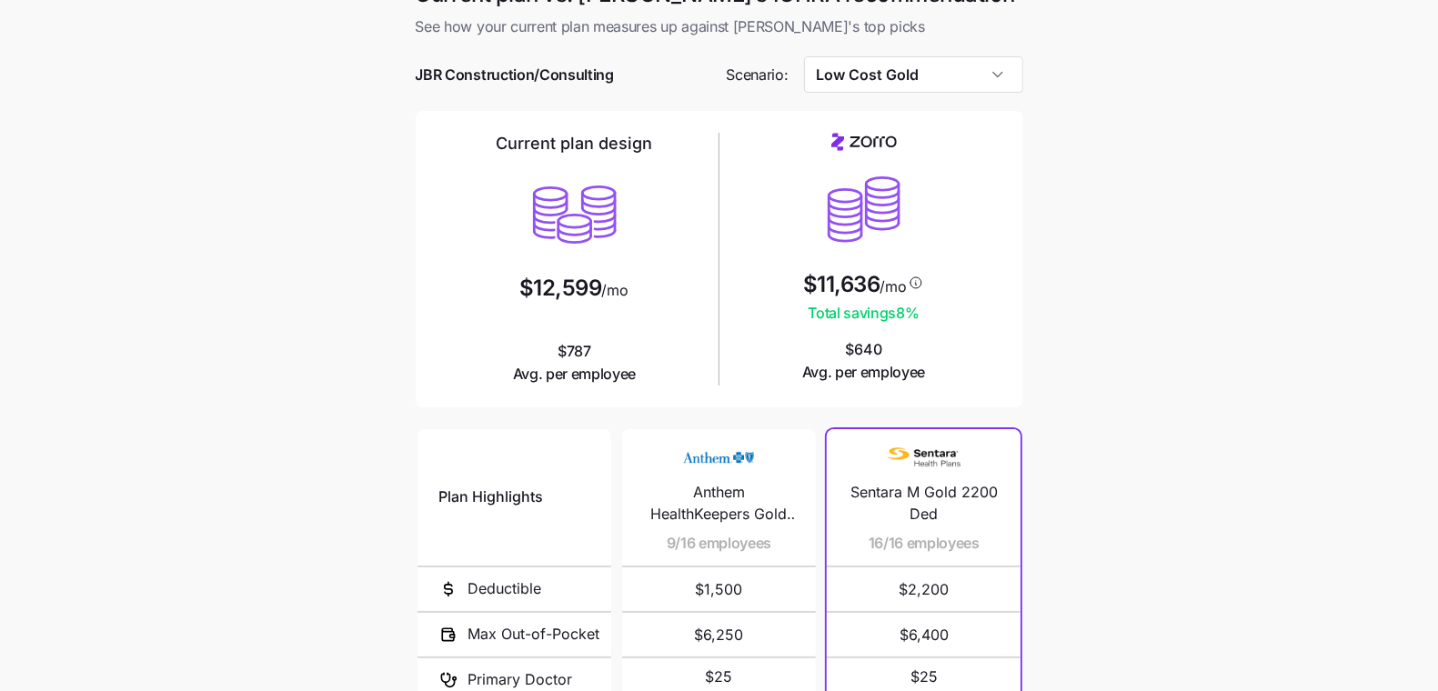
scroll to position [301, 0]
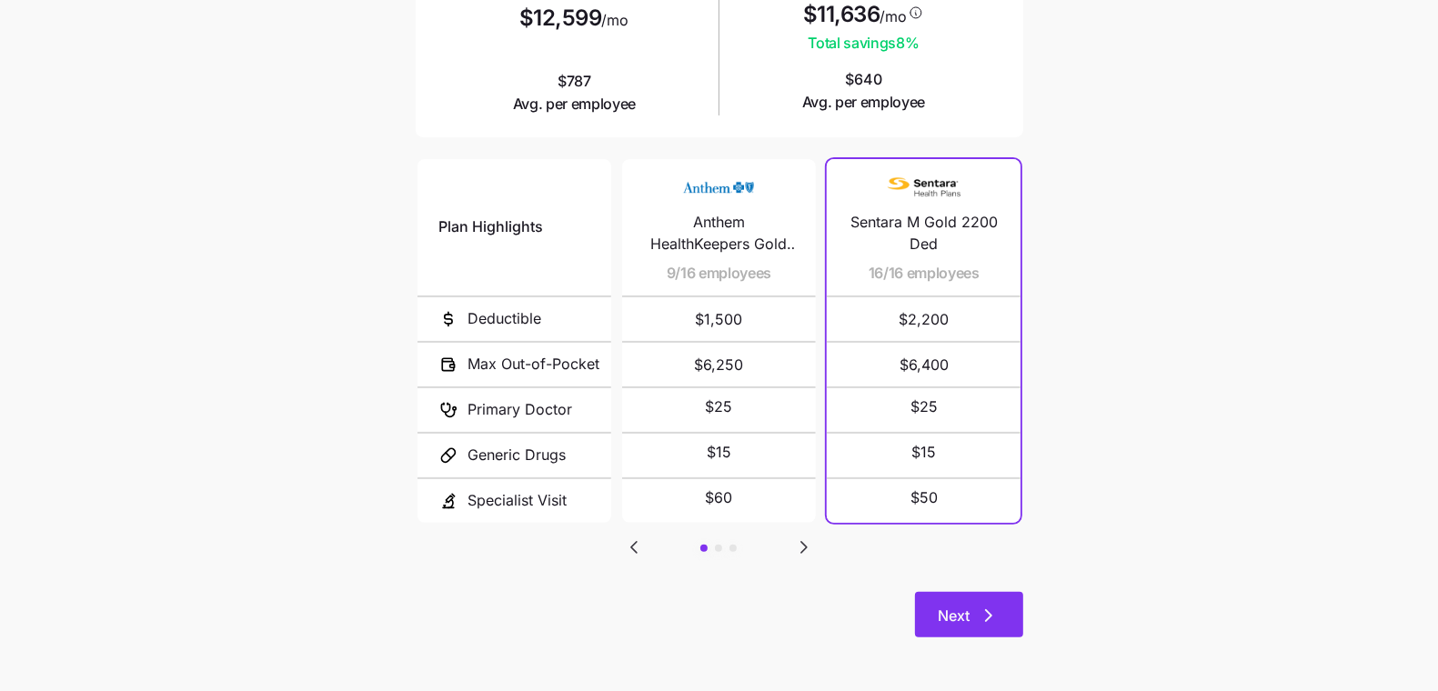
click at [978, 620] on icon "button" at bounding box center [989, 616] width 22 height 22
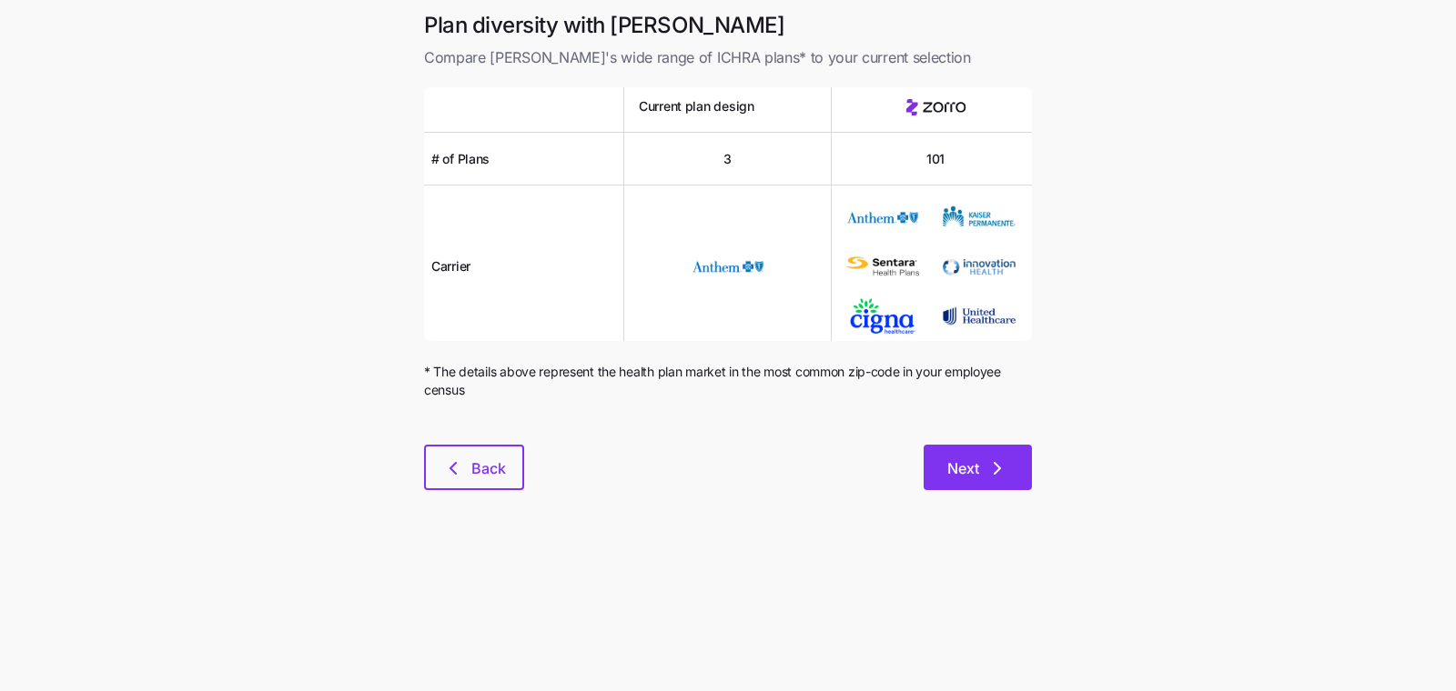
click at [986, 458] on icon "button" at bounding box center [997, 469] width 22 height 22
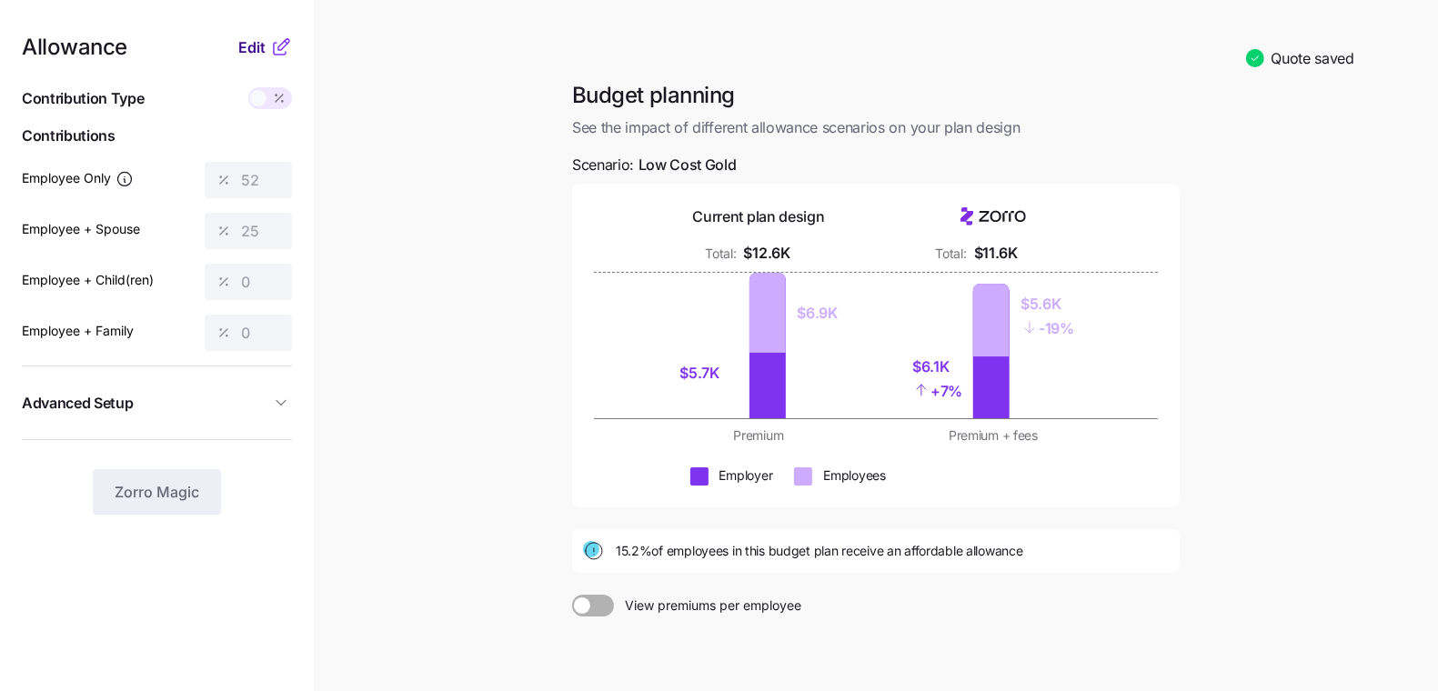
click at [255, 47] on span "Edit" at bounding box center [251, 47] width 27 height 22
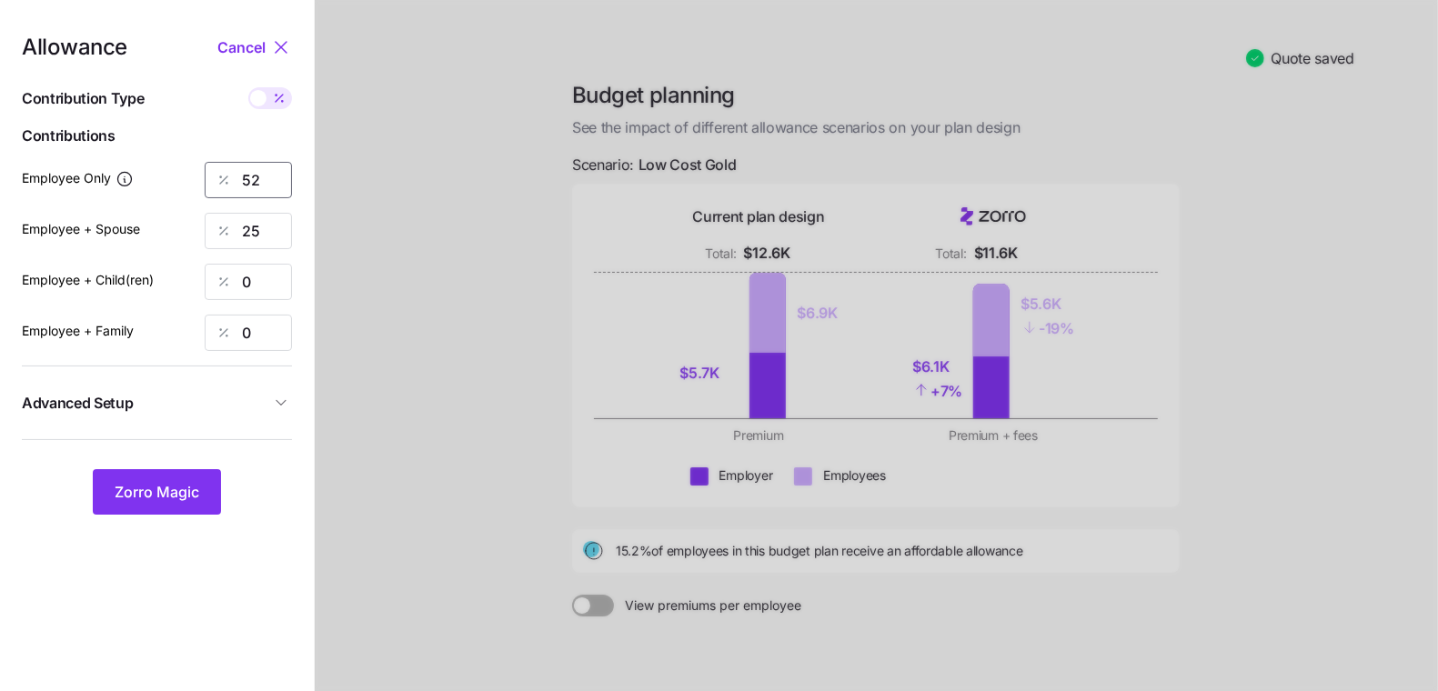
click at [255, 175] on input "52" at bounding box center [248, 180] width 87 height 36
type input "50"
type input "0"
click at [153, 486] on span "Zorro Magic" at bounding box center [157, 492] width 85 height 22
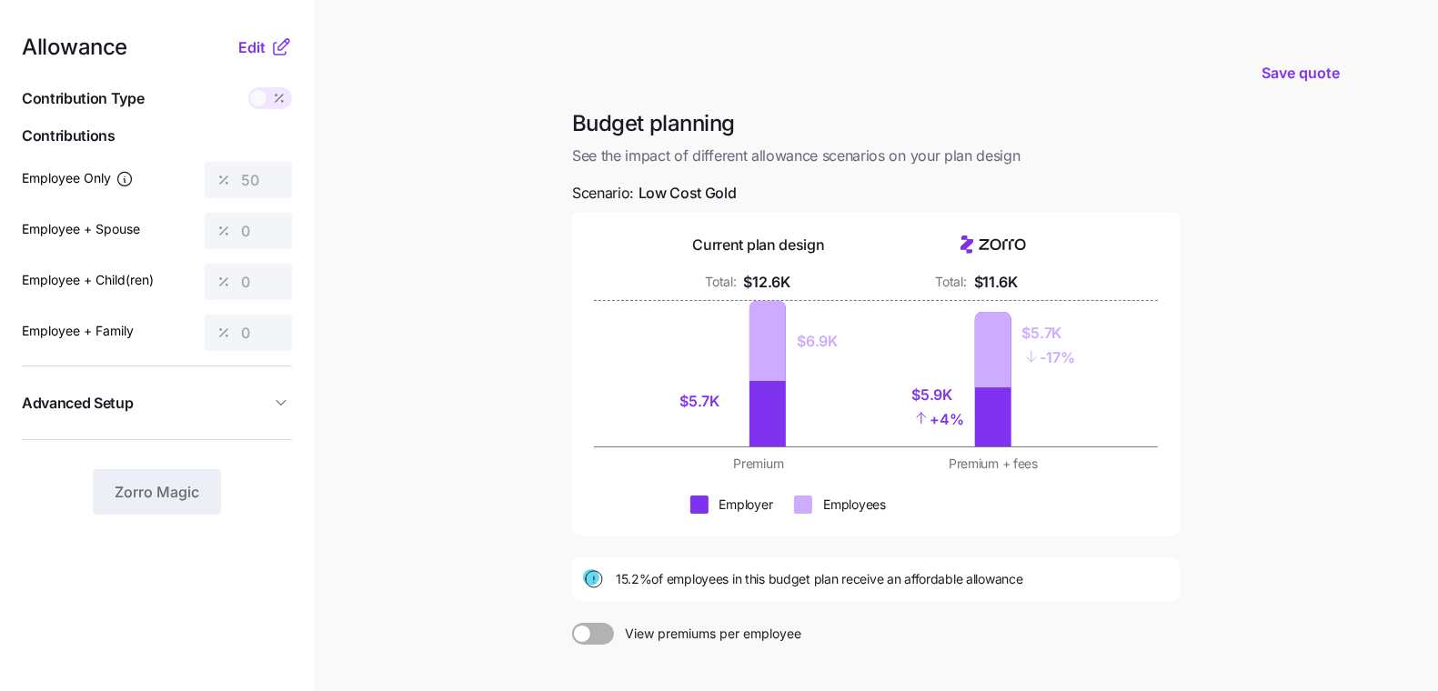
click at [237, 34] on nav "Allowance Edit Contribution Type Use classes Contributions Employee Only 50 Emp…" at bounding box center [157, 447] width 314 height 894
click at [247, 49] on span "Edit" at bounding box center [251, 47] width 27 height 22
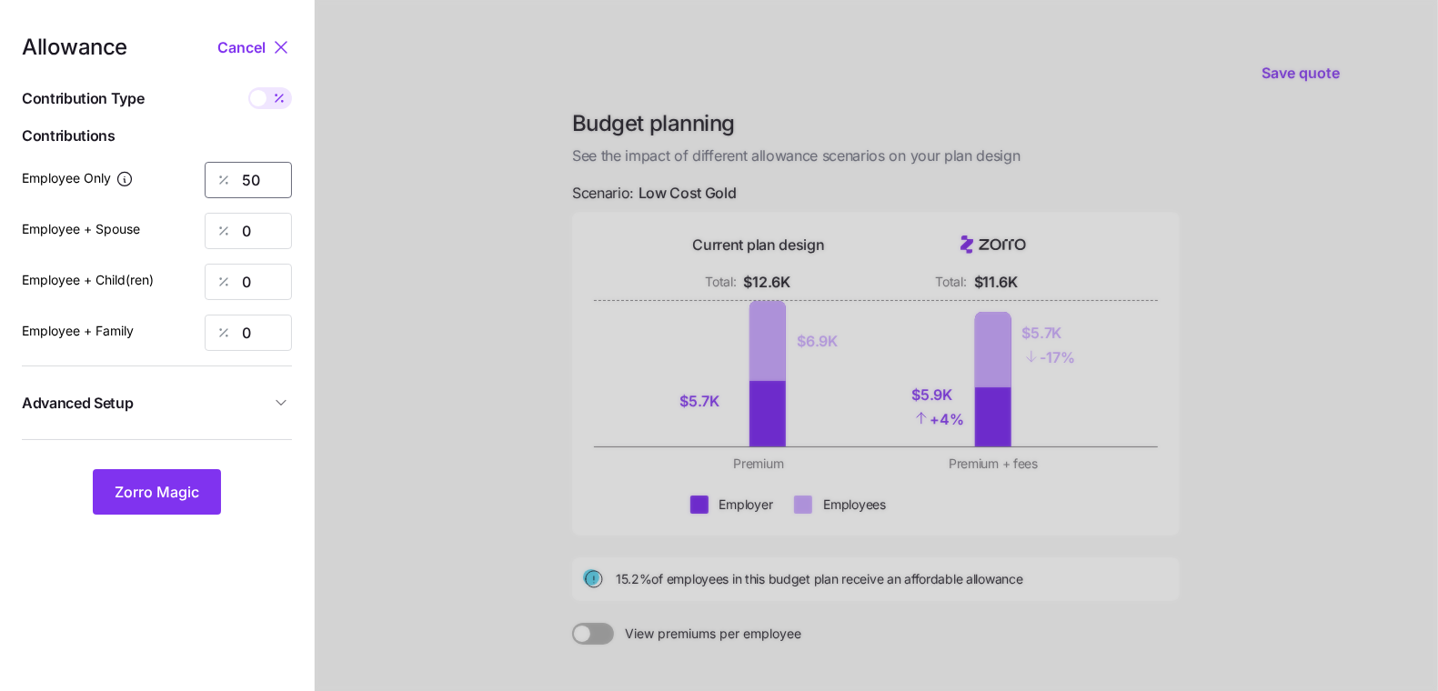
click at [250, 168] on input "50" at bounding box center [248, 180] width 87 height 36
click at [161, 496] on span "Zorro Magic" at bounding box center [157, 492] width 85 height 22
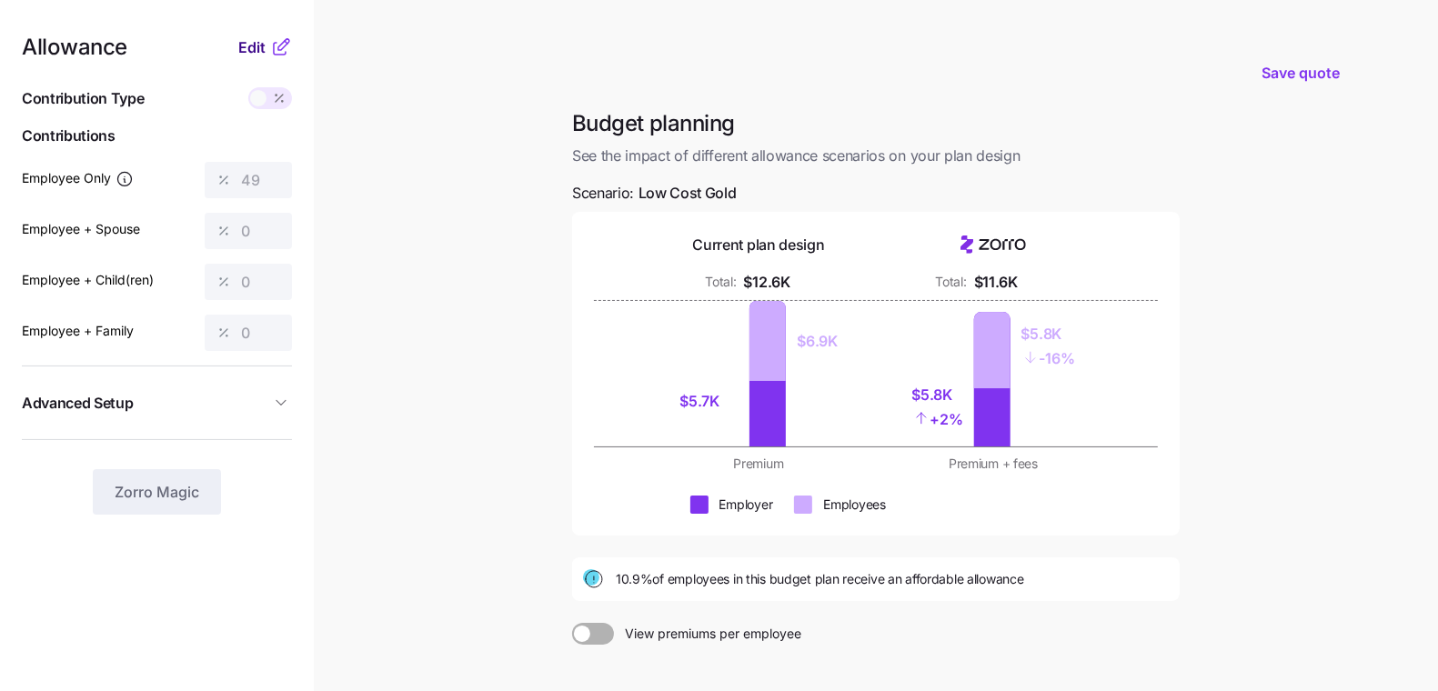
click at [244, 43] on span "Edit" at bounding box center [251, 47] width 27 height 22
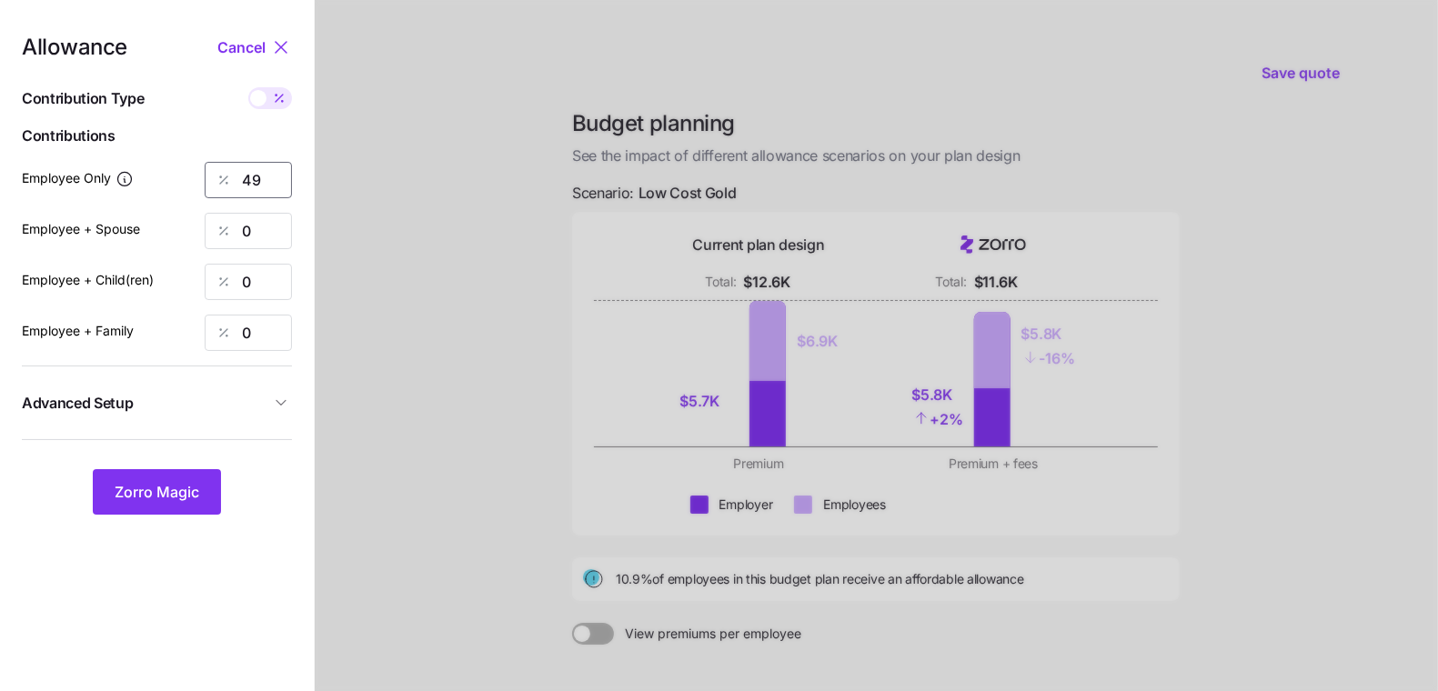
click at [257, 182] on input "49" at bounding box center [248, 180] width 87 height 36
type input "48"
click at [186, 482] on span "Zorro Magic" at bounding box center [157, 492] width 85 height 22
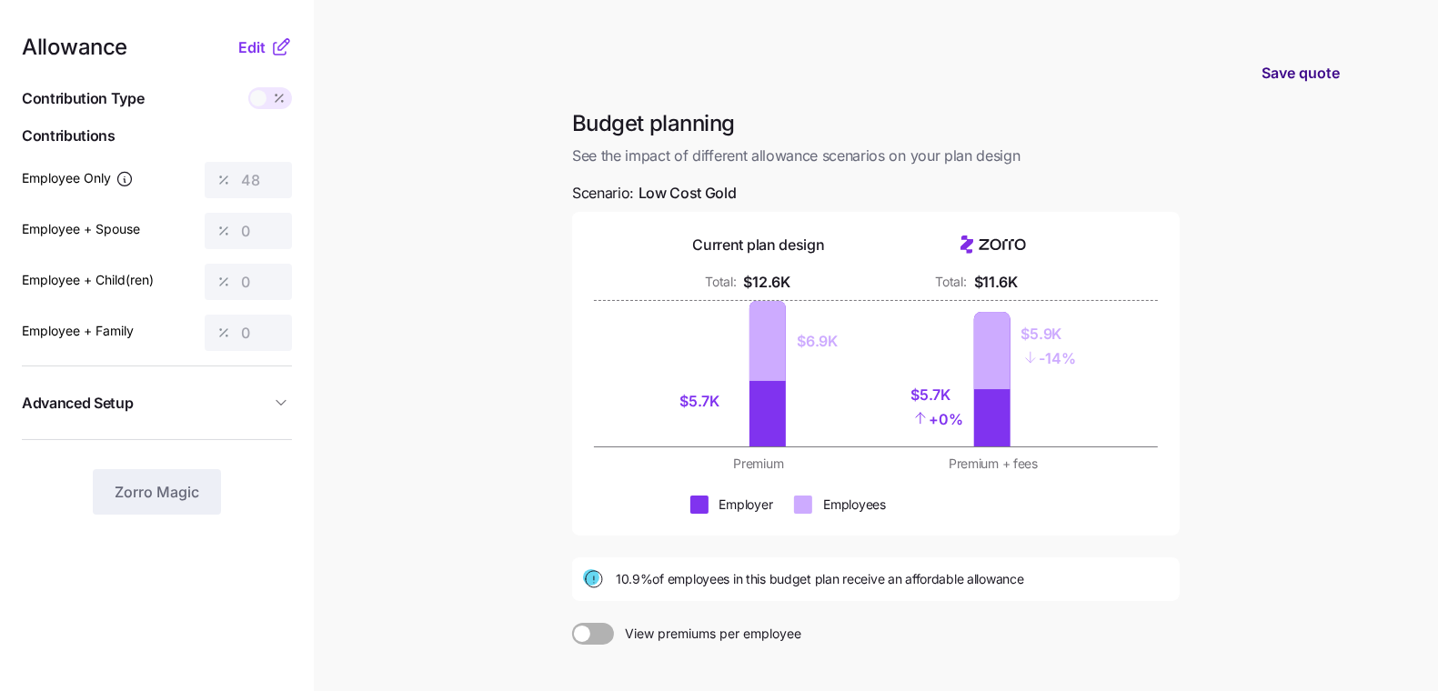
click at [1339, 88] on button "Save quote" at bounding box center [1300, 72] width 107 height 51
